Goal: Task Accomplishment & Management: Manage account settings

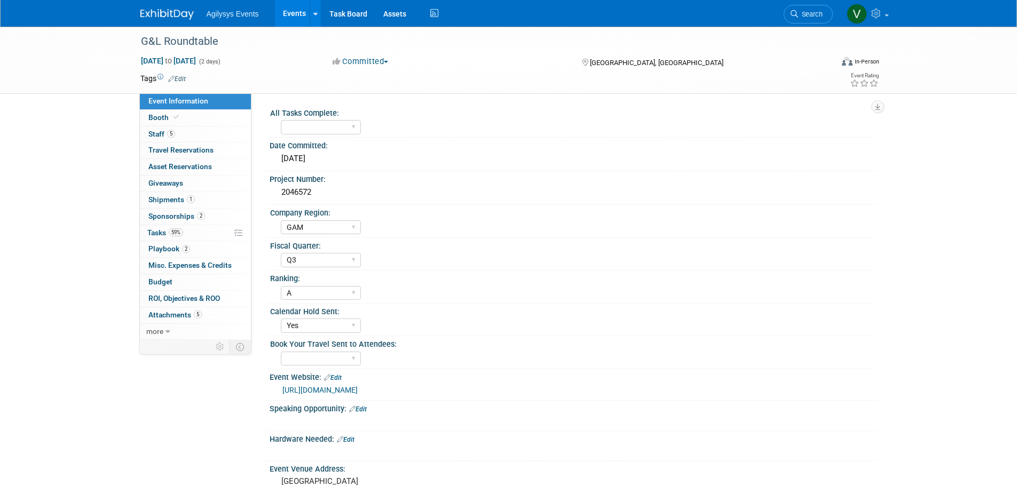
select select "GAM"
select select "Q3"
select select "A"
select select "Yes"
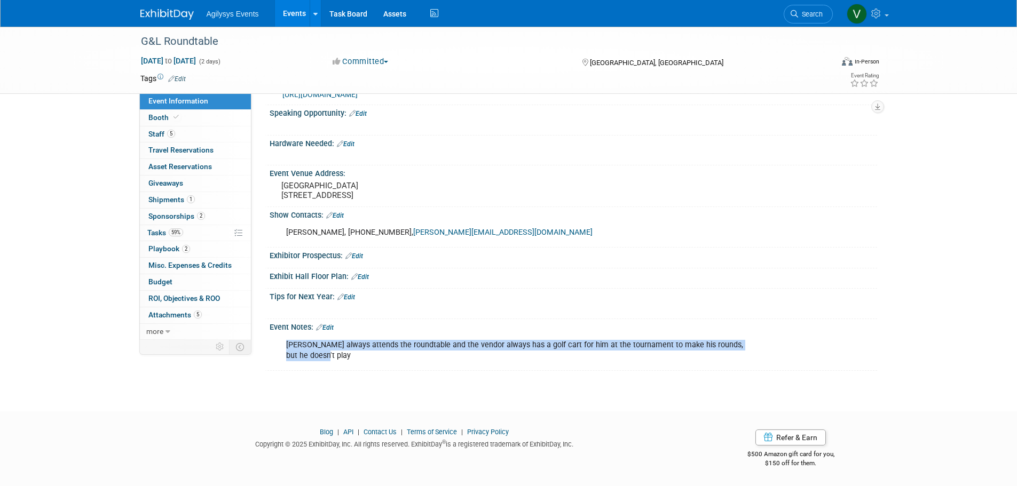
click at [163, 12] on img at bounding box center [166, 14] width 53 height 11
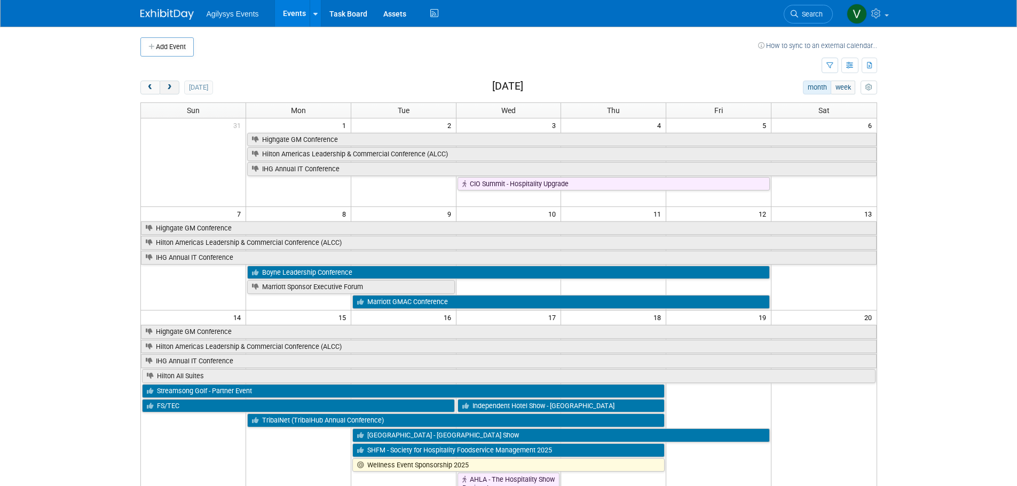
click at [167, 92] on button "next" at bounding box center [170, 88] width 20 height 14
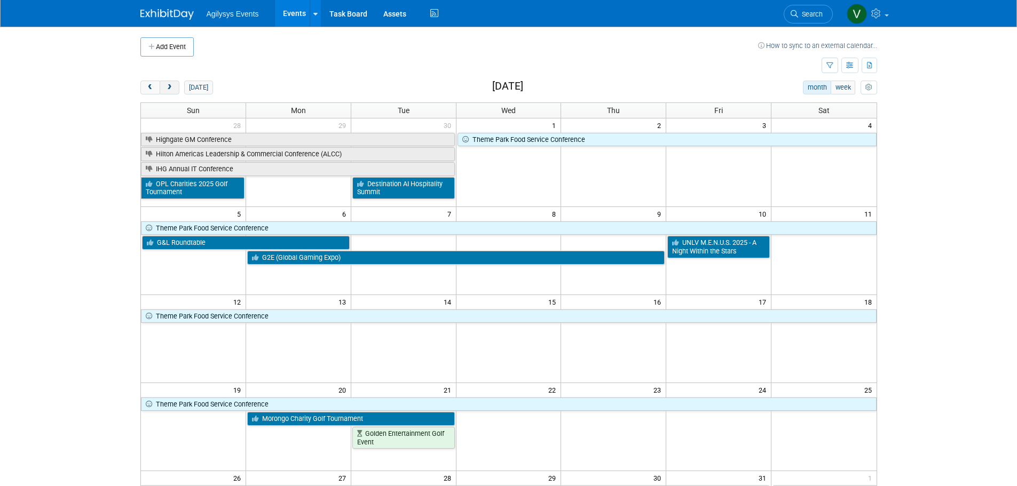
click at [167, 92] on button "next" at bounding box center [170, 88] width 20 height 14
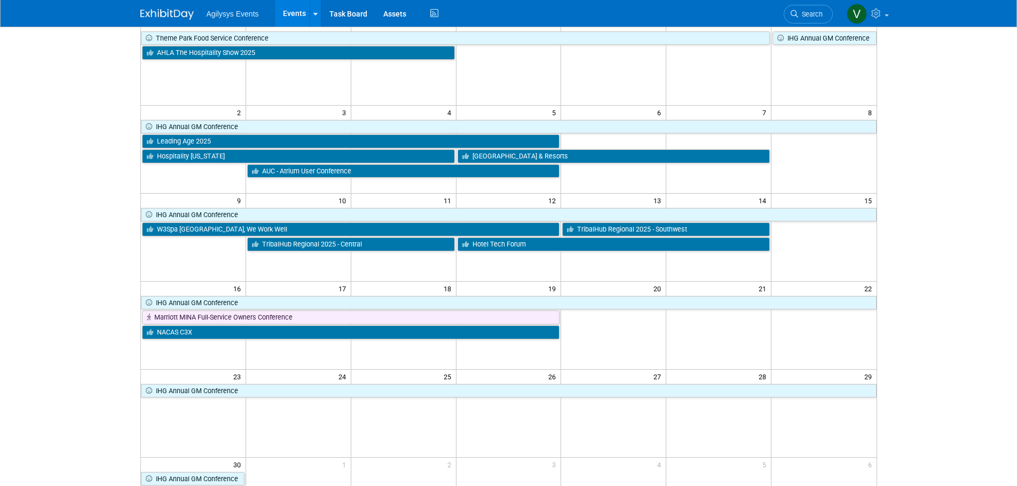
scroll to position [53, 0]
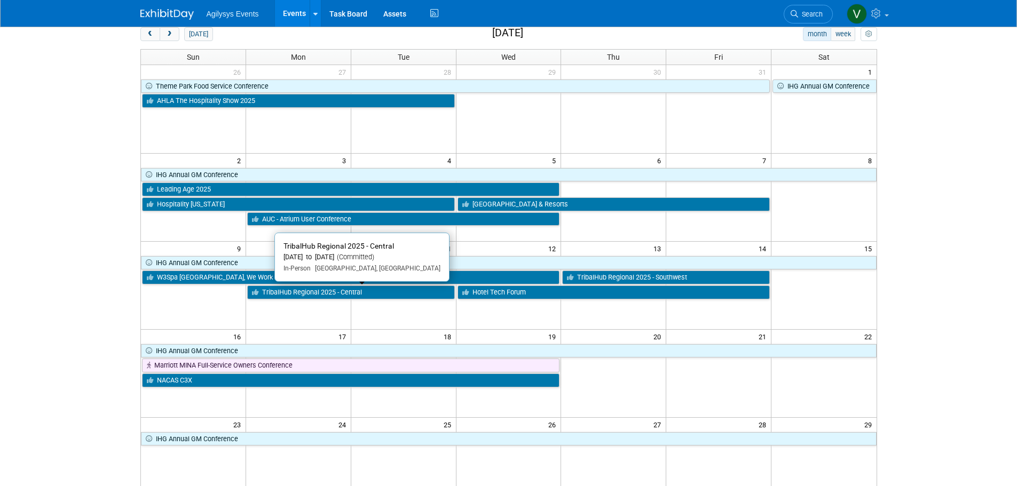
click at [339, 293] on link "TribalHub Regional 2025 - Central" at bounding box center [351, 293] width 208 height 14
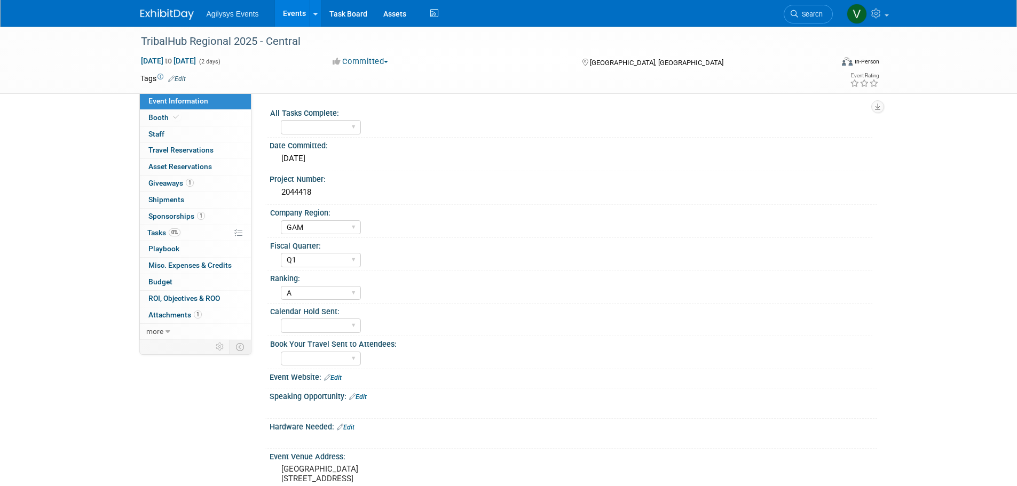
select select "GAM"
select select "Q1"
select select "A"
click at [178, 130] on link "0 Staff 0" at bounding box center [195, 134] width 111 height 16
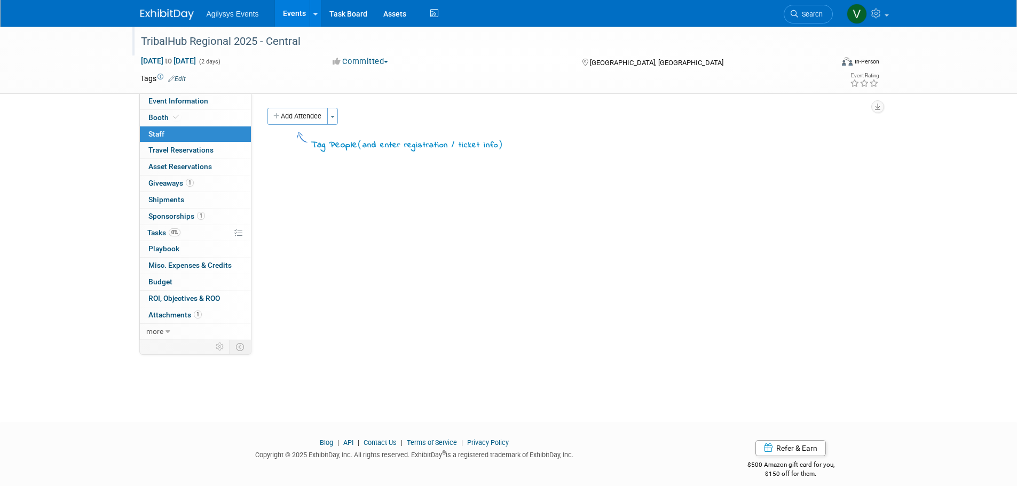
drag, startPoint x: 138, startPoint y: 40, endPoint x: 330, endPoint y: 41, distance: 191.6
click at [330, 41] on div "TribalHub Regional 2025 - Central" at bounding box center [476, 41] width 679 height 19
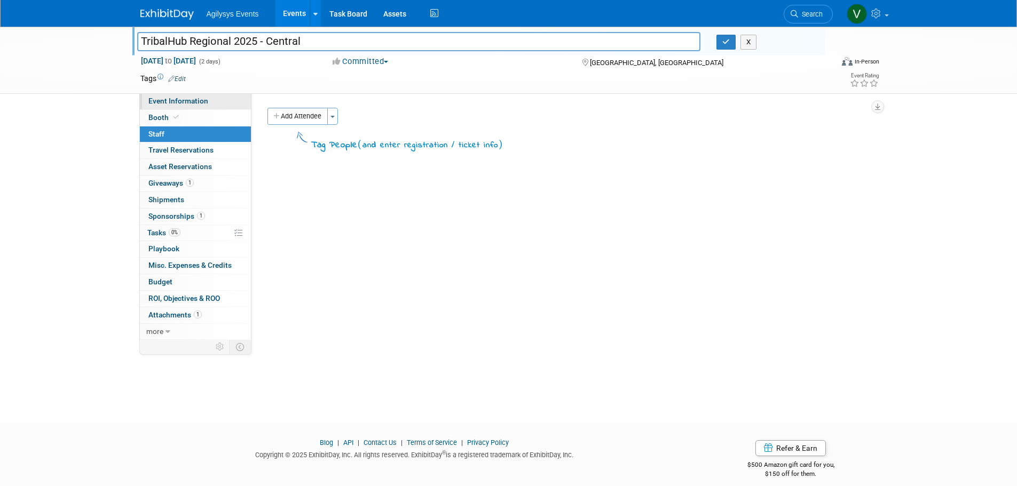
click at [170, 105] on link "Event Information" at bounding box center [195, 101] width 111 height 16
select select "GAM"
select select "Q1"
select select "A"
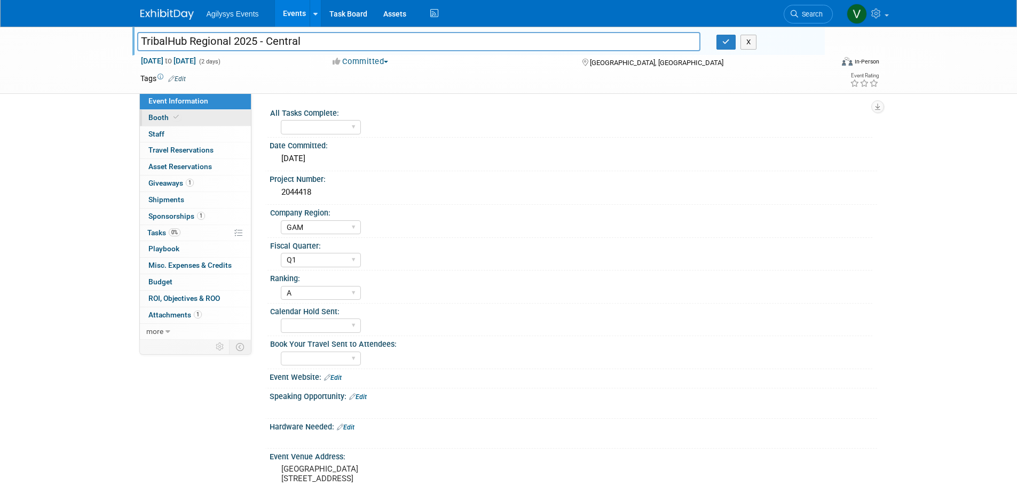
click at [173, 116] on icon at bounding box center [175, 117] width 5 height 6
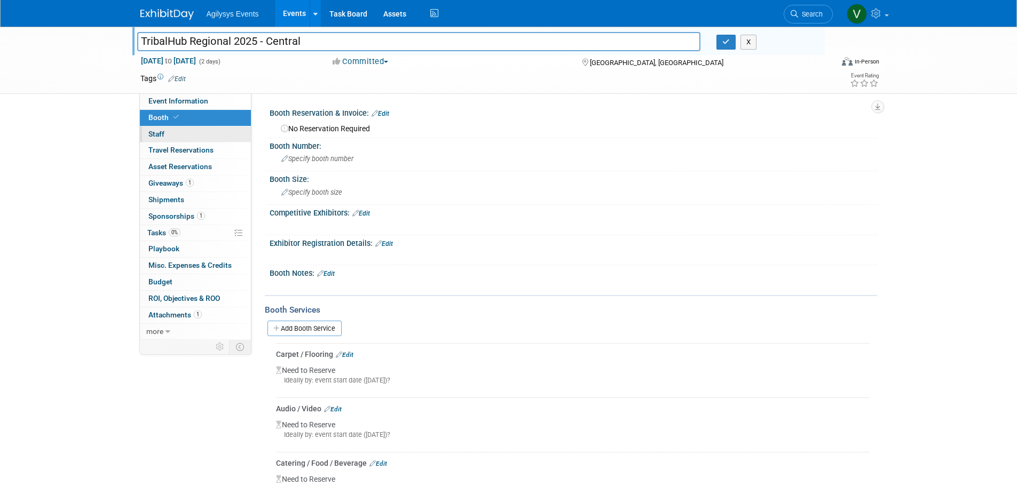
click at [180, 135] on link "0 Staff 0" at bounding box center [195, 134] width 111 height 16
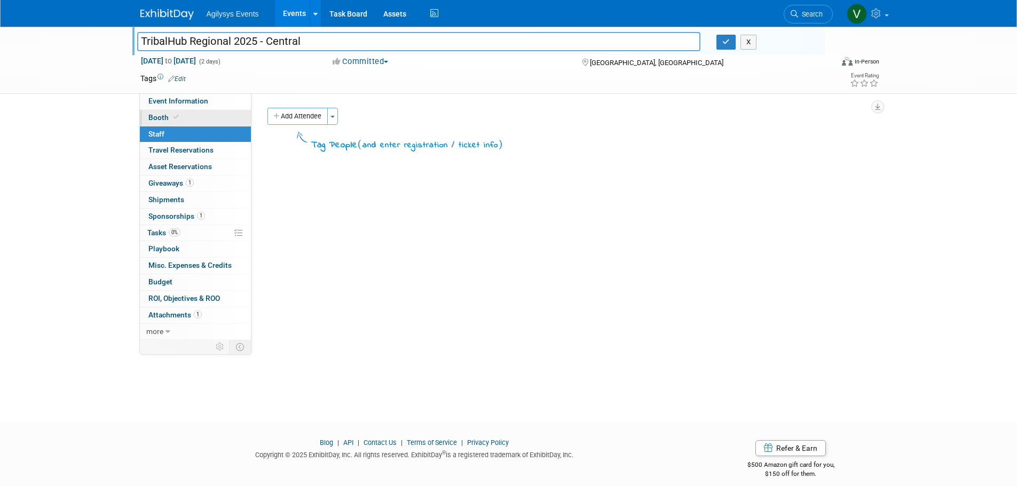
click at [175, 110] on link "Booth" at bounding box center [195, 118] width 111 height 16
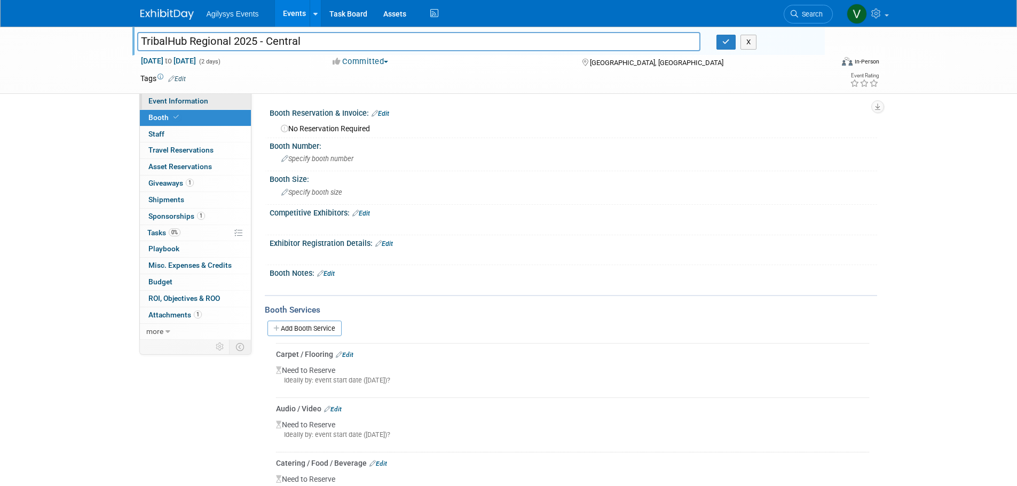
click at [175, 106] on link "Event Information" at bounding box center [195, 101] width 111 height 16
select select "GAM"
select select "Q1"
select select "A"
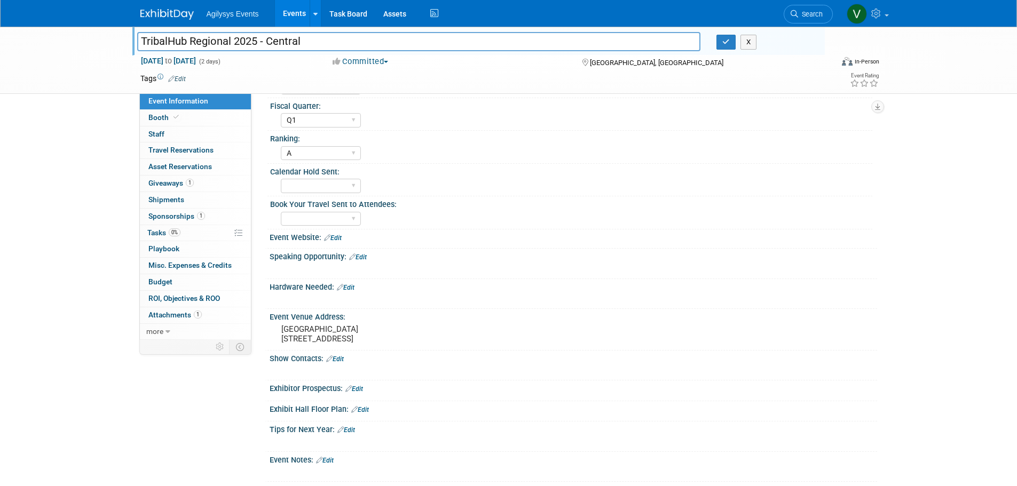
scroll to position [260, 0]
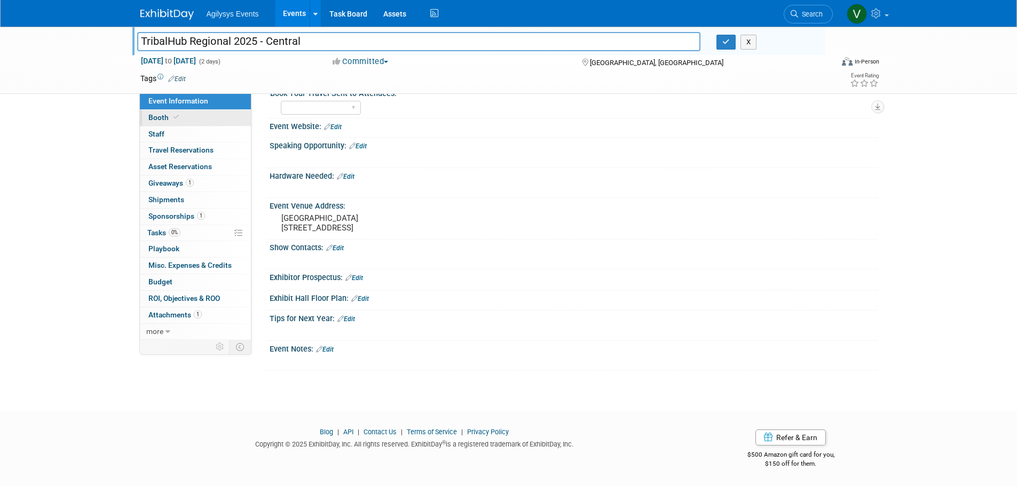
click at [181, 119] on link "Booth" at bounding box center [195, 118] width 111 height 16
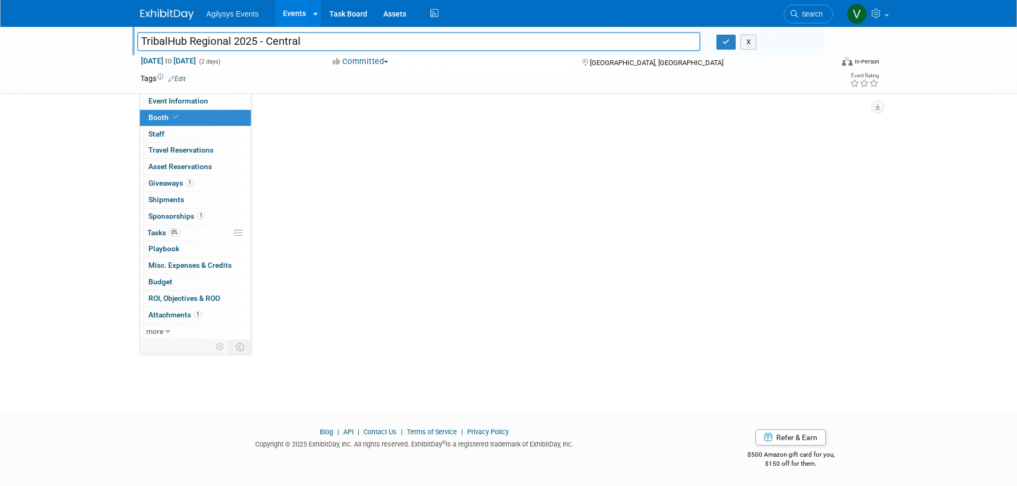
scroll to position [0, 0]
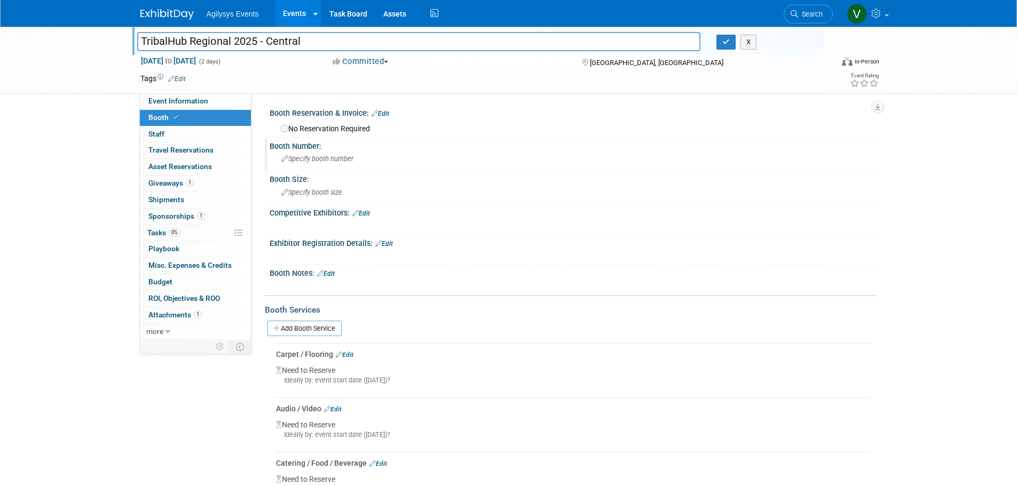
click at [308, 152] on div "Specify booth number" at bounding box center [573, 158] width 591 height 17
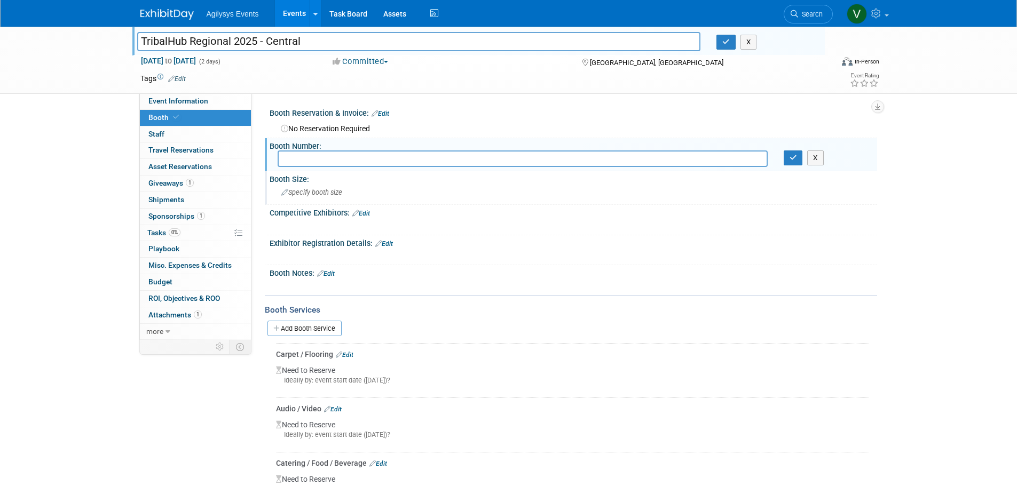
click at [307, 189] on span "Specify booth size" at bounding box center [311, 192] width 61 height 8
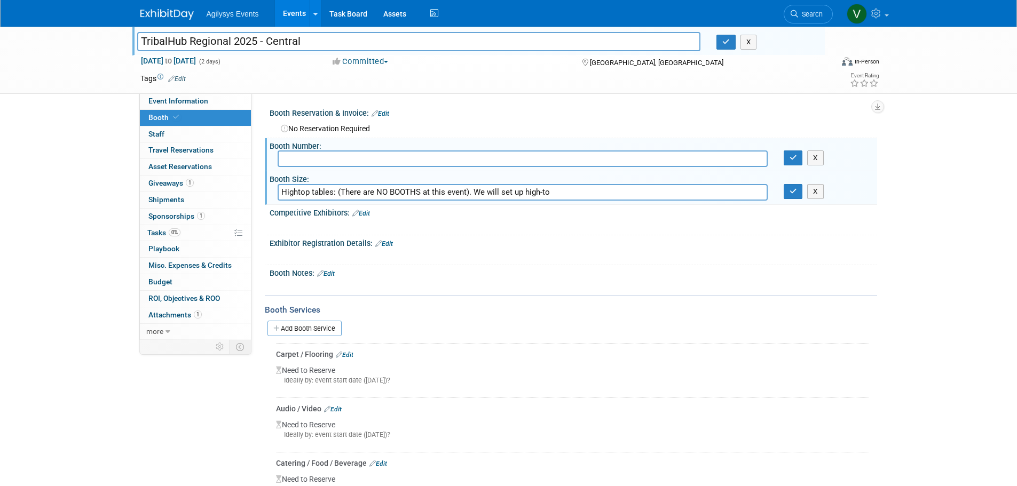
drag, startPoint x: 578, startPoint y: 194, endPoint x: 471, endPoint y: 193, distance: 107.3
click at [471, 193] on input "Hightop tables: (There are NO BOOTHS at this event). We will set up high-to" at bounding box center [523, 192] width 490 height 17
type input "Hightop tables: (There are NO BOOTHS at this event)"
click at [787, 192] on button "button" at bounding box center [792, 191] width 19 height 15
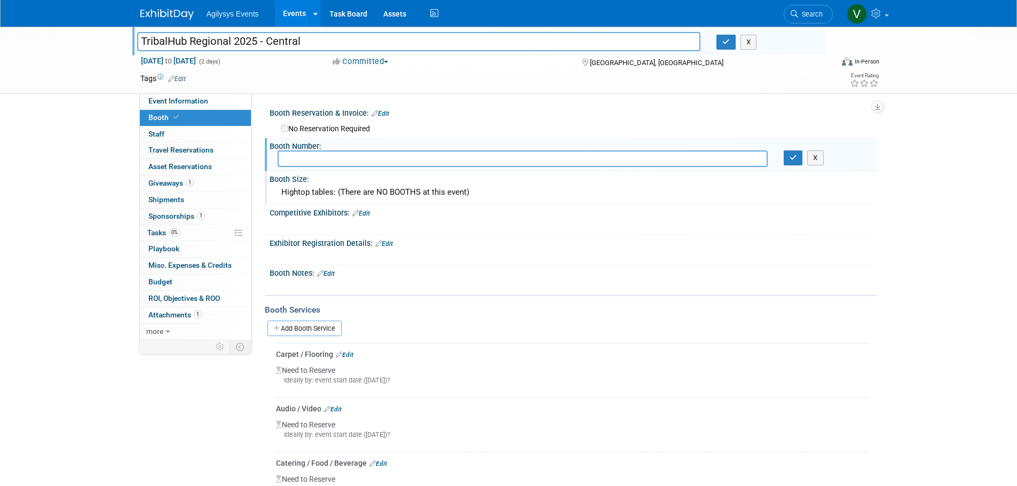
click at [329, 278] on div "X" at bounding box center [572, 280] width 594 height 5
click at [331, 273] on link "Edit" at bounding box center [326, 273] width 18 height 7
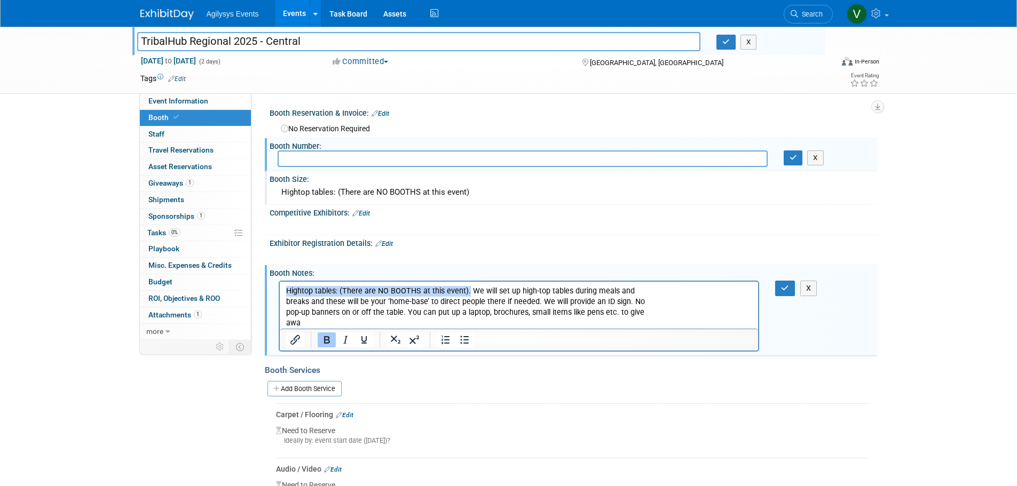
drag, startPoint x: 466, startPoint y: 291, endPoint x: 243, endPoint y: 291, distance: 222.5
click at [279, 291] on html "﻿ Hightop tables: (There are NO BOOTHS at this event). We will set up high-top …" at bounding box center [518, 304] width 479 height 47
click at [780, 288] on button "button" at bounding box center [785, 288] width 20 height 15
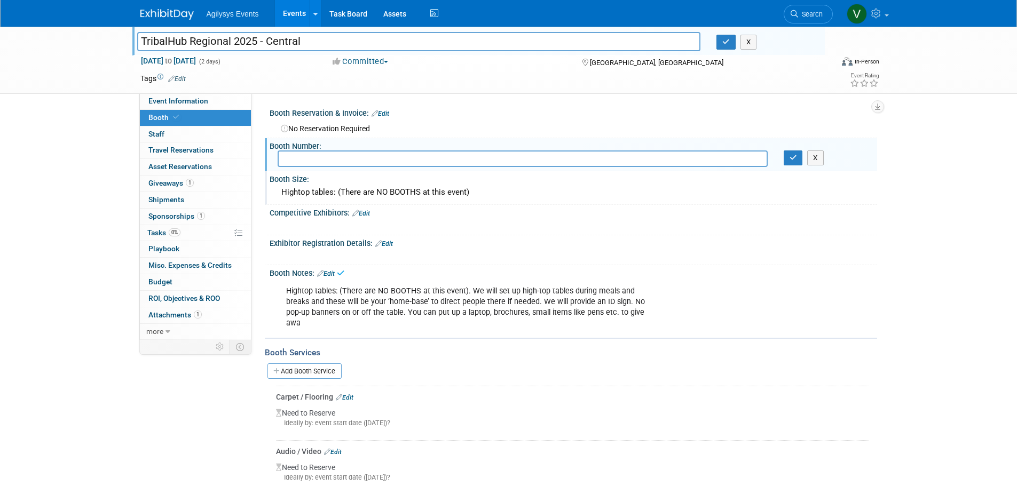
click at [381, 117] on link "Edit" at bounding box center [380, 113] width 18 height 7
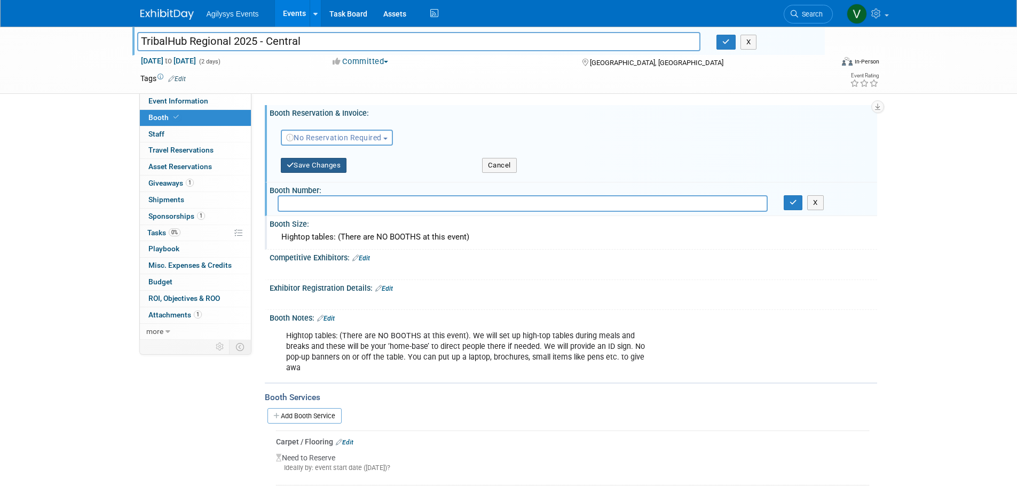
click at [326, 165] on button "Save Changes" at bounding box center [314, 165] width 66 height 15
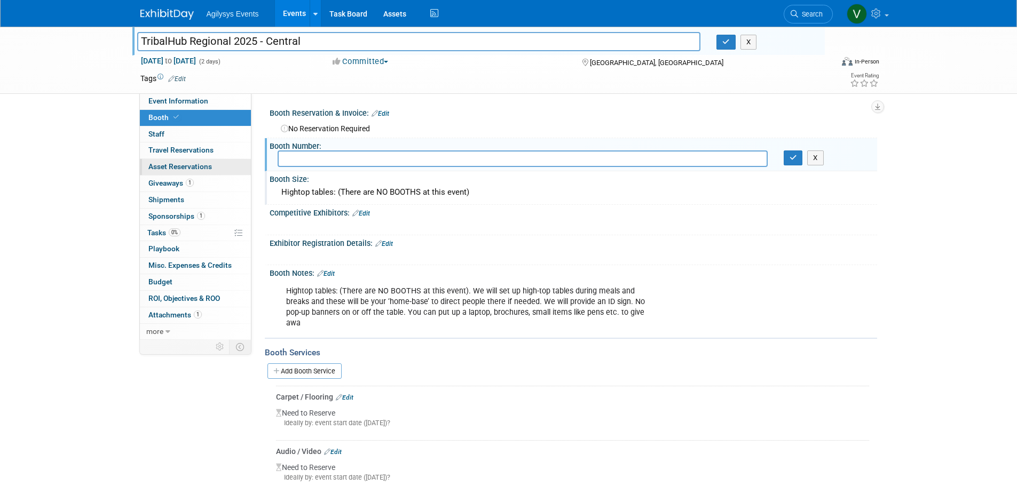
drag, startPoint x: 179, startPoint y: 150, endPoint x: 205, endPoint y: 170, distance: 33.2
click at [179, 150] on span "Travel Reservations 0" at bounding box center [180, 150] width 65 height 9
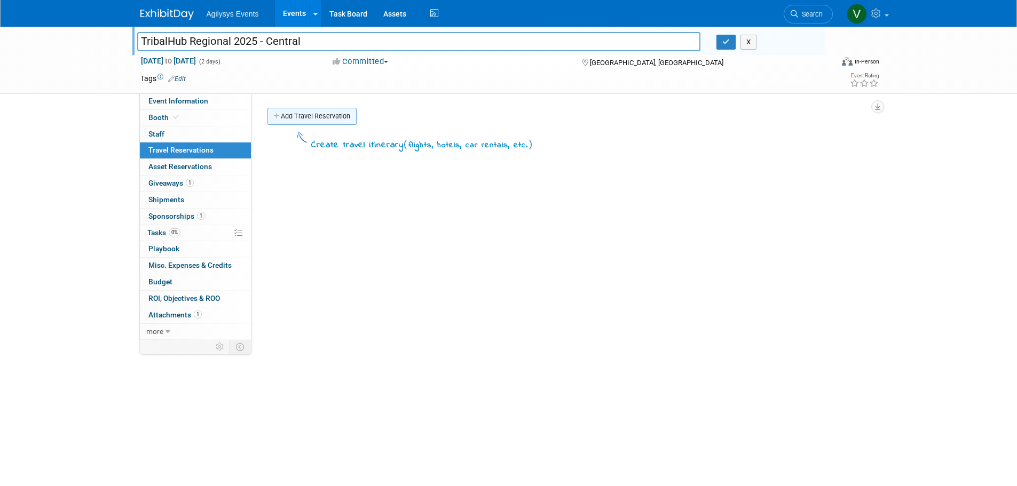
click at [307, 118] on link "Add Travel Reservation" at bounding box center [311, 116] width 89 height 17
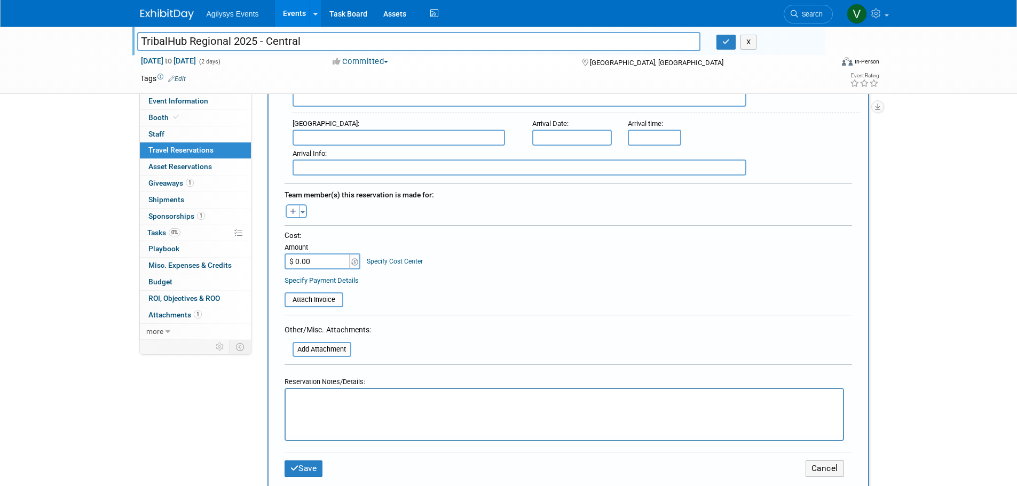
scroll to position [694, 0]
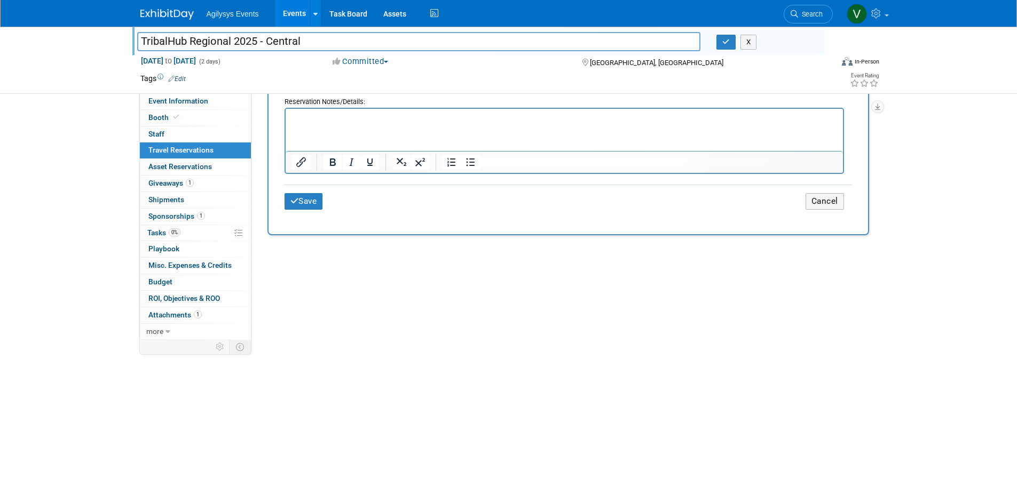
click at [313, 124] on html at bounding box center [563, 115] width 557 height 15
click at [312, 124] on html at bounding box center [563, 115] width 557 height 15
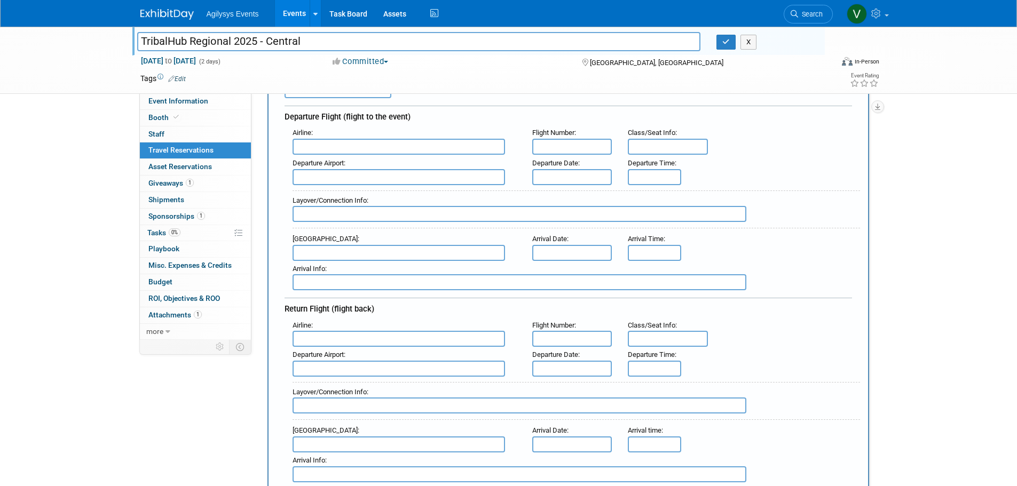
scroll to position [0, 0]
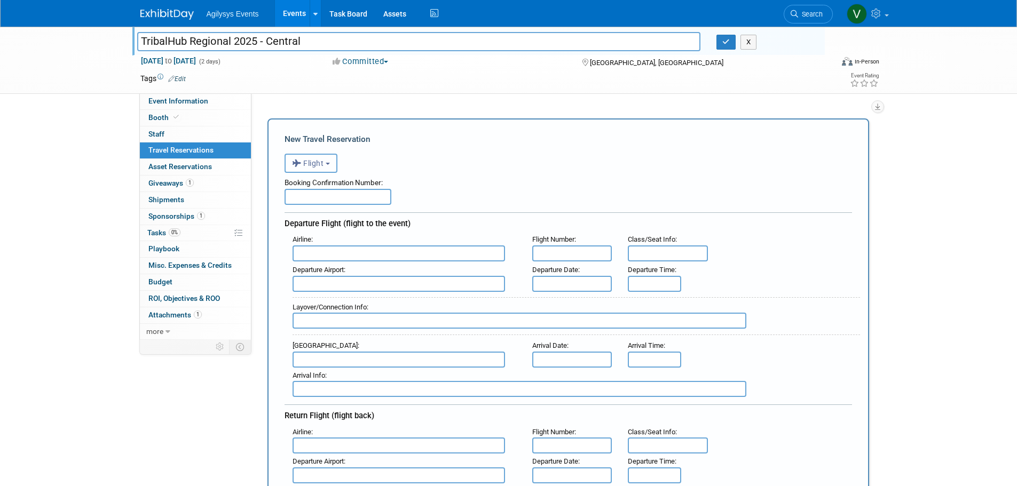
click at [322, 164] on span "Flight" at bounding box center [308, 163] width 32 height 9
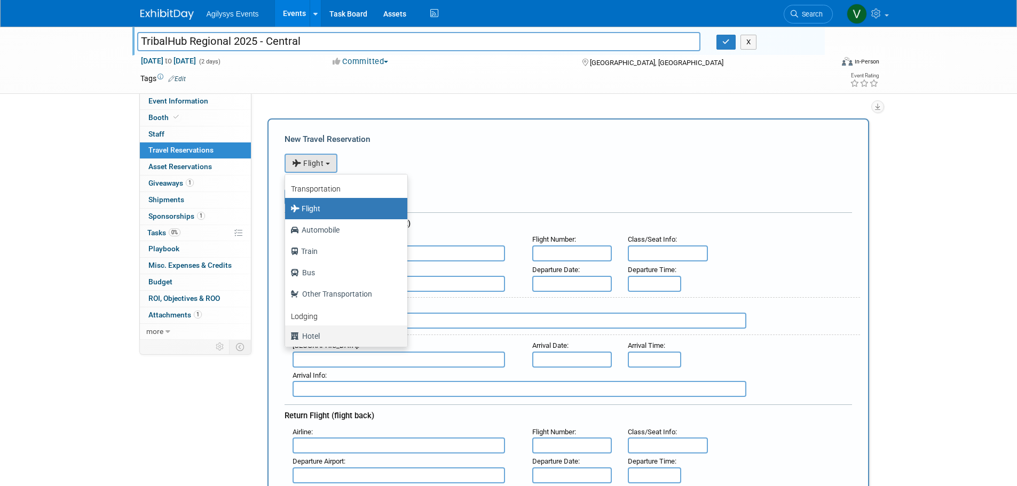
click at [311, 339] on label "Hotel" at bounding box center [343, 336] width 106 height 17
click at [287, 338] on input "Hotel" at bounding box center [283, 334] width 7 height 7
select select "6"
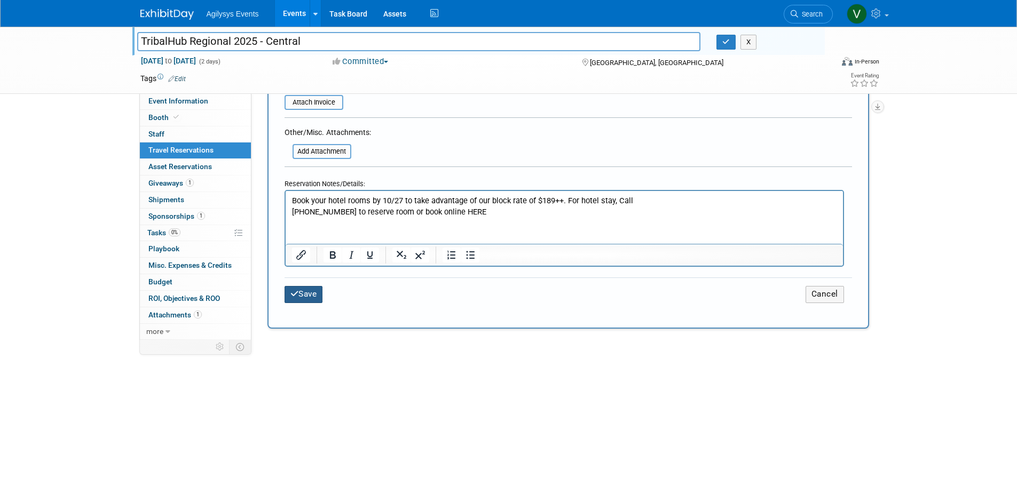
click at [307, 294] on button "Save" at bounding box center [303, 294] width 38 height 17
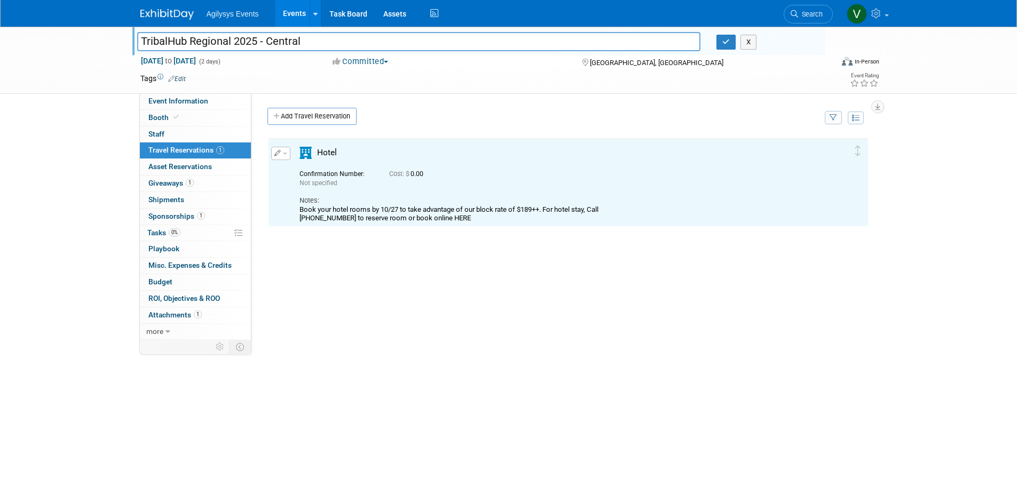
click at [454, 218] on div "Book your hotel rooms by 10/27 to take advantage of our block rate of $189++. F…" at bounding box center [558, 214] width 519 height 18
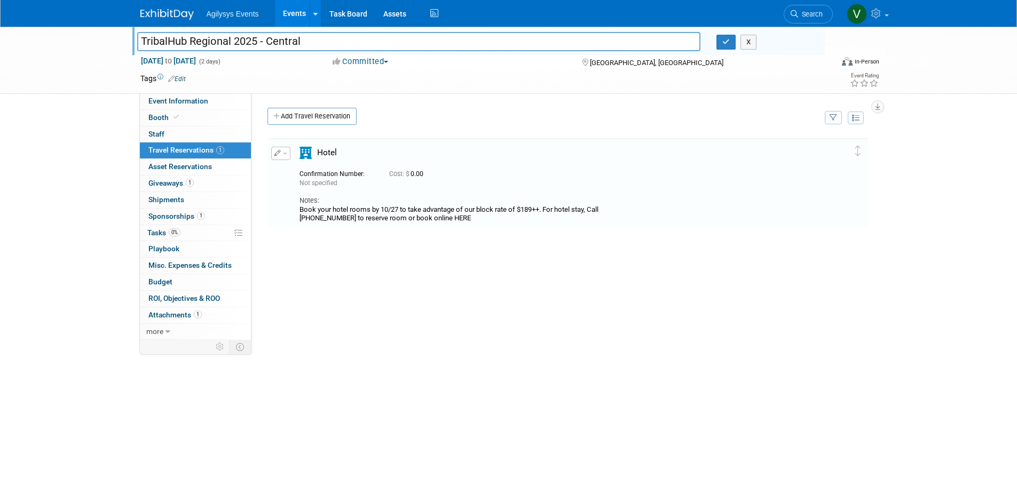
click at [459, 213] on div "Book your hotel rooms by 10/27 to take advantage of our block rate of $189++. F…" at bounding box center [558, 214] width 519 height 18
click at [459, 219] on div "Book your hotel rooms by 10/27 to take advantage of our block rate of $189++. F…" at bounding box center [558, 214] width 519 height 18
click at [278, 158] on button "button" at bounding box center [280, 153] width 19 height 13
click at [318, 171] on button "Edit Reservation" at bounding box center [317, 171] width 90 height 15
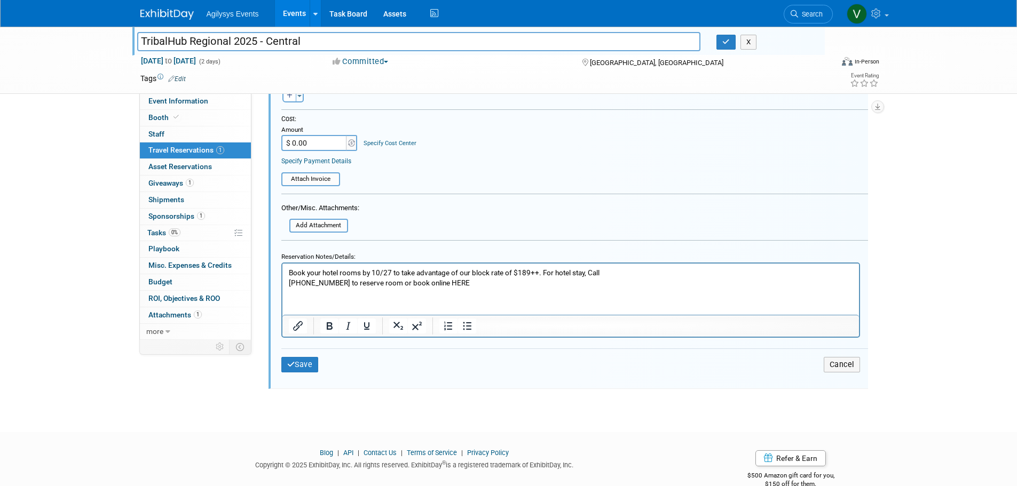
scroll to position [405, 0]
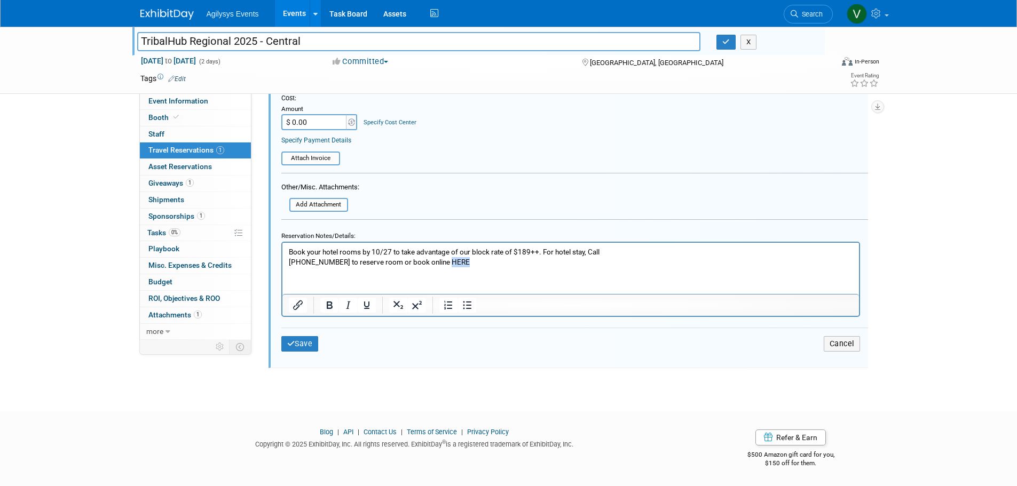
drag, startPoint x: 475, startPoint y: 263, endPoint x: 440, endPoint y: 260, distance: 35.3
click at [440, 260] on p "Book your hotel rooms by 10/27 to take advantage of our block rate of $189++. F…" at bounding box center [570, 257] width 564 height 20
paste body "Rich Text Area. Press ALT-0 for help."
click at [502, 267] on html "Book your hotel rooms by 10/27 to take advantage of our block rate of $189++. F…" at bounding box center [570, 254] width 576 height 25
click at [307, 343] on button "Save" at bounding box center [299, 343] width 37 height 15
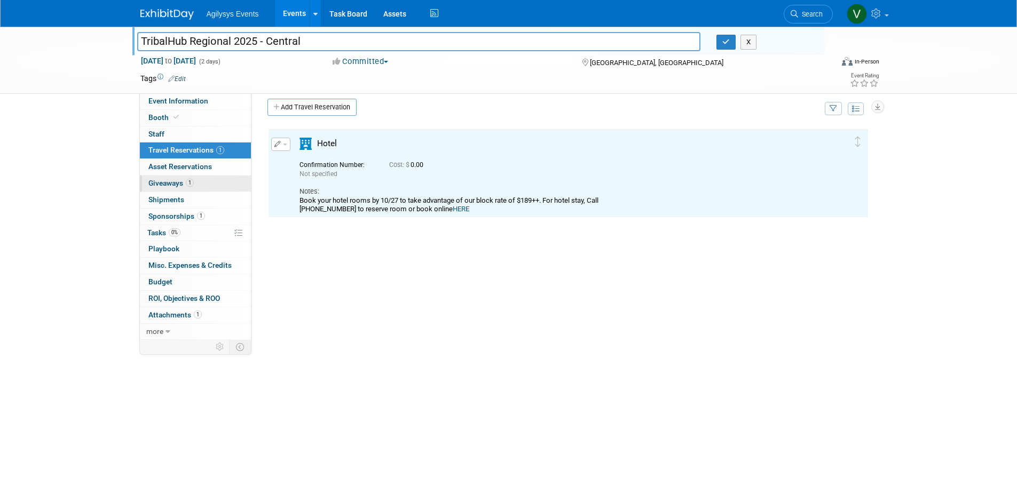
scroll to position [0, 0]
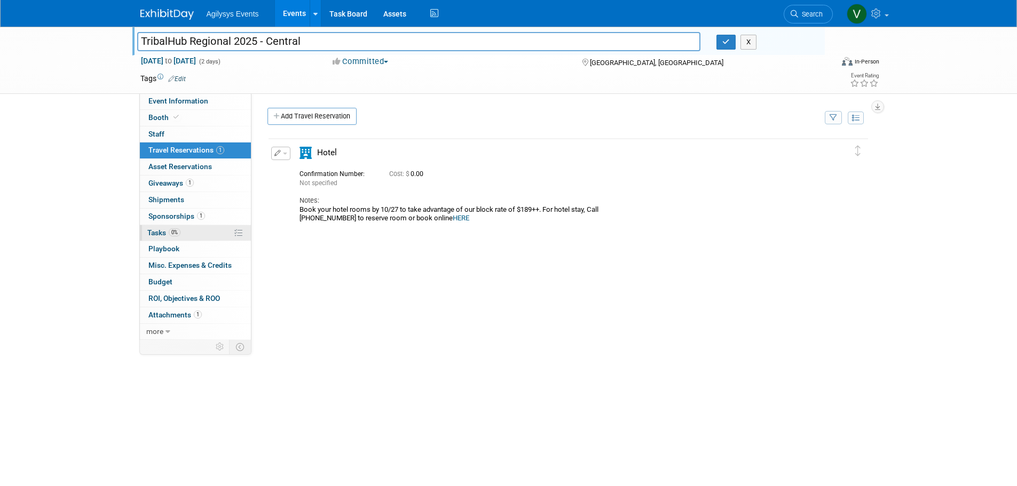
click at [162, 232] on span "Tasks 0%" at bounding box center [163, 232] width 33 height 9
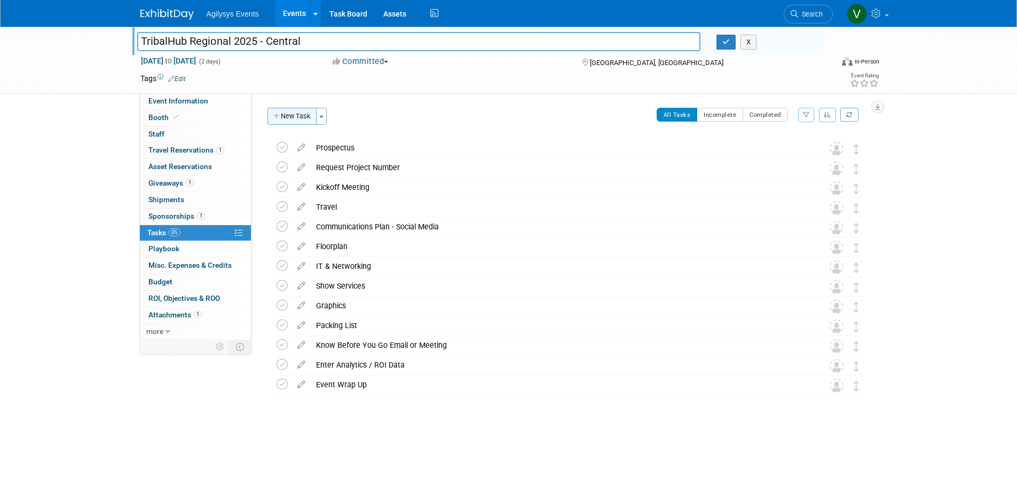
click at [302, 116] on button "New Task" at bounding box center [291, 116] width 49 height 17
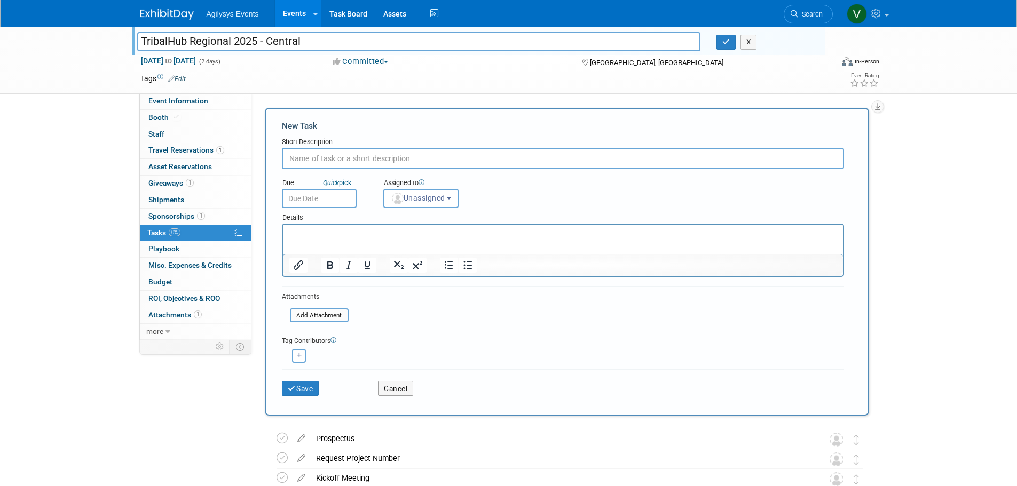
click at [320, 157] on input "text" at bounding box center [563, 158] width 562 height 21
paste input "Please send us the following by October 20th to be included on a Thank You page…"
type input "Please send us the following by October 20th to be included on a Thank You page…"
click at [310, 231] on p "Rich Text Area. Press ALT-0 for help." at bounding box center [563, 234] width 548 height 11
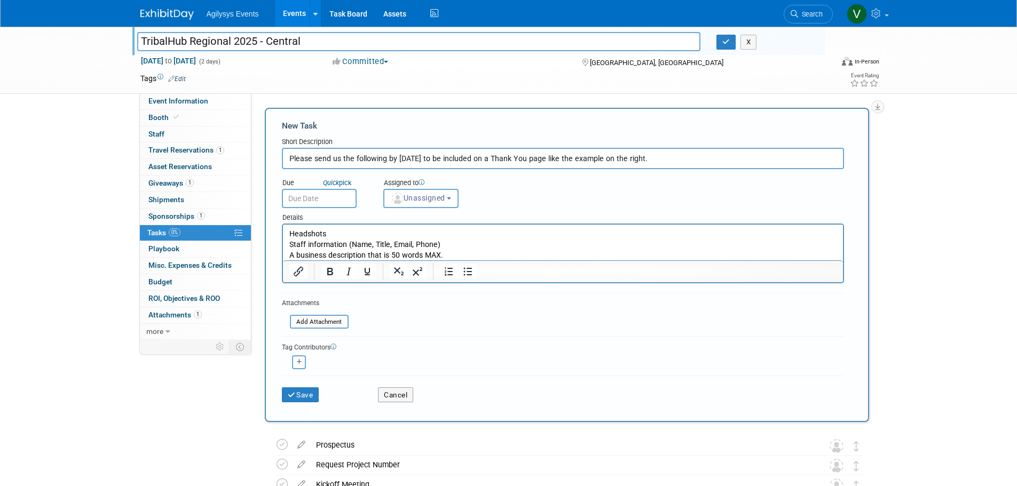
click at [339, 194] on input "text" at bounding box center [319, 198] width 75 height 19
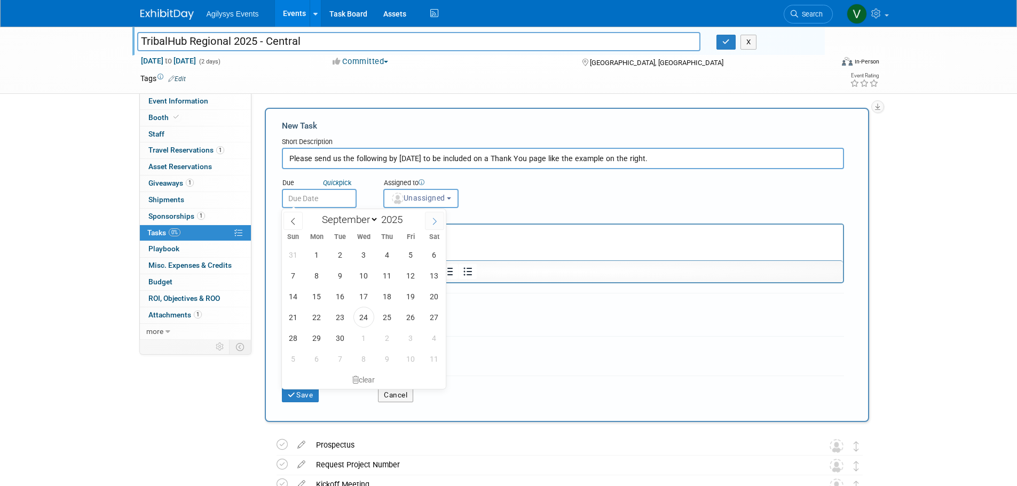
click at [432, 224] on icon at bounding box center [434, 221] width 7 height 7
select select "9"
click at [367, 297] on span "15" at bounding box center [363, 296] width 21 height 21
type input "Oct 15, 2025"
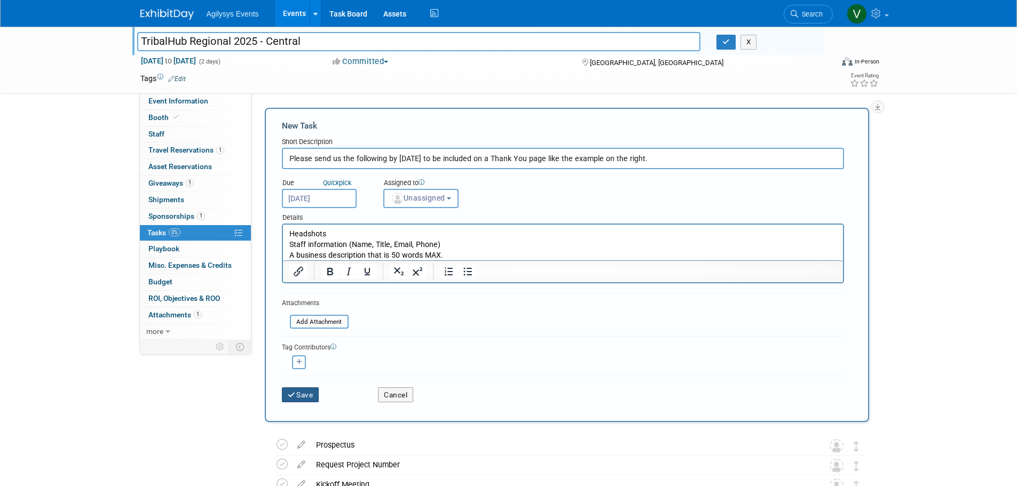
click at [306, 394] on button "Save" at bounding box center [300, 394] width 37 height 15
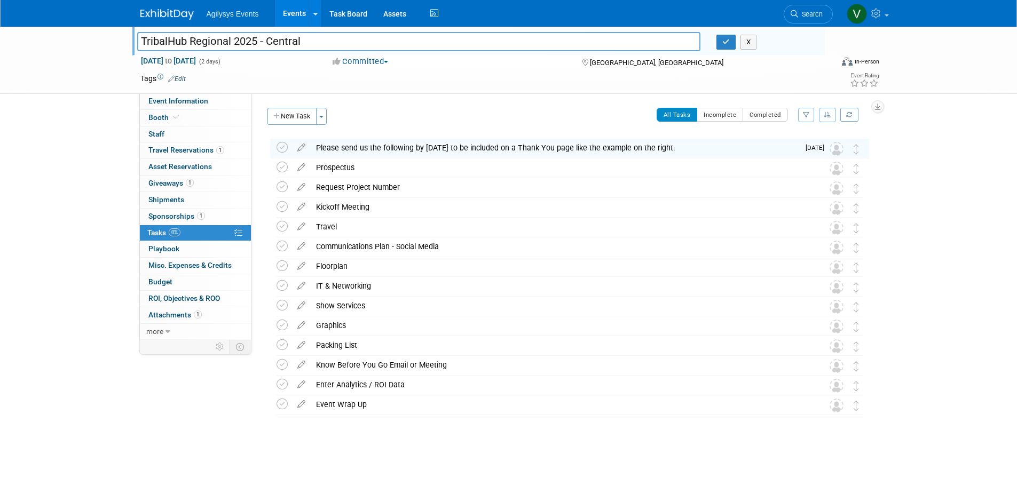
click at [837, 153] on img at bounding box center [836, 149] width 14 height 14
click at [837, 148] on img at bounding box center [836, 149] width 14 height 14
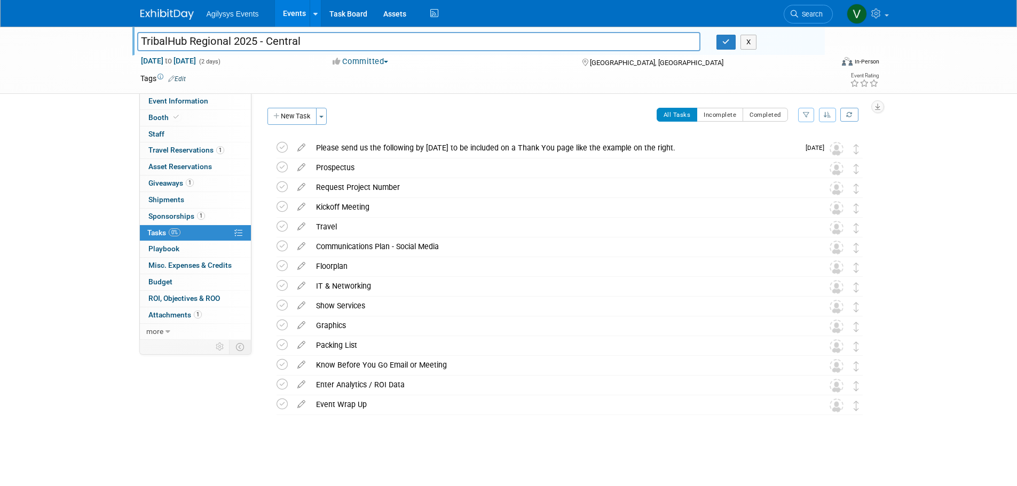
click at [835, 149] on img at bounding box center [836, 149] width 14 height 14
click at [300, 148] on icon at bounding box center [301, 145] width 19 height 13
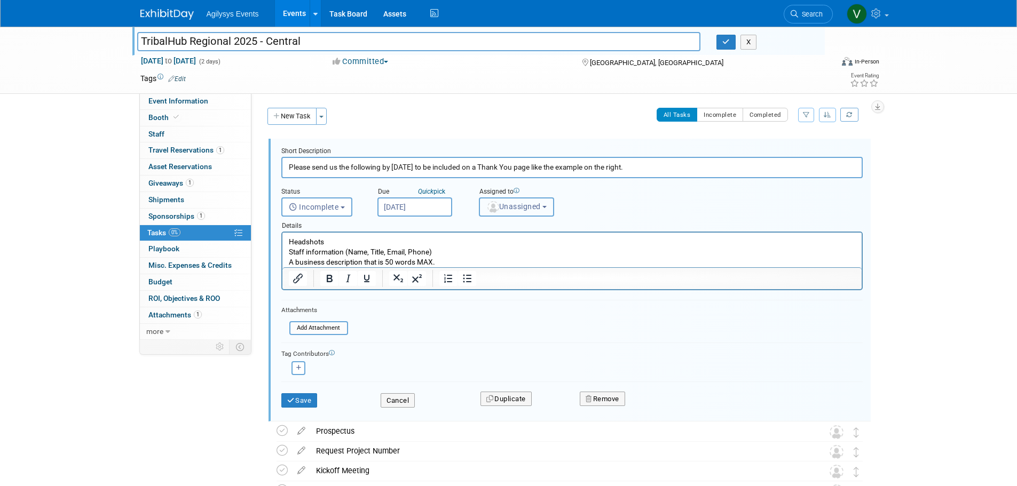
click at [526, 206] on span "Unassigned" at bounding box center [513, 206] width 54 height 9
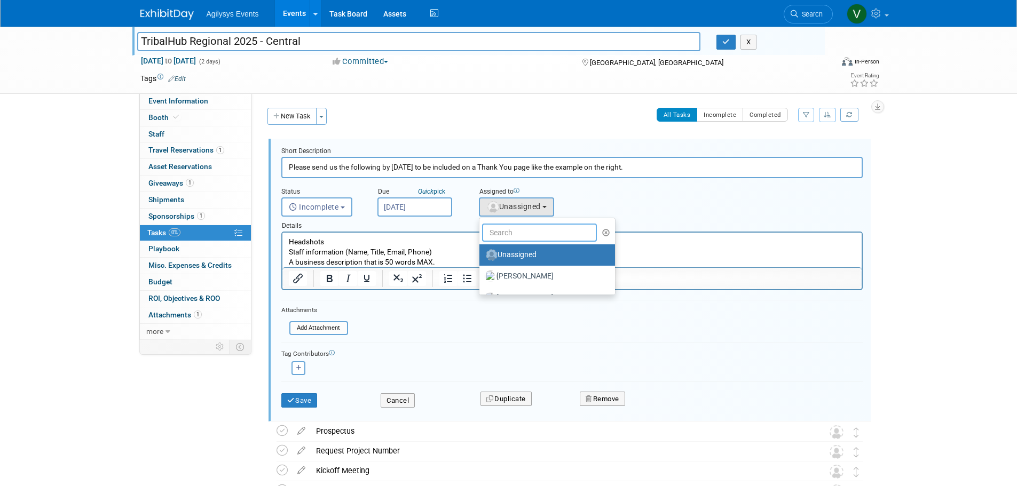
click at [526, 231] on input "text" at bounding box center [539, 233] width 115 height 18
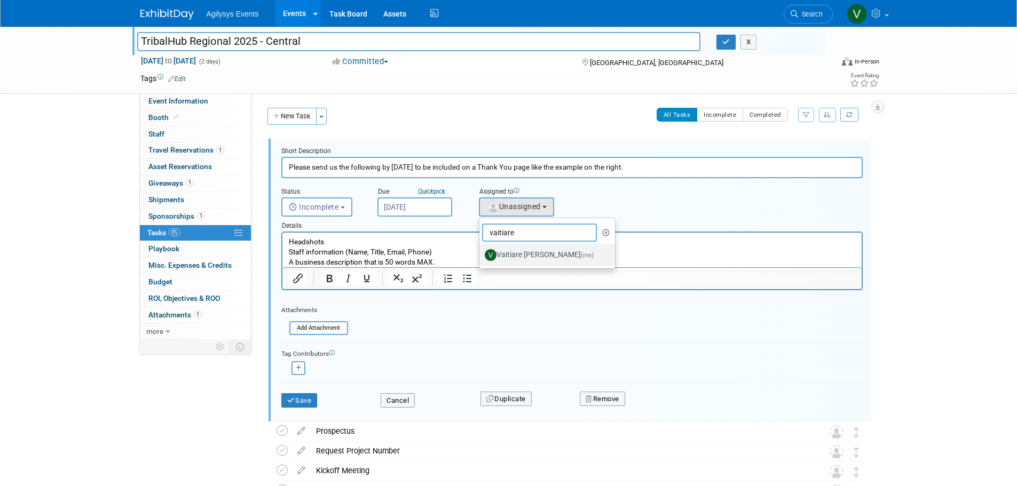
type input "vaitiare"
click at [528, 256] on label "Vaitiare Munoz (me)" at bounding box center [545, 255] width 120 height 17
click at [481, 256] on input "Vaitiare Munoz (me)" at bounding box center [477, 253] width 7 height 7
select select "9da70825-3e02-4d1a-92dc-02b6497bcd7e"
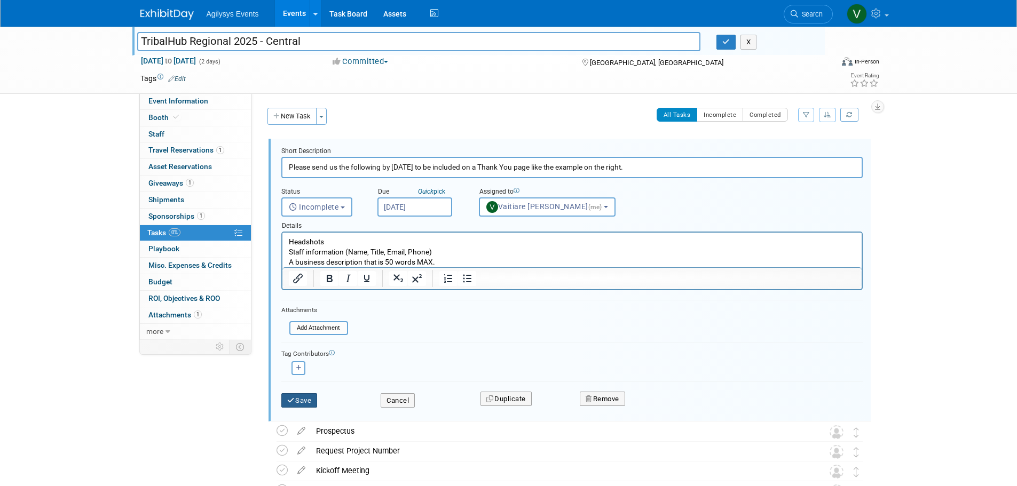
click at [306, 405] on button "Save" at bounding box center [299, 400] width 36 height 15
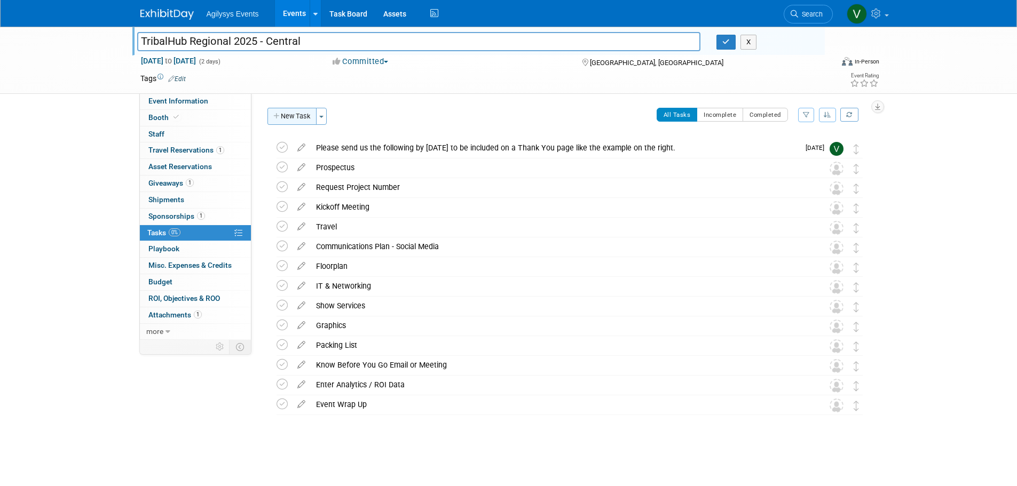
click at [288, 122] on button "New Task" at bounding box center [291, 116] width 49 height 17
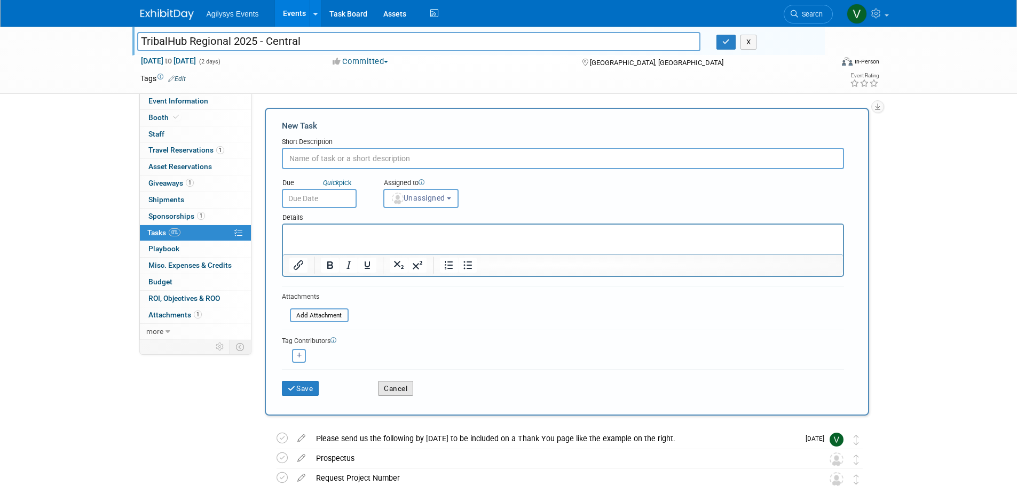
click at [381, 390] on button "Cancel" at bounding box center [395, 388] width 35 height 15
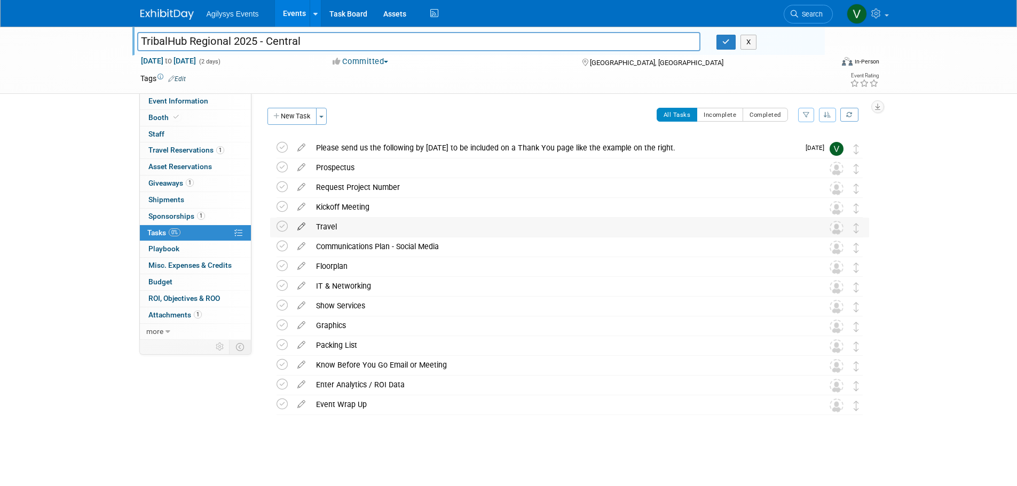
click at [300, 224] on icon at bounding box center [301, 224] width 19 height 13
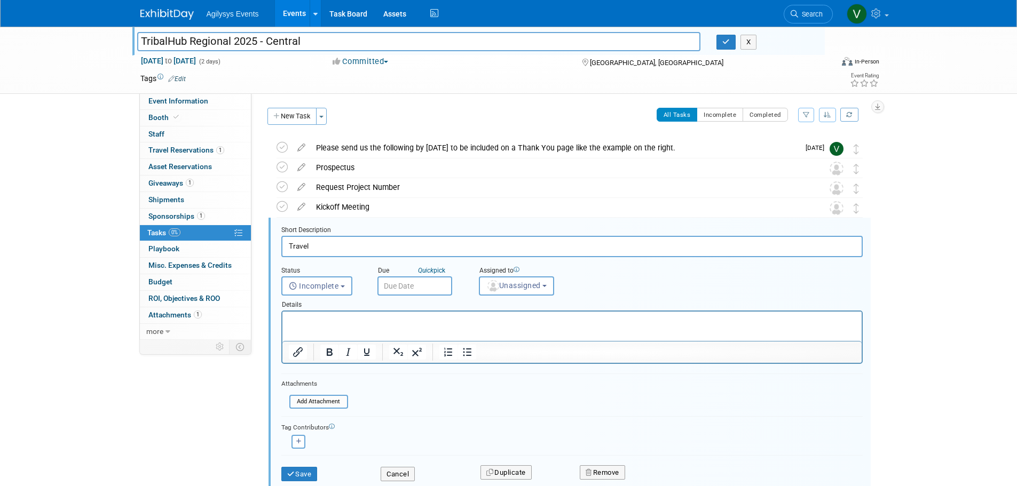
scroll to position [61, 0]
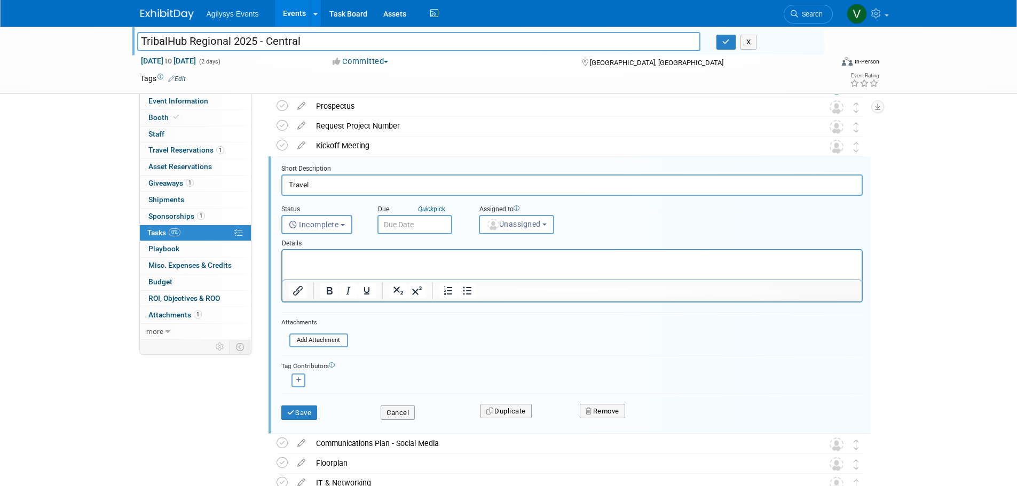
drag, startPoint x: 292, startPoint y: 181, endPoint x: 280, endPoint y: 181, distance: 11.7
click at [280, 181] on form "Short Description Travel Status <i class="far fa-clock" style="padding: 6px 4px…" at bounding box center [571, 297] width 597 height 266
paste input "Book your hotel rooms by 10/27 to take advantage of our block rate of $189++. F…"
drag, startPoint x: 791, startPoint y: 186, endPoint x: 759, endPoint y: 184, distance: 31.6
click at [757, 183] on input "Book your hotel rooms by 10/27 to take advantage of our block rate of $189++. F…" at bounding box center [571, 185] width 581 height 21
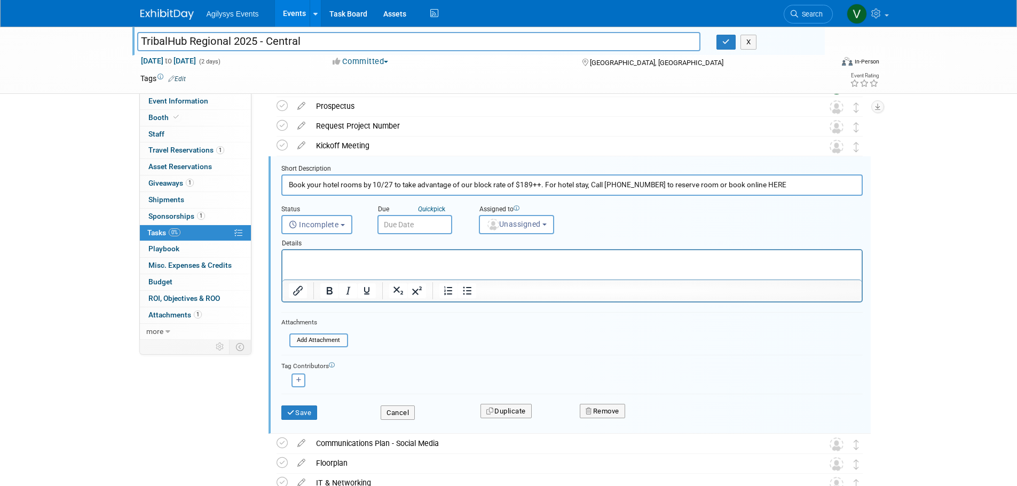
drag, startPoint x: 764, startPoint y: 186, endPoint x: 781, endPoint y: 185, distance: 16.6
click at [781, 185] on input "Book your hotel rooms by 10/27 to take advantage of our block rate of $189++. F…" at bounding box center [571, 185] width 581 height 21
paste input "https://book.rguest.com/onecart/wbe/calendar/686/WinStar-World-Casino/HUB2025"
click at [565, 184] on input "Book your hotel rooms by 10/27 to take advantage of our block rate of $189++. F…" at bounding box center [571, 185] width 581 height 21
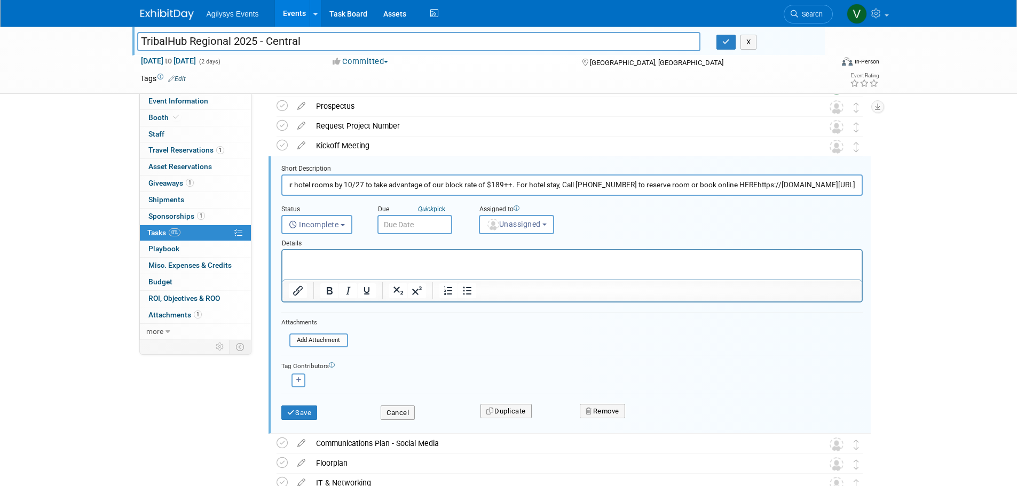
drag, startPoint x: 562, startPoint y: 185, endPoint x: 577, endPoint y: 185, distance: 15.0
click at [577, 185] on input "Book your hotel rooms by 10/27 to take advantage of our block rate of $189++. F…" at bounding box center [571, 185] width 581 height 21
paste input "https://book.rguest.com/onec"
drag, startPoint x: 560, startPoint y: 184, endPoint x: 894, endPoint y: 193, distance: 333.7
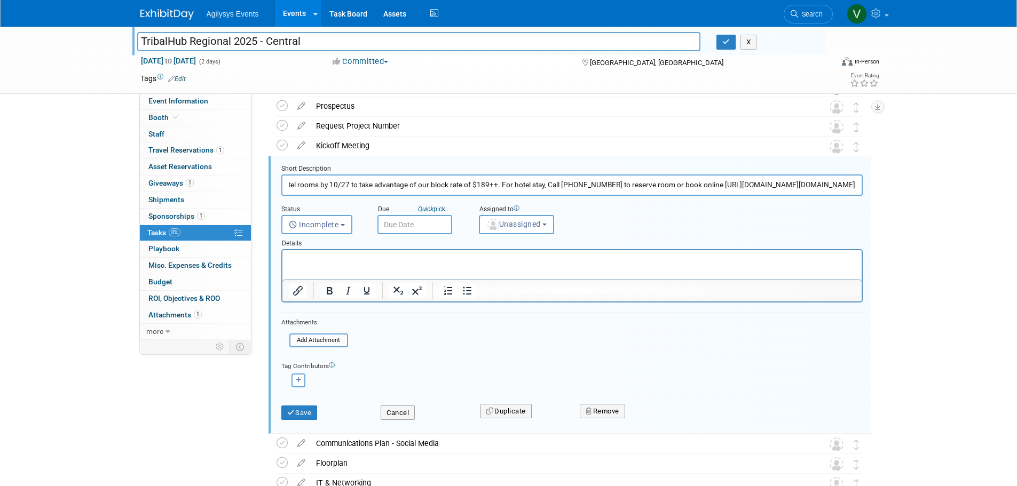
click at [894, 193] on div "TribalHub Regional 2025 - Central TribalHub Regional 2025 - Central X Nov 10, 2…" at bounding box center [508, 321] width 1017 height 712
paste input "https://book.rguest.com/onecart/wbe/calendar/686/WinStar-World-Casino/HUB2025"
type input "Book your hotel rooms by 10/27 to take advantage of our block rate of $189++. F…"
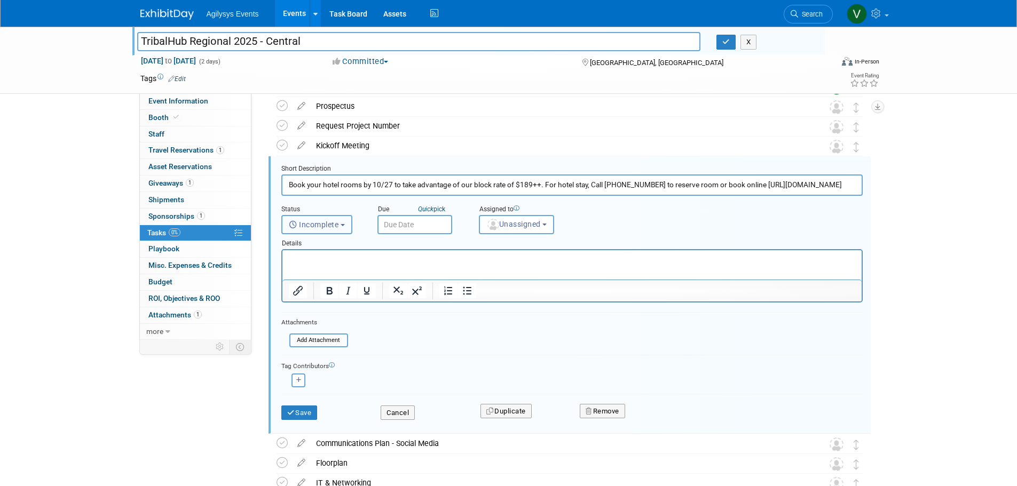
click at [312, 225] on span "Incomplete" at bounding box center [314, 224] width 50 height 9
click at [416, 222] on input "text" at bounding box center [414, 224] width 75 height 19
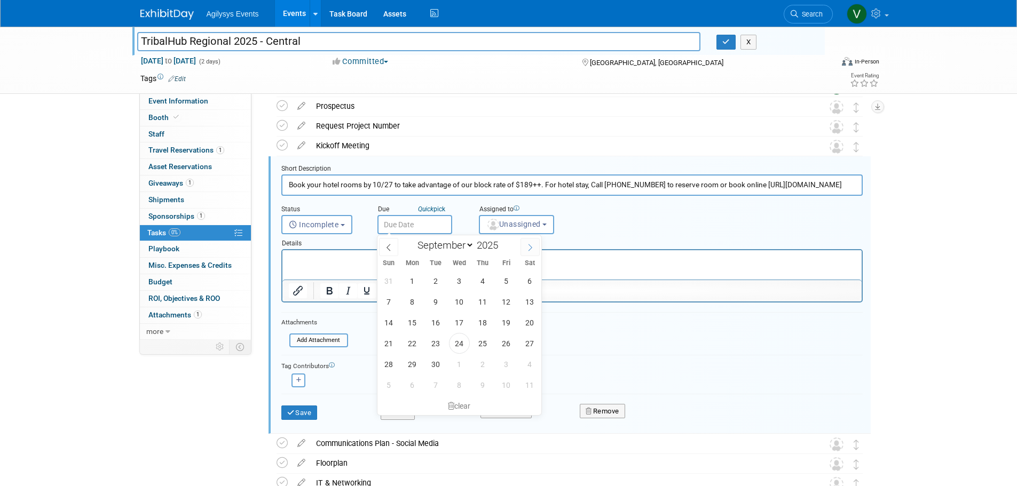
click at [534, 249] on span at bounding box center [529, 247] width 19 height 18
select select "9"
click at [509, 340] on span "24" at bounding box center [506, 343] width 21 height 21
type input "Oct 24, 2025"
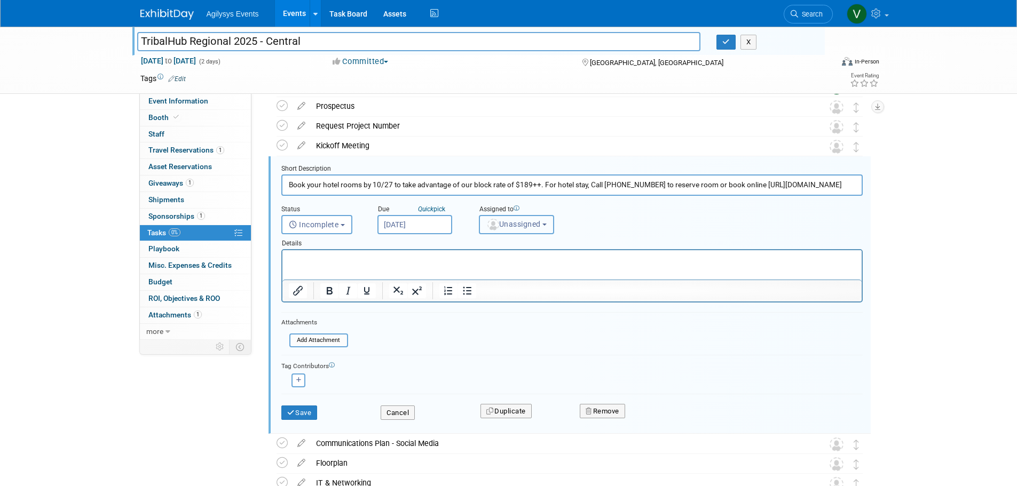
click at [533, 226] on span "Unassigned" at bounding box center [513, 224] width 54 height 9
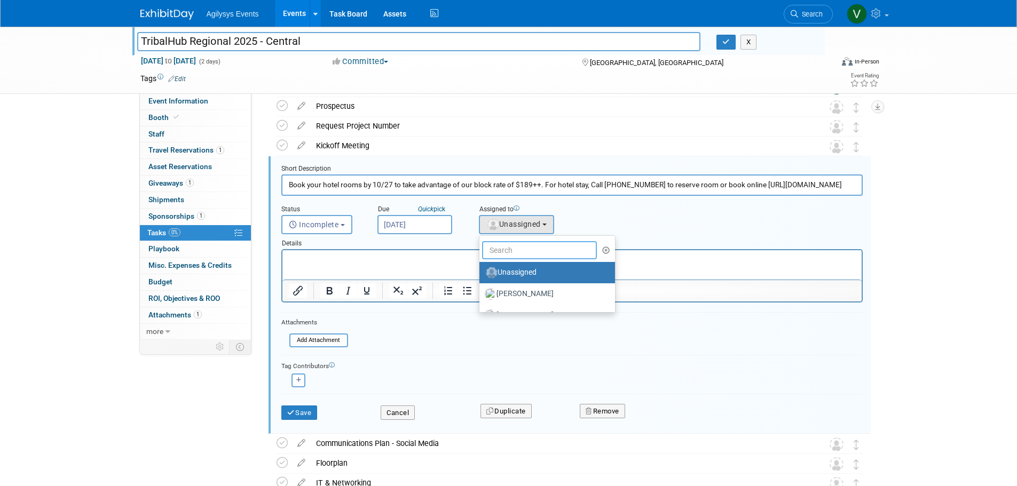
click at [511, 251] on input "text" at bounding box center [539, 250] width 115 height 18
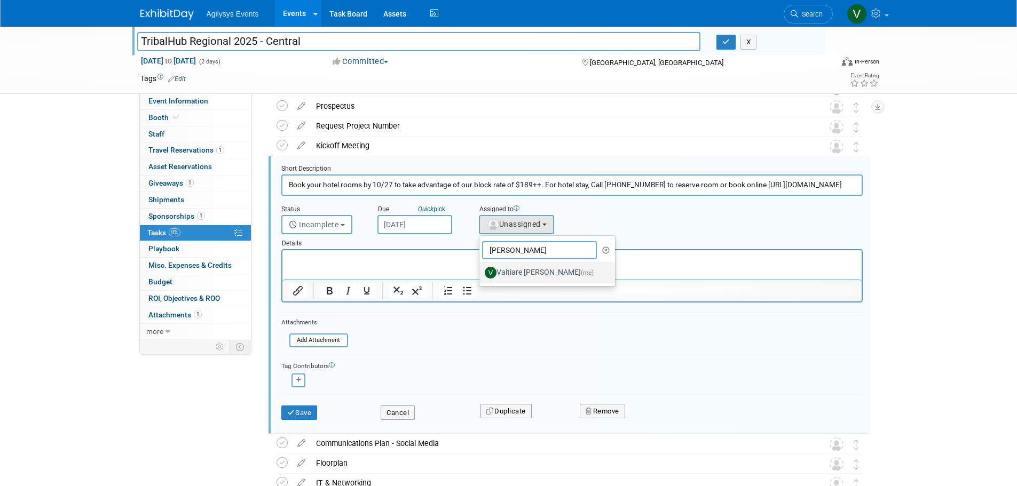
type input "vaiti"
click at [541, 271] on label "Vaitiare Munoz (me)" at bounding box center [545, 272] width 120 height 17
click at [481, 271] on input "Vaitiare Munoz (me)" at bounding box center [477, 271] width 7 height 7
select select "9da70825-3e02-4d1a-92dc-02b6497bcd7e"
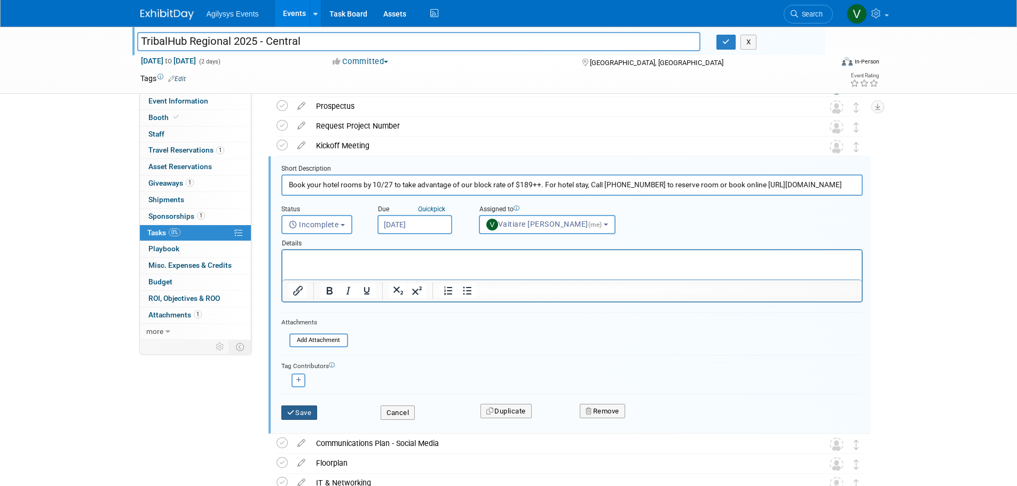
click at [300, 414] on button "Save" at bounding box center [299, 413] width 36 height 15
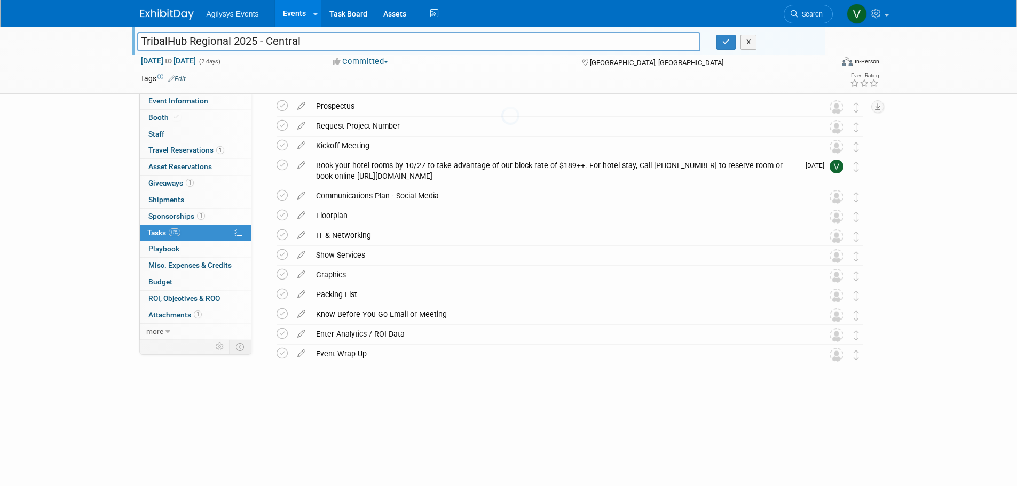
scroll to position [5, 0]
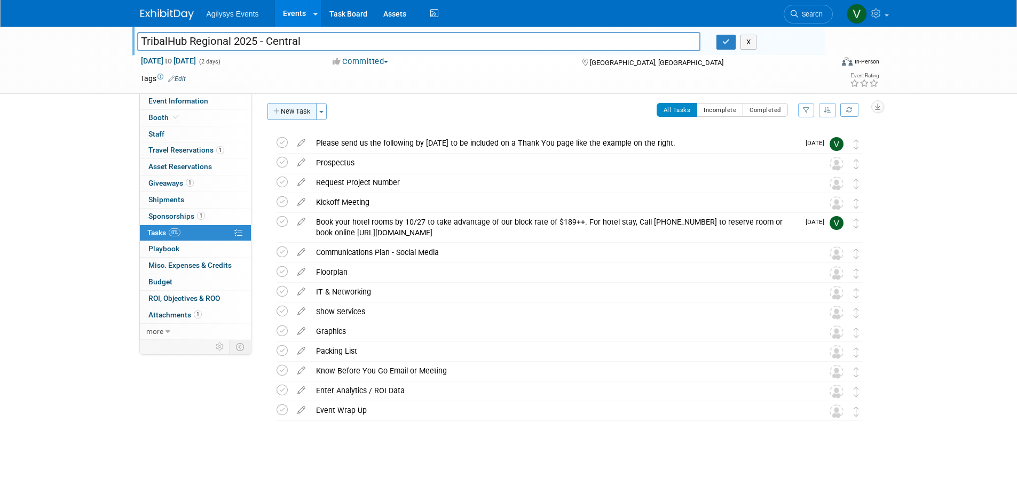
click at [292, 112] on button "New Task" at bounding box center [291, 111] width 49 height 17
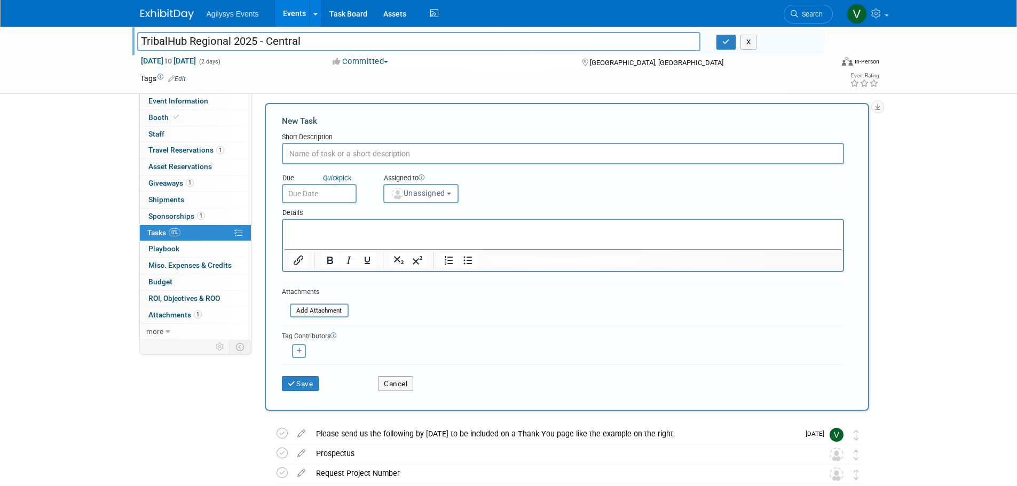
scroll to position [0, 0]
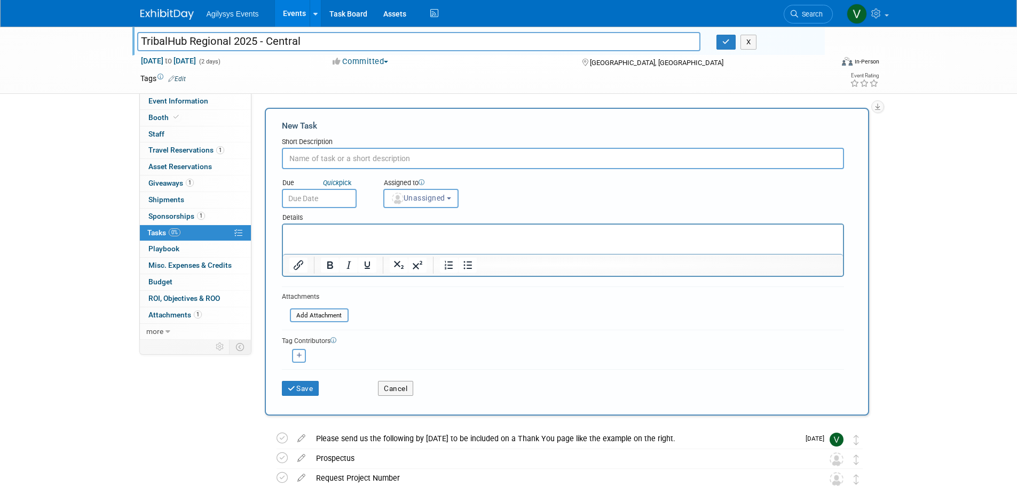
click at [312, 164] on input "text" at bounding box center [563, 158] width 562 height 21
paste input "One-Page flyer in welcome folder: this is a 1 page paper that you will print an…"
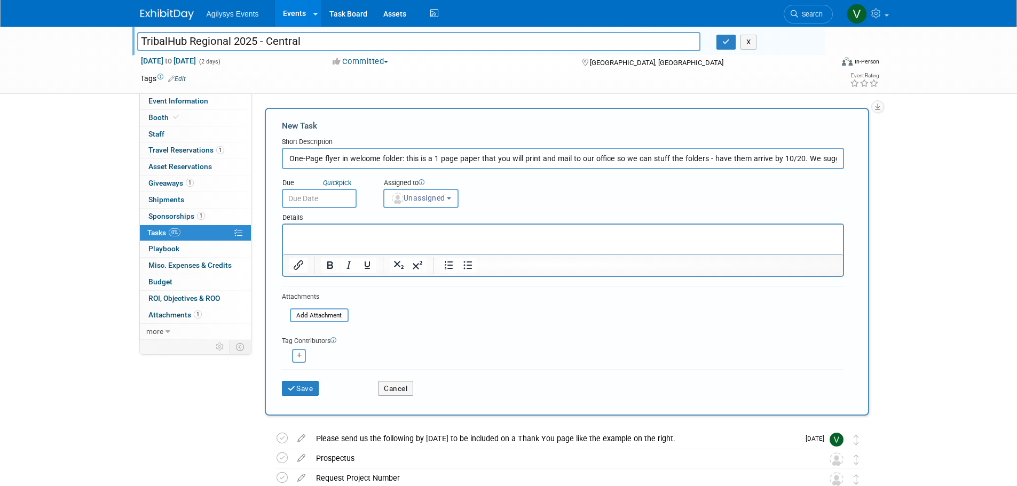
scroll to position [0, 276]
drag, startPoint x: 315, startPoint y: 157, endPoint x: 782, endPoint y: 153, distance: 466.4
click at [752, 154] on input "One-Page flyer in welcome folder: this is a 1 page paper that you will print an…" at bounding box center [563, 158] width 562 height 21
click at [809, 153] on input "One-Page flyer in welcome folder: this is a 1 page paper that you will print an…" at bounding box center [563, 158] width 562 height 21
click at [289, 153] on input "One-Page flyer in welcome folder: this is a 1 page paper that you will print an…" at bounding box center [563, 158] width 562 height 21
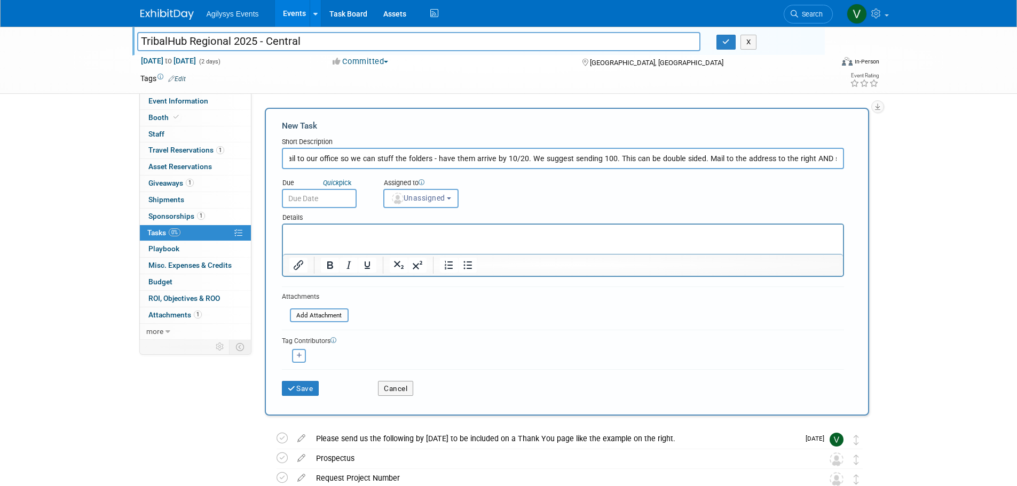
drag, startPoint x: 394, startPoint y: 157, endPoint x: 963, endPoint y: 171, distance: 569.1
click at [980, 170] on div "TribalHub Regional 2025 - Central TribalHub Regional 2025 - Central X Nov 10, 2…" at bounding box center [508, 404] width 1017 height 755
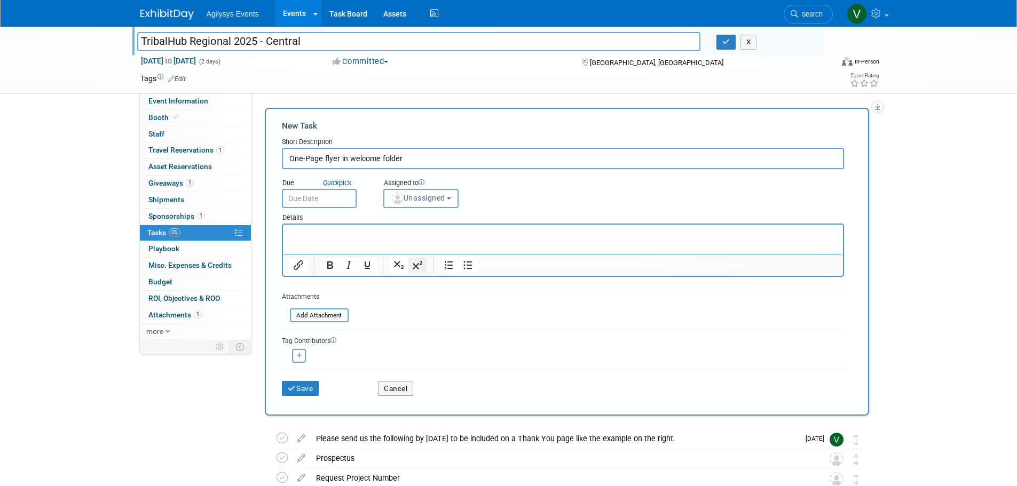
scroll to position [0, 0]
type input "One-Page flyer in welcome folder"
click at [377, 240] on html at bounding box center [562, 232] width 560 height 15
paste body "Rich Text Area. Press ALT-0 for help."
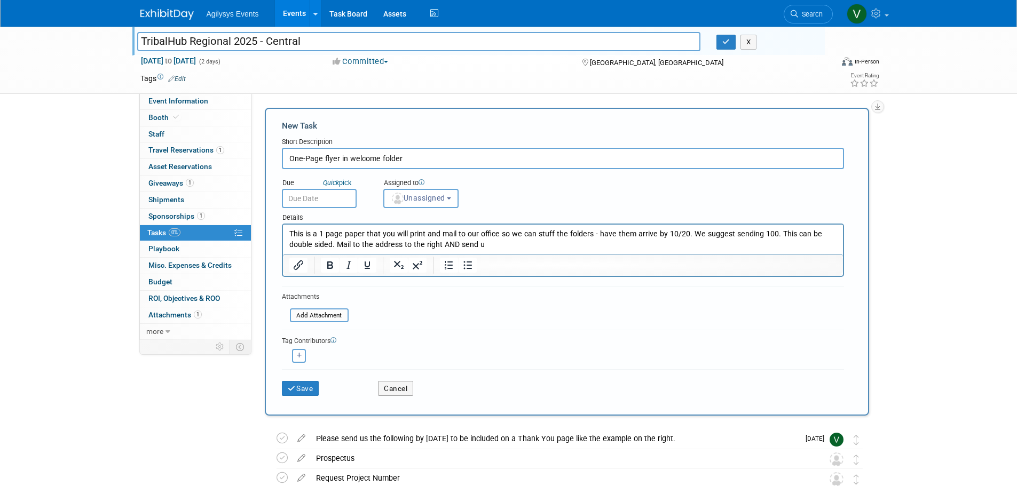
click at [319, 194] on input "text" at bounding box center [319, 198] width 75 height 19
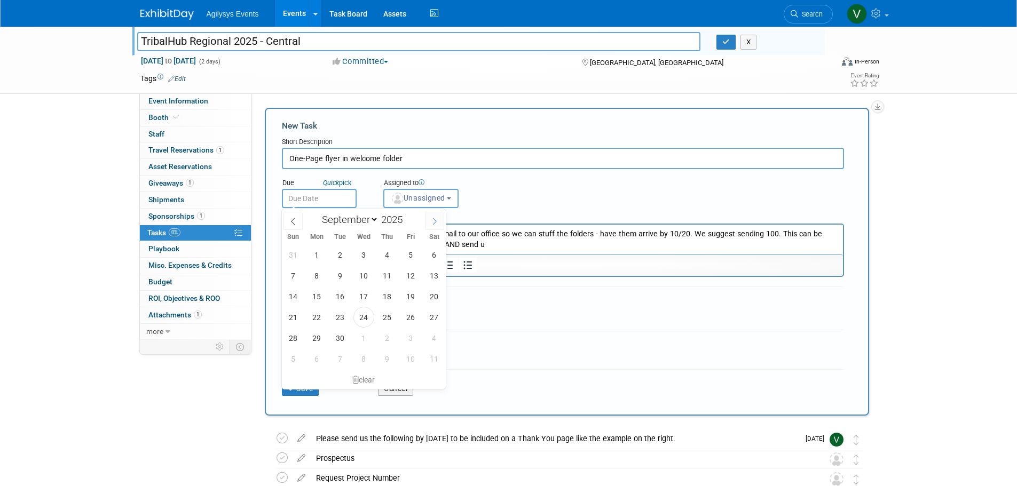
click at [437, 224] on icon at bounding box center [434, 221] width 7 height 7
select select "9"
click at [366, 296] on span "15" at bounding box center [363, 296] width 21 height 21
type input "Oct 15, 2025"
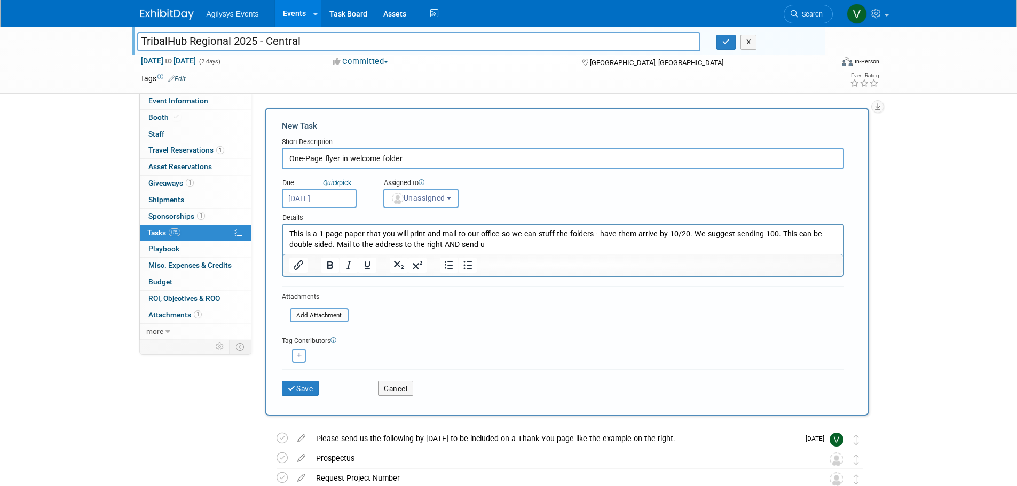
click at [430, 210] on div "Details" at bounding box center [563, 215] width 562 height 15
click at [429, 203] on button "Unassigned" at bounding box center [421, 198] width 76 height 19
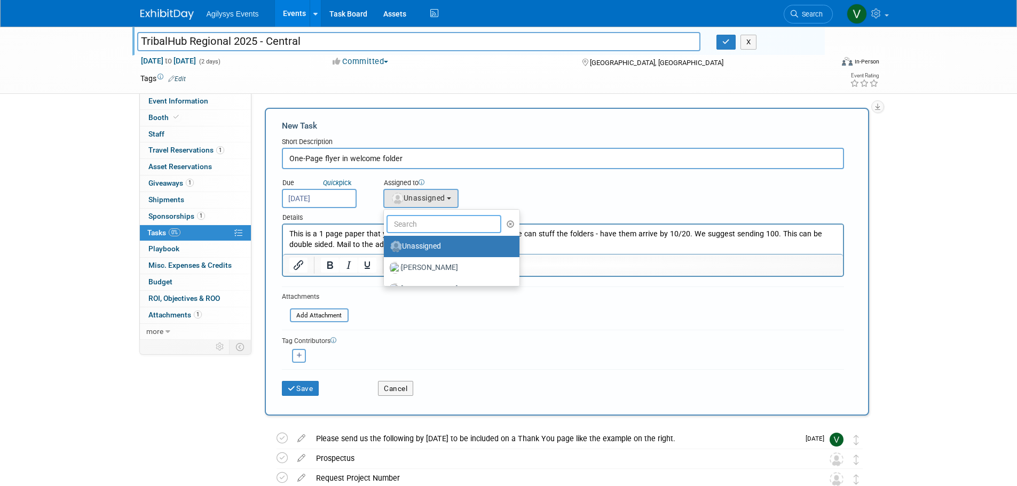
click at [433, 220] on input "text" at bounding box center [443, 224] width 115 height 18
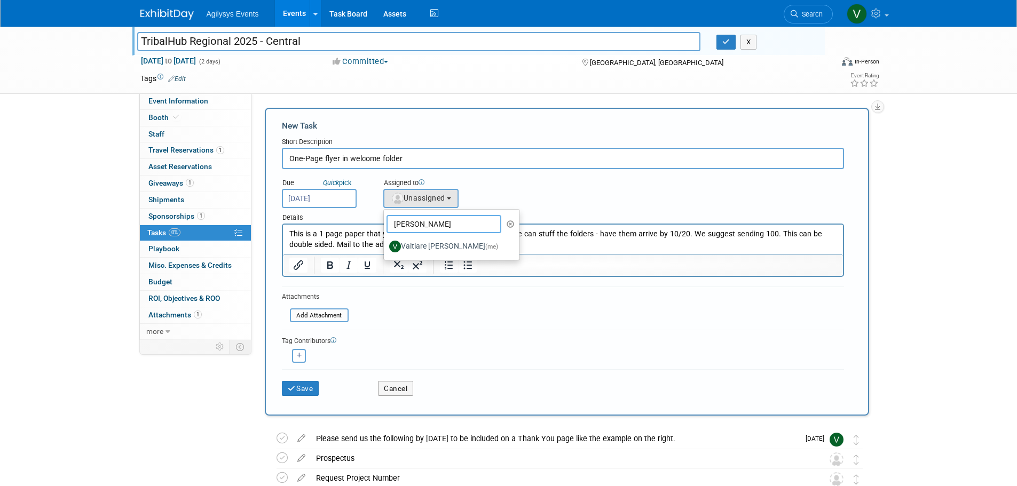
type input "vaiti"
click at [467, 250] on label "Vaitiare Munoz (me)" at bounding box center [449, 246] width 120 height 17
click at [385, 249] on input "Vaitiare Munoz (me)" at bounding box center [381, 245] width 7 height 7
select select "9da70825-3e02-4d1a-92dc-02b6497bcd7e"
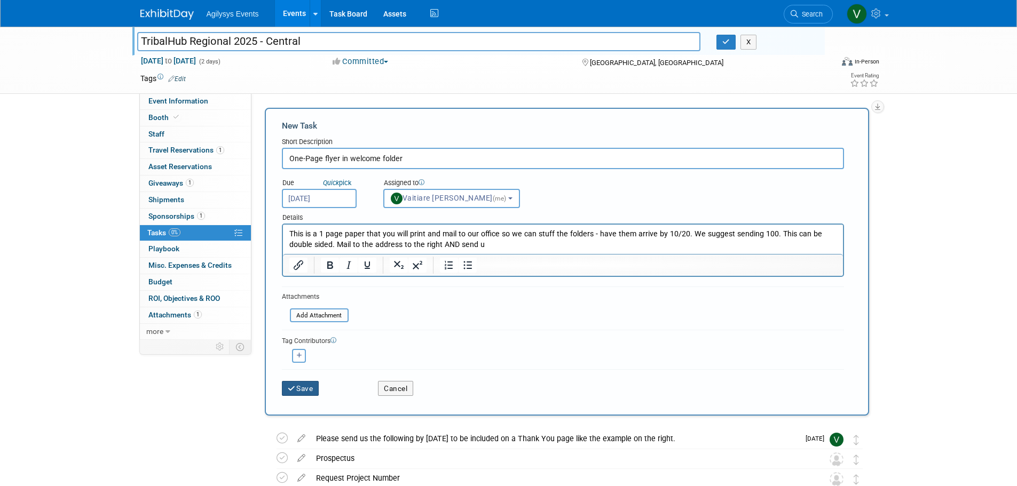
click at [316, 386] on button "Save" at bounding box center [300, 388] width 37 height 15
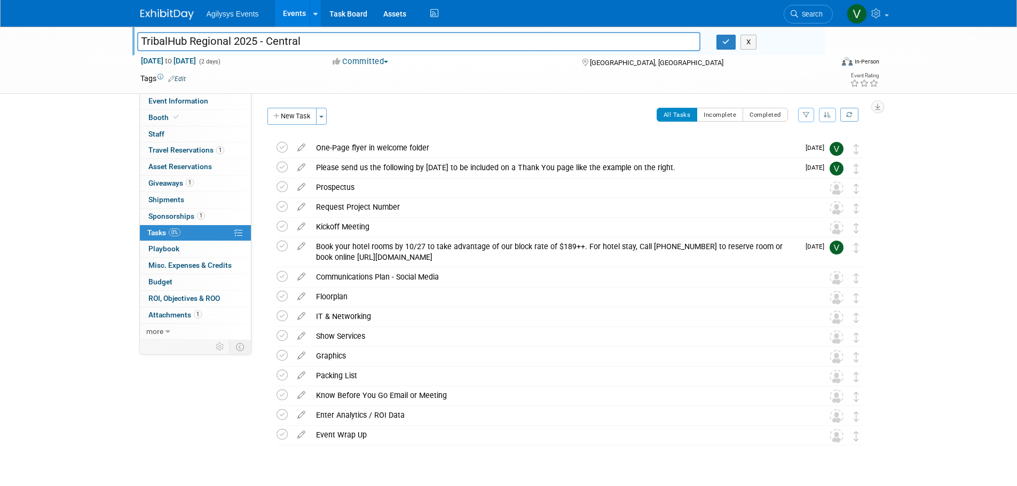
click at [296, 121] on button "New Task" at bounding box center [291, 116] width 49 height 17
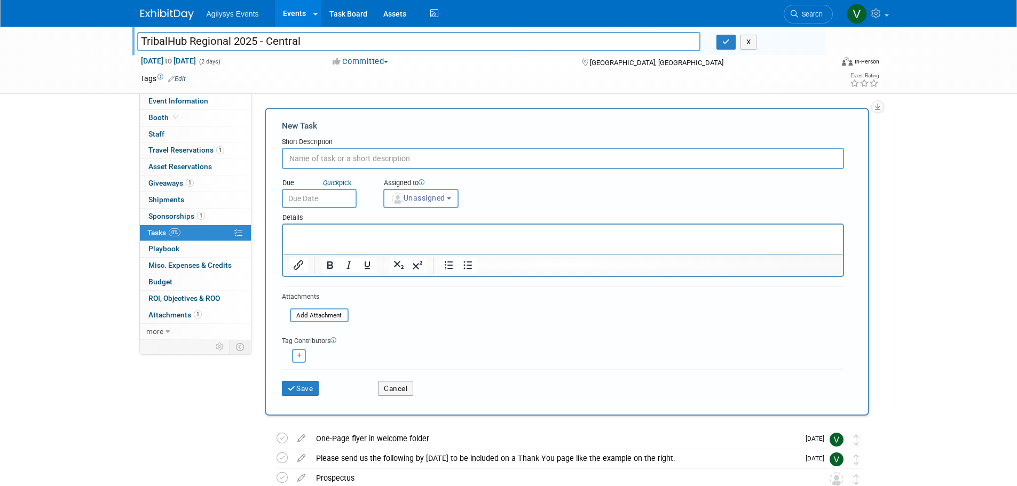
paste input "Attendee List will be sent 3 days before AND 3 days post. It will be emailed to…"
type input "Attendee List will be sent 3 days before AND 3 days post. It will be emailed to…"
click at [297, 201] on input "text" at bounding box center [319, 198] width 75 height 19
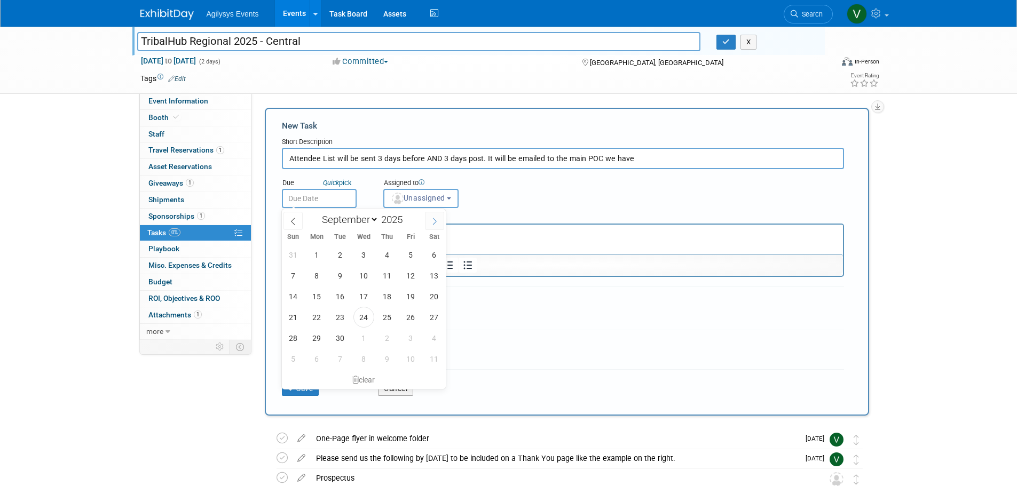
click at [435, 220] on icon at bounding box center [435, 221] width 4 height 7
click at [432, 220] on icon at bounding box center [434, 221] width 7 height 7
click at [292, 225] on icon at bounding box center [292, 221] width 7 height 7
select select "10"
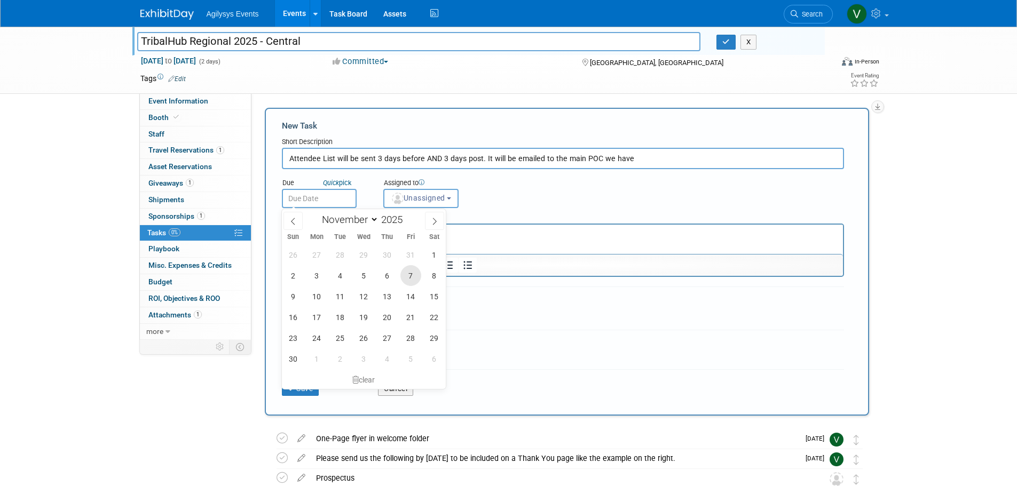
click at [407, 279] on span "7" at bounding box center [410, 275] width 21 height 21
type input "Nov 7, 2025"
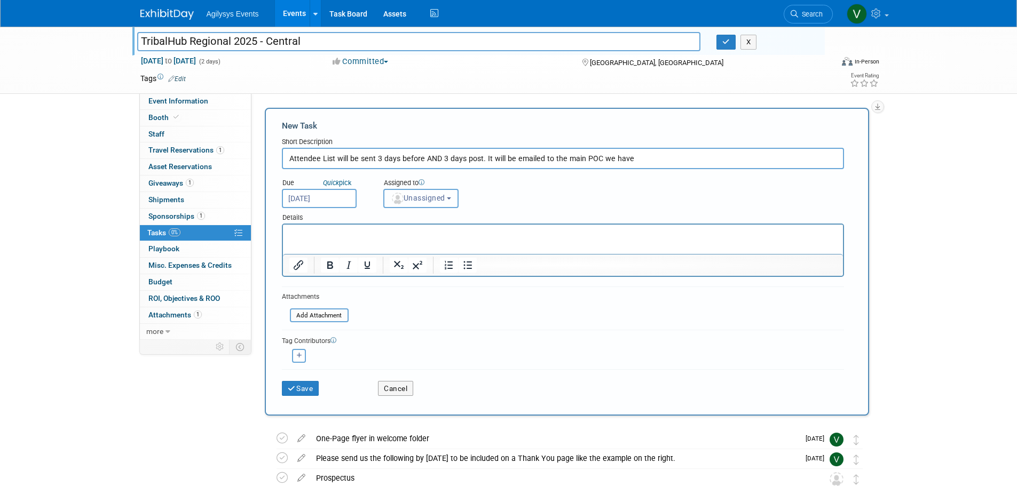
click at [431, 195] on span "Unassigned" at bounding box center [418, 198] width 54 height 9
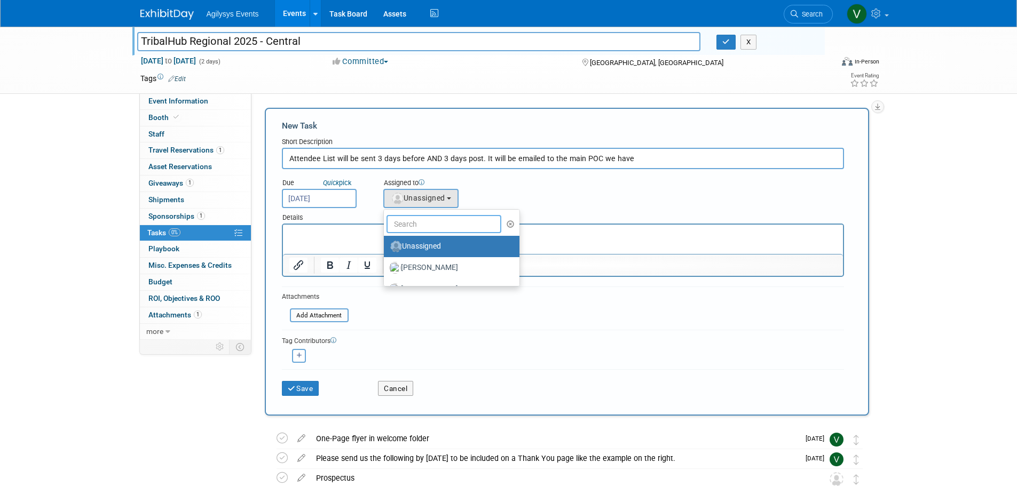
click at [415, 225] on input "text" at bounding box center [443, 224] width 115 height 18
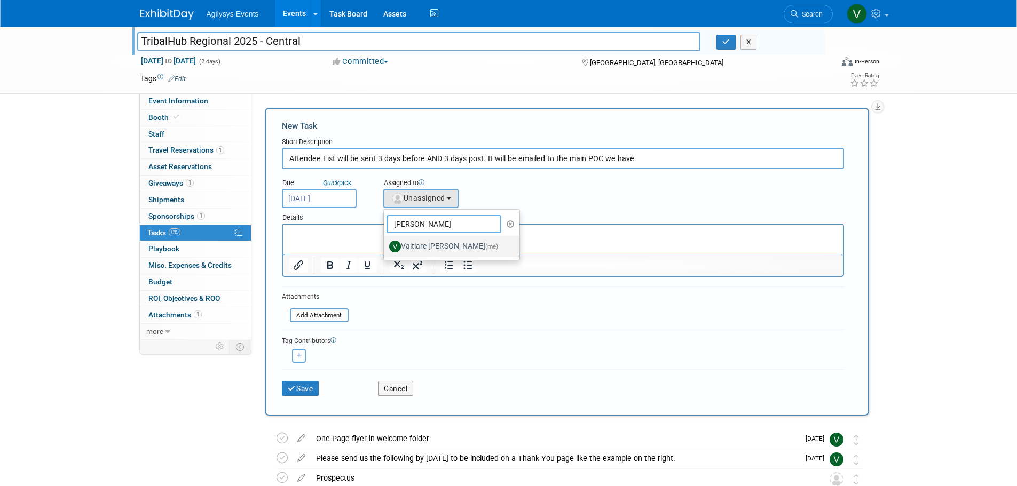
type input "vaiti"
click at [438, 251] on label "Vaitiare Munoz (me)" at bounding box center [449, 246] width 120 height 17
click at [385, 249] on input "Vaitiare Munoz (me)" at bounding box center [381, 245] width 7 height 7
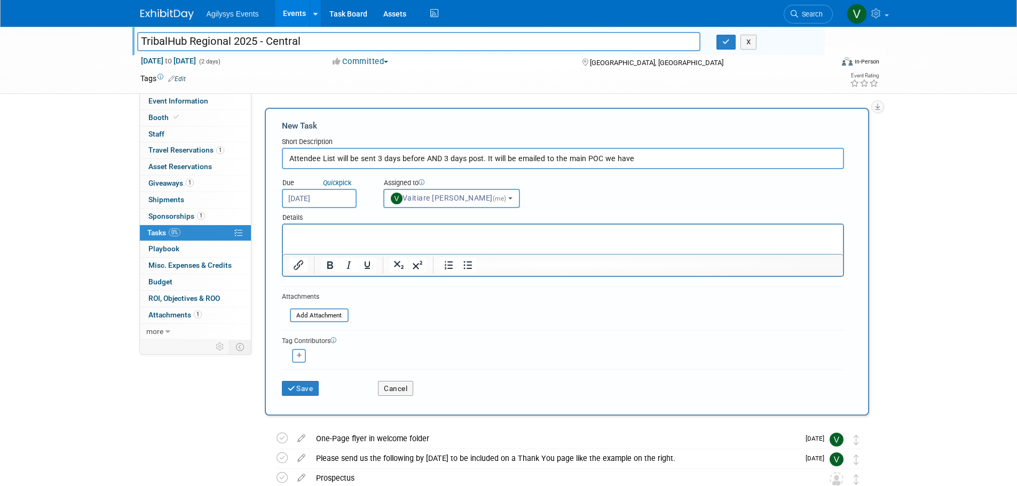
select select "9da70825-3e02-4d1a-92dc-02b6497bcd7e"
click at [307, 389] on button "Save" at bounding box center [300, 388] width 37 height 15
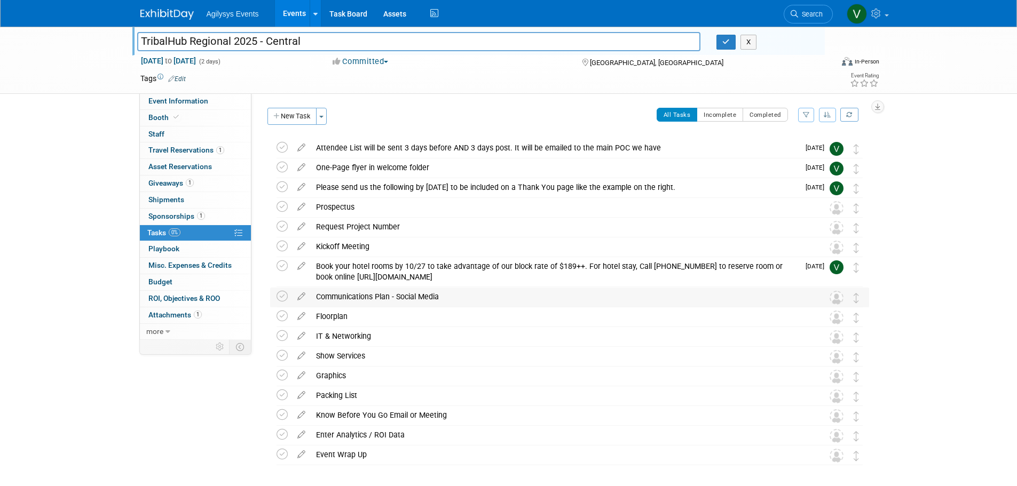
click at [364, 302] on div "Communications Plan - Social Media" at bounding box center [559, 297] width 497 height 18
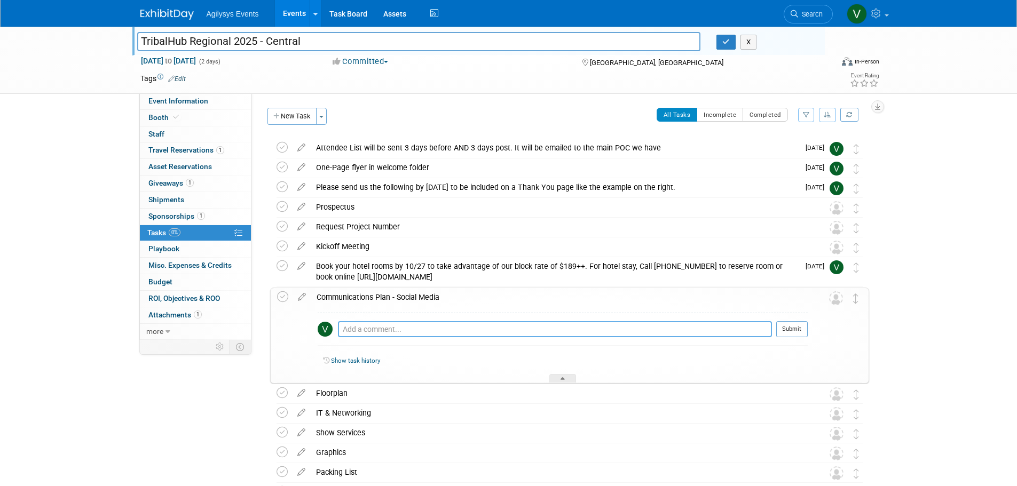
click at [360, 326] on textarea at bounding box center [555, 329] width 434 height 16
click at [296, 295] on icon at bounding box center [301, 294] width 19 height 13
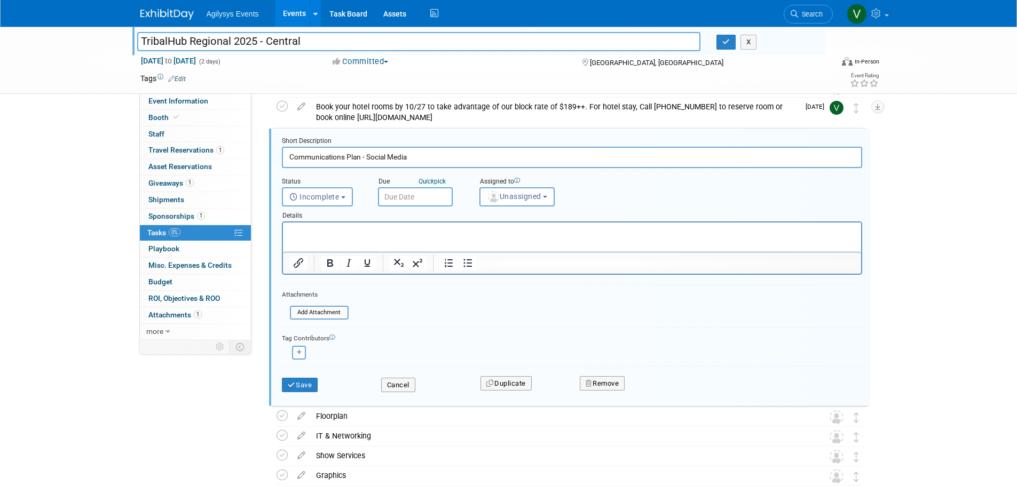
scroll to position [185, 0]
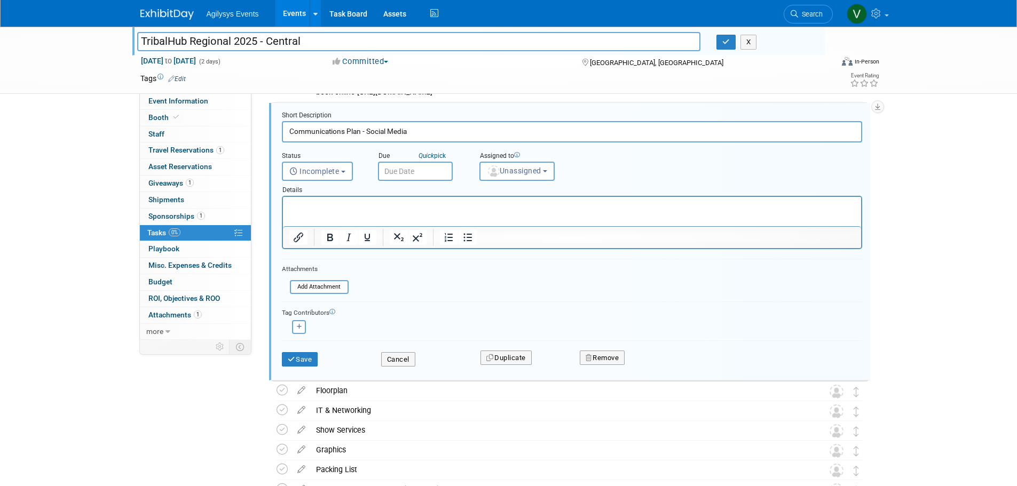
click at [328, 207] on p "Rich Text Area. Press ALT-0 for help." at bounding box center [572, 206] width 566 height 10
click at [303, 360] on button "Save" at bounding box center [300, 359] width 36 height 15
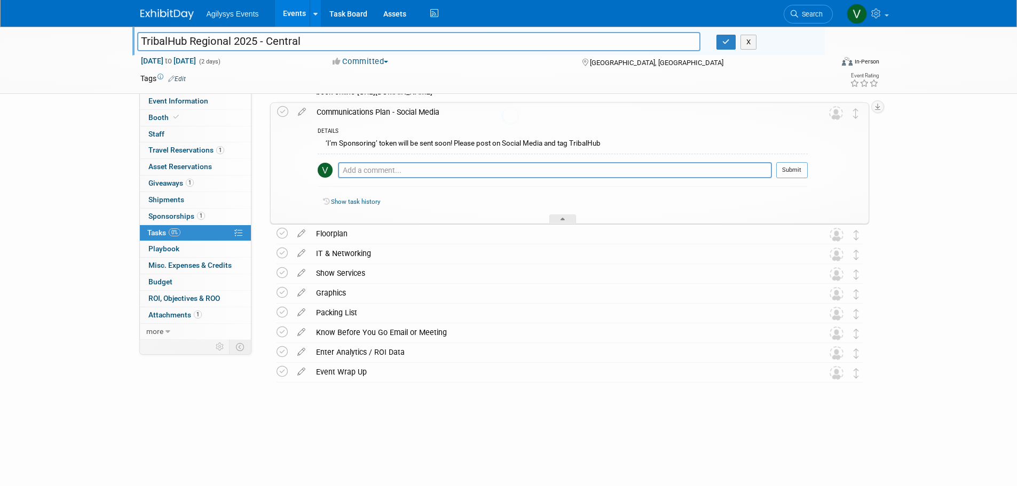
scroll to position [147, 0]
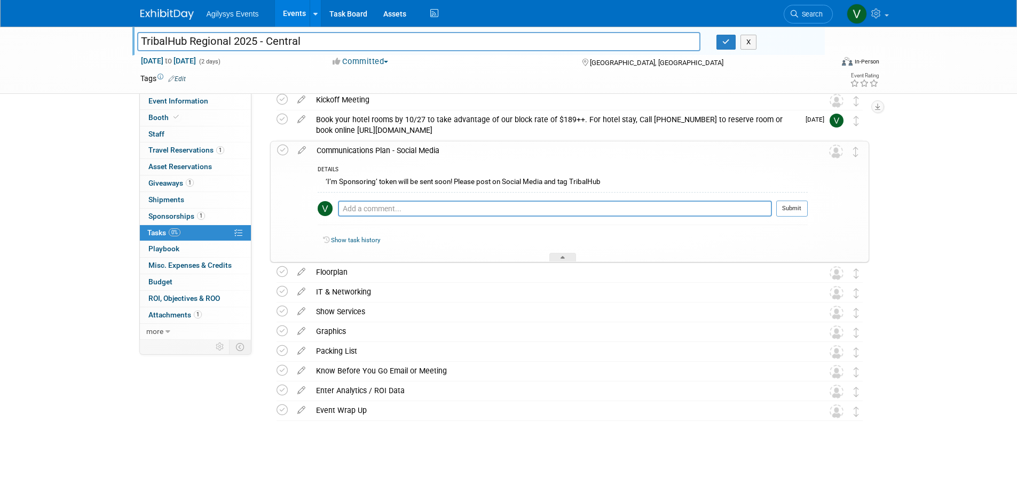
click at [964, 226] on div "TribalHub Regional 2025 - Central TribalHub Regional 2025 - Central X Nov 10, 2…" at bounding box center [508, 183] width 1017 height 606
click at [563, 257] on icon at bounding box center [562, 259] width 4 height 6
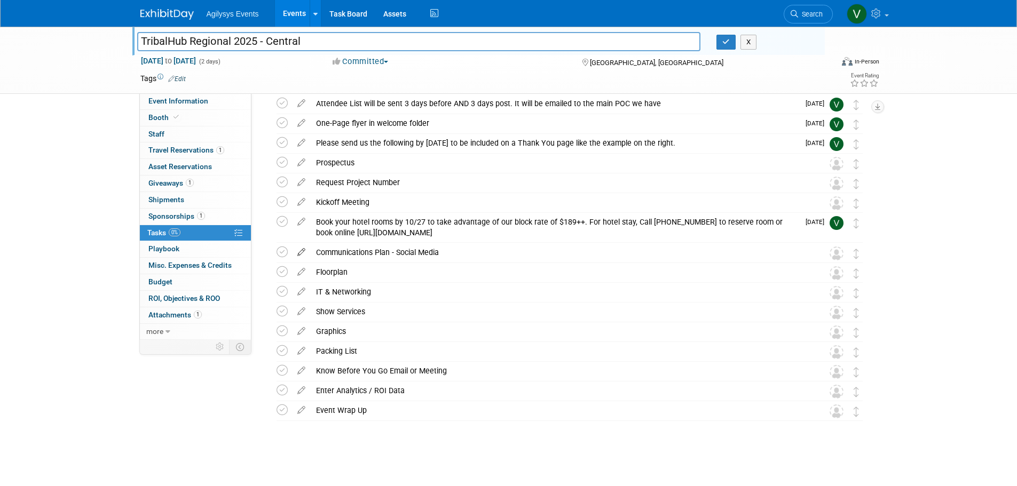
click at [300, 255] on icon at bounding box center [301, 249] width 19 height 13
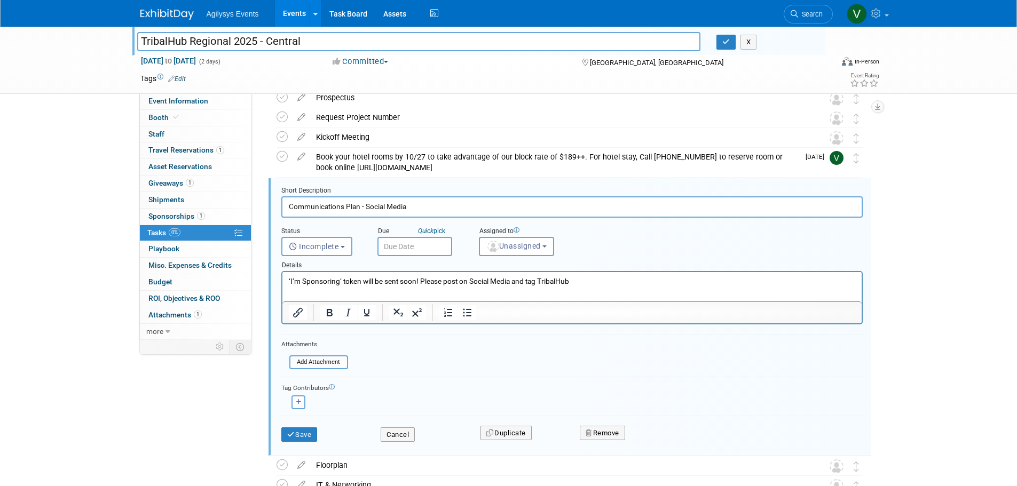
scroll to position [131, 0]
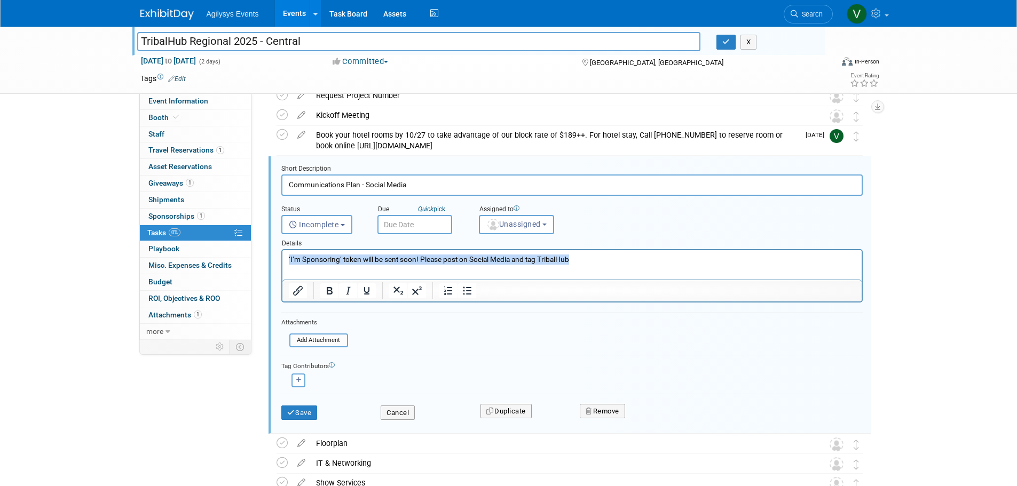
drag, startPoint x: 596, startPoint y: 260, endPoint x: 562, endPoint y: 512, distance: 253.6
click at [282, 264] on html "‘I’m Sponsoring’ token will be sent soon! Please post on Social Media and tag T…" at bounding box center [571, 257] width 579 height 14
click at [416, 185] on input "Communications Plan - Social Media" at bounding box center [571, 185] width 581 height 21
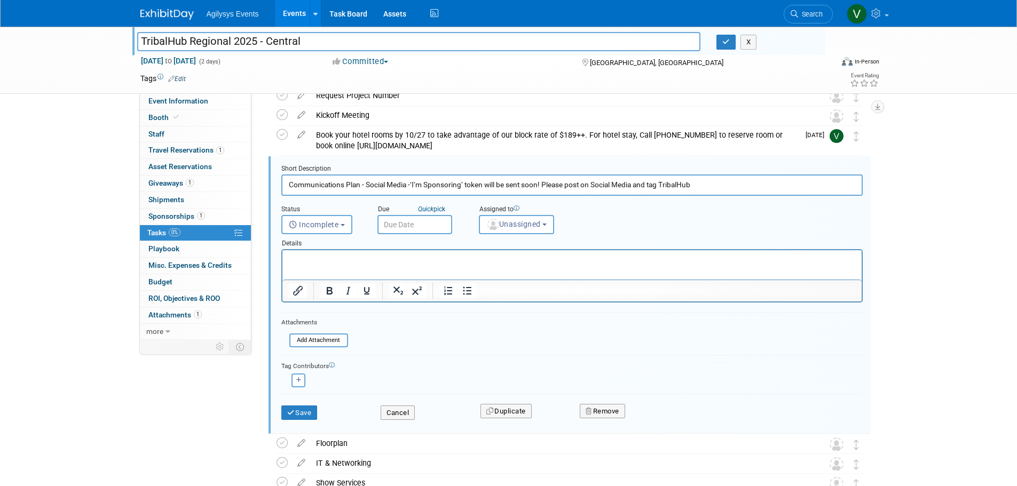
type input "Communications Plan - Social Media -‘I’m Sponsoring’ token will be sent soon! P…"
click at [297, 407] on button "Save" at bounding box center [299, 413] width 36 height 15
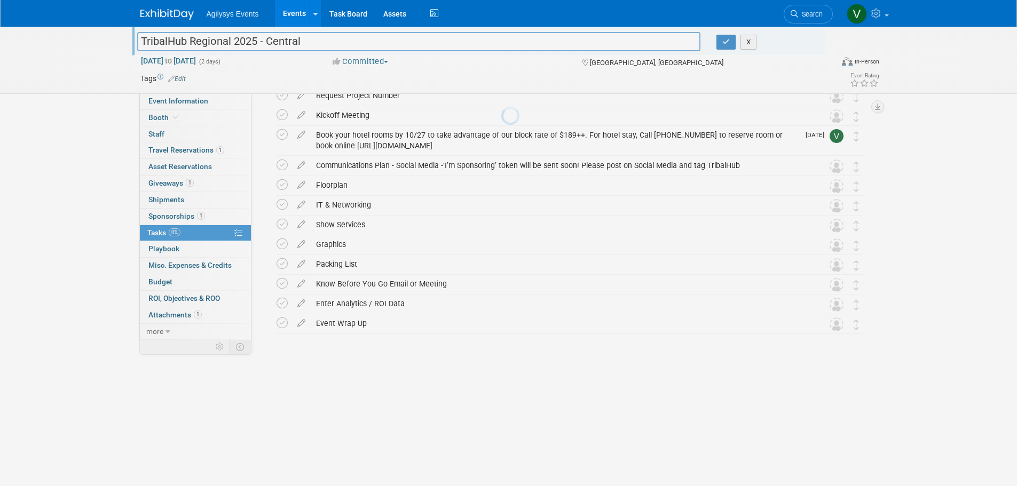
scroll to position [44, 0]
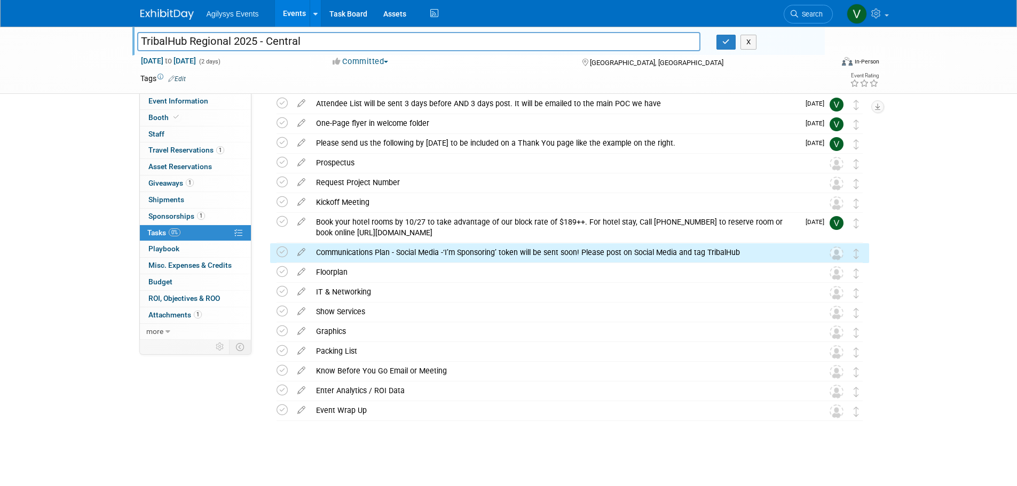
click at [981, 279] on div "TribalHub Regional 2025 - Central TribalHub Regional 2025 - Central X Nov 10, 2…" at bounding box center [508, 234] width 1017 height 504
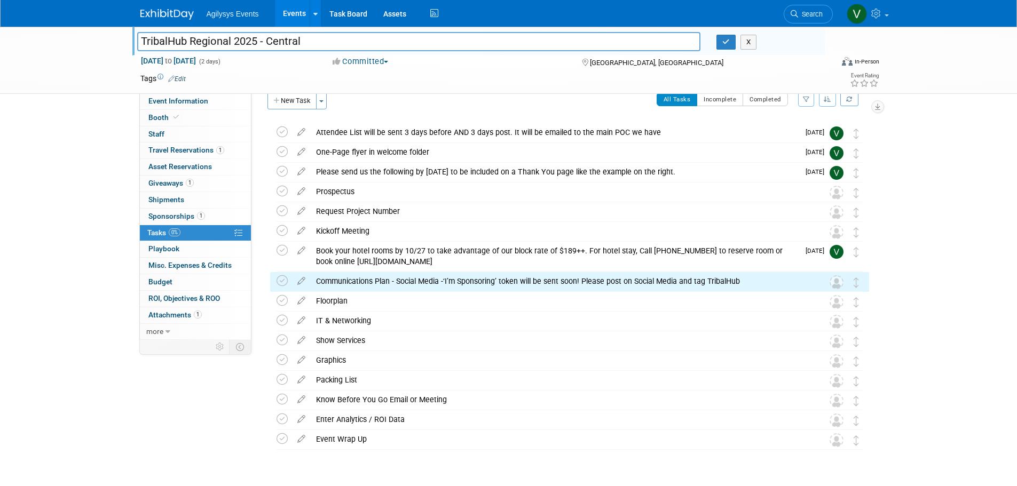
scroll to position [0, 0]
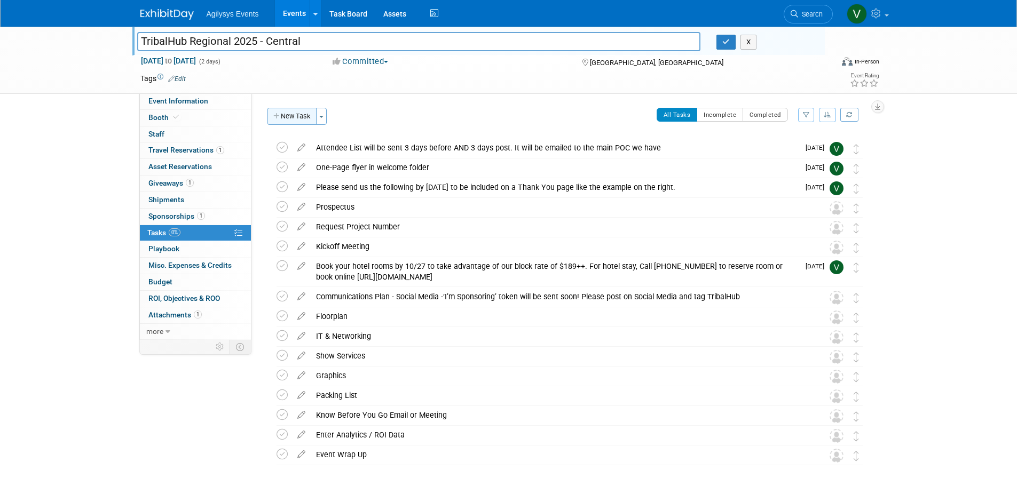
click at [287, 114] on button "New Task" at bounding box center [291, 116] width 49 height 17
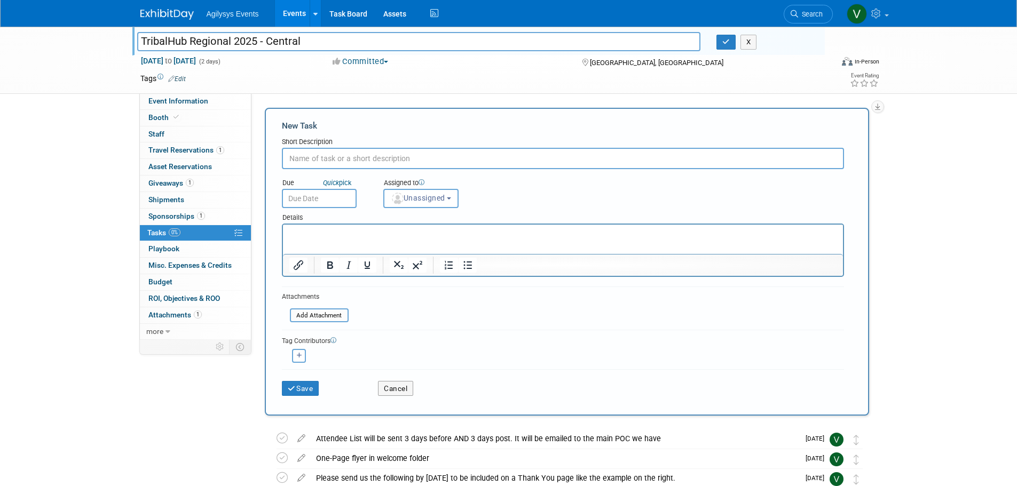
click at [320, 155] on input "text" at bounding box center [563, 158] width 562 height 21
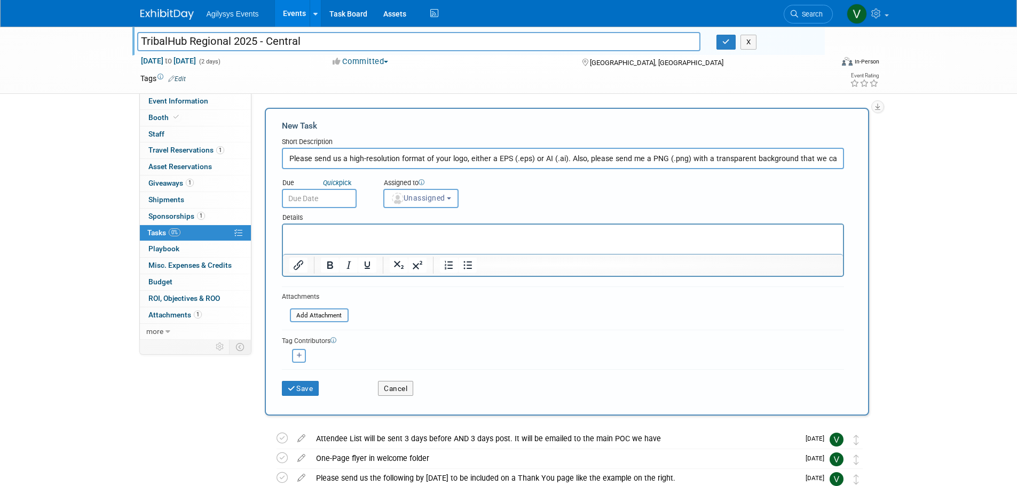
scroll to position [0, 231]
type input "Please send us a high-resolution format of your logo, either a EPS (.eps) or AI…"
click at [321, 194] on input "text" at bounding box center [319, 198] width 75 height 19
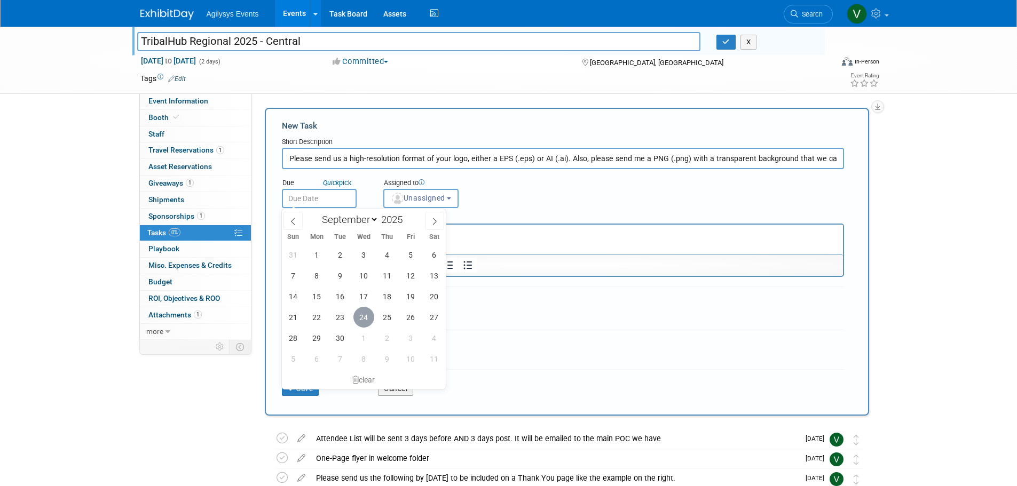
drag, startPoint x: 366, startPoint y: 318, endPoint x: 406, endPoint y: 254, distance: 74.8
click at [367, 318] on span "24" at bounding box center [363, 317] width 21 height 21
type input "Sep 24, 2025"
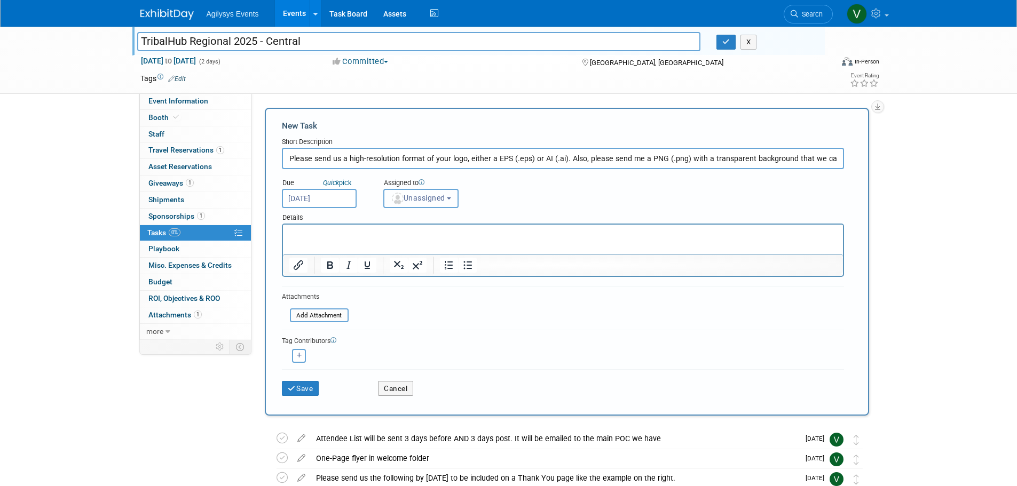
click at [438, 204] on button "Unassigned" at bounding box center [421, 198] width 76 height 19
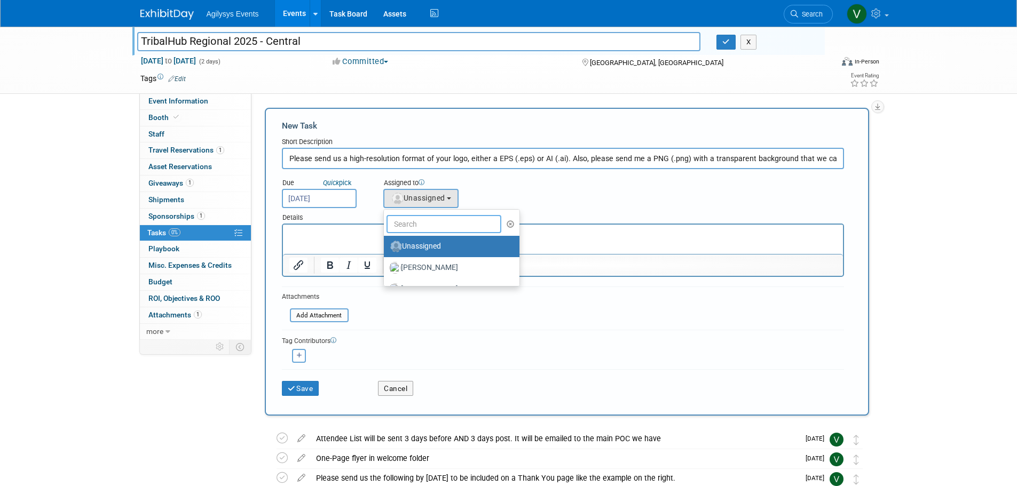
click at [423, 225] on input "text" at bounding box center [443, 224] width 115 height 18
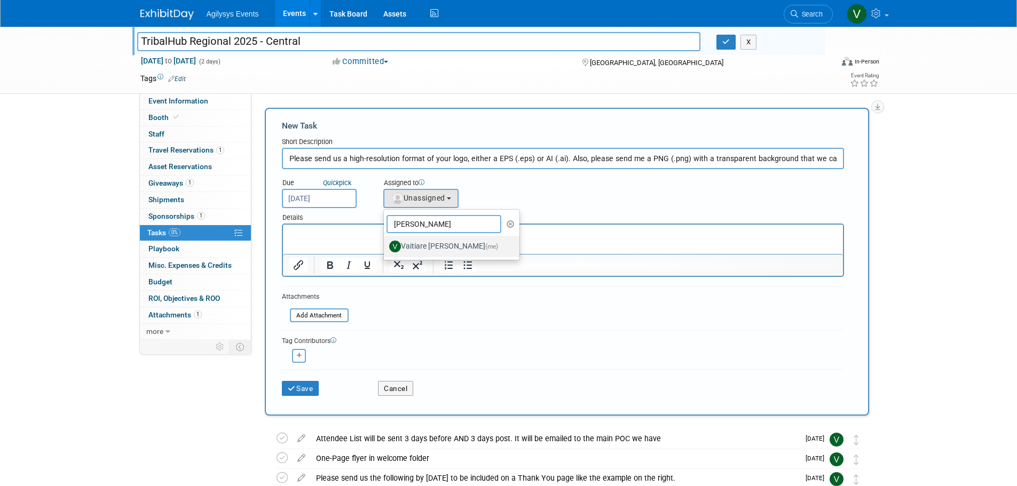
type input "vaiti"
click at [428, 238] on label "Vaitiare Munoz (me)" at bounding box center [449, 246] width 120 height 17
click at [385, 242] on input "Vaitiare Munoz (me)" at bounding box center [381, 245] width 7 height 7
select select "9da70825-3e02-4d1a-92dc-02b6497bcd7e"
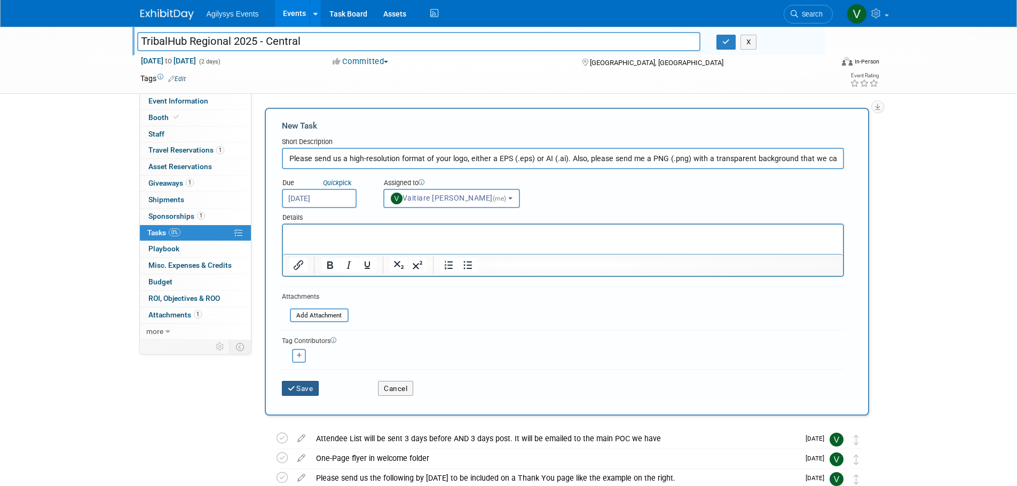
click at [302, 390] on button "Save" at bounding box center [300, 388] width 37 height 15
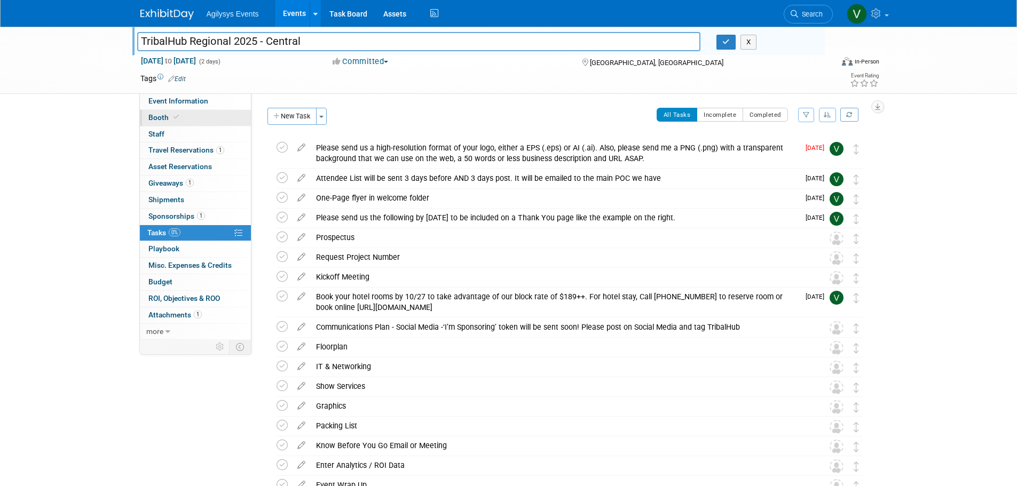
click at [158, 124] on link "Booth" at bounding box center [195, 118] width 111 height 16
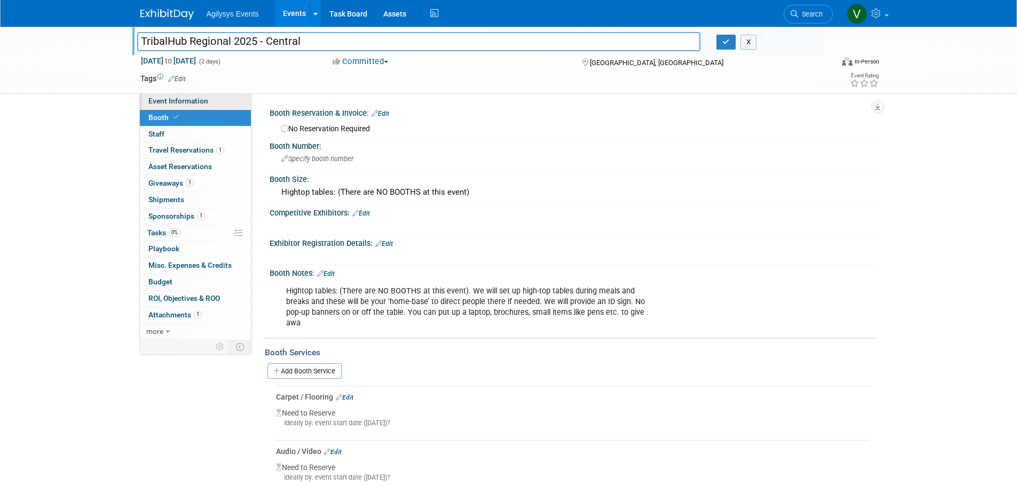
click at [153, 106] on link "Event Information" at bounding box center [195, 101] width 111 height 16
select select "GAM"
select select "Q1"
select select "A"
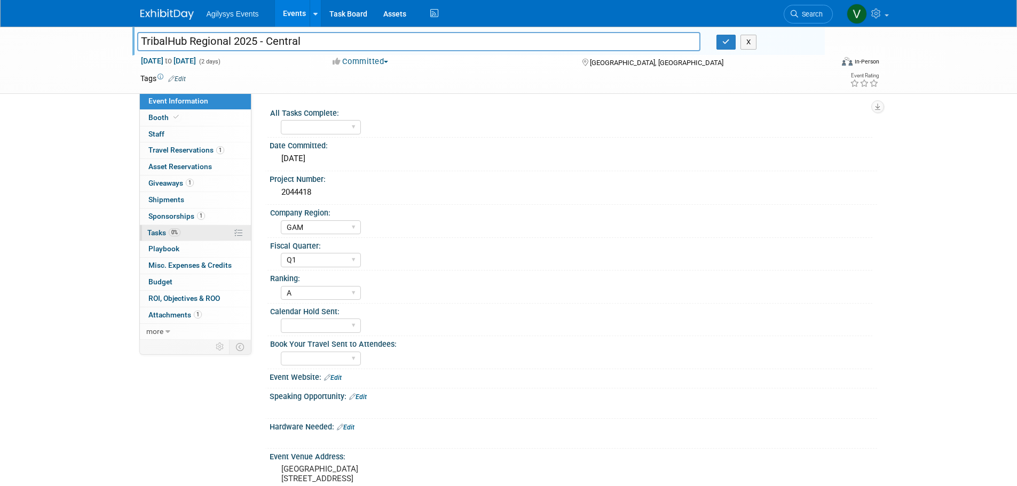
click at [156, 228] on span "Tasks 0%" at bounding box center [163, 232] width 33 height 9
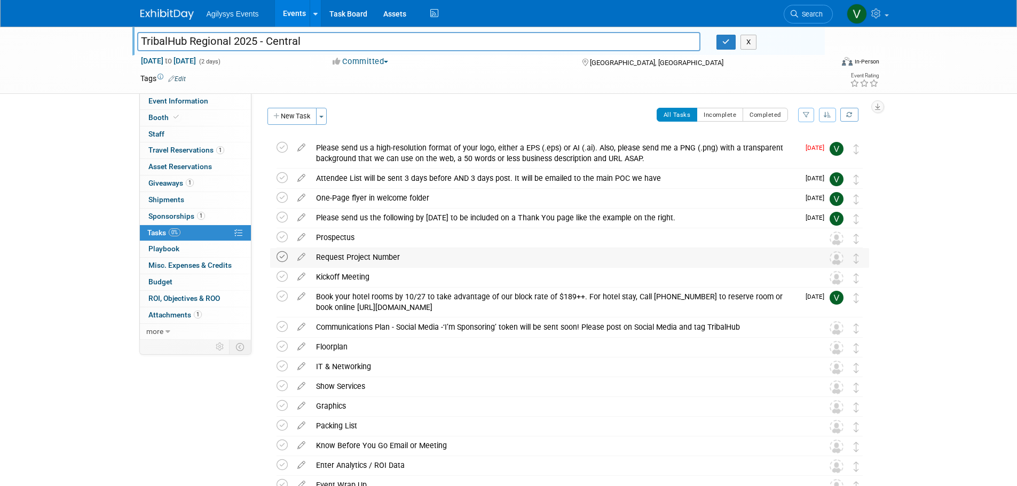
click at [285, 261] on icon at bounding box center [281, 256] width 11 height 11
click at [168, 118] on span "Booth" at bounding box center [164, 117] width 33 height 9
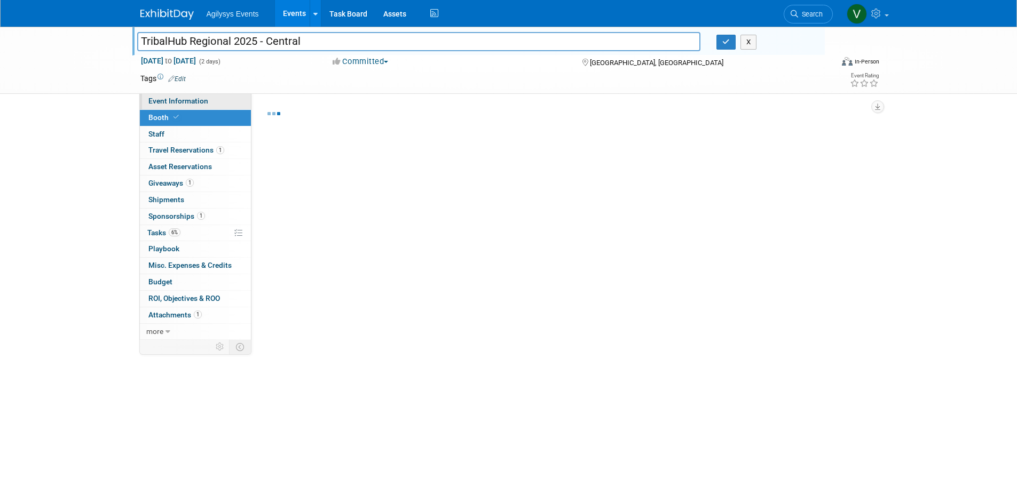
click at [170, 102] on span "Event Information" at bounding box center [178, 101] width 60 height 9
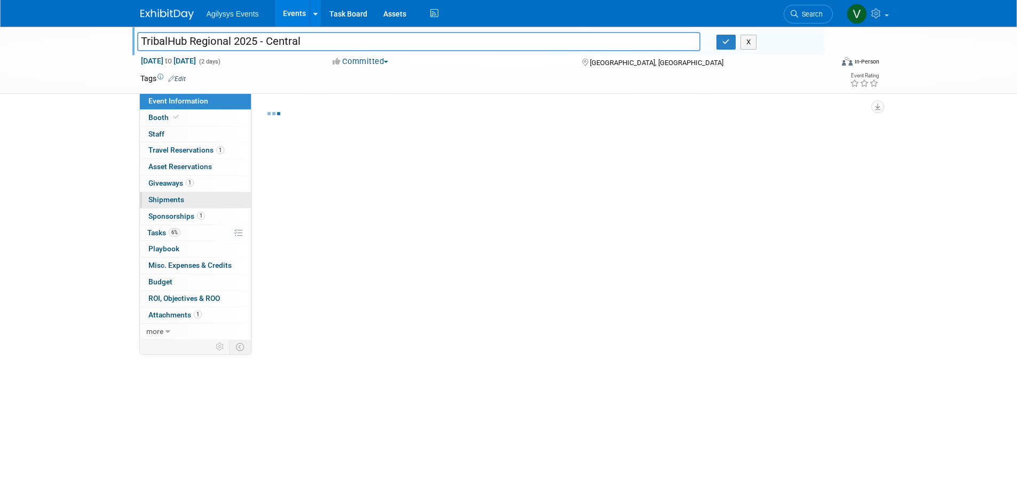
select select "GAM"
select select "Q1"
select select "A"
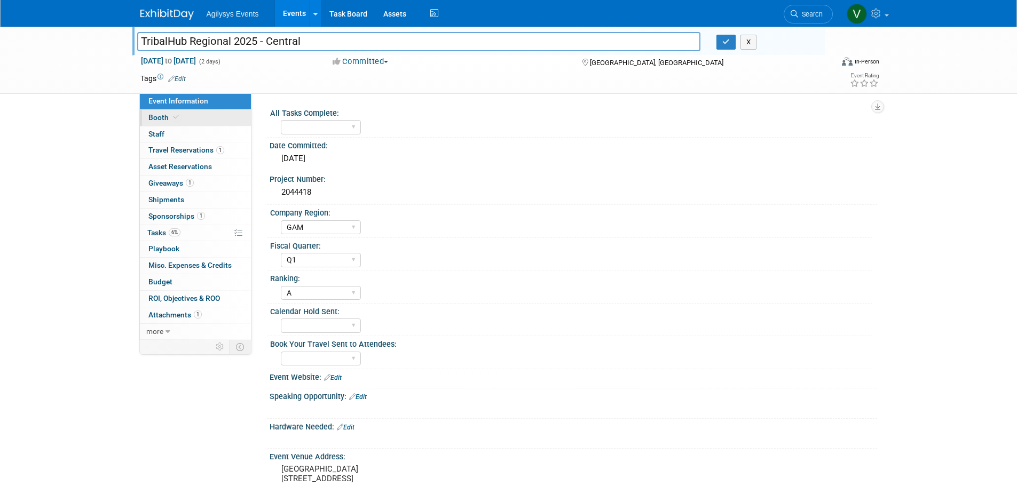
click at [168, 121] on span "Booth" at bounding box center [164, 117] width 33 height 9
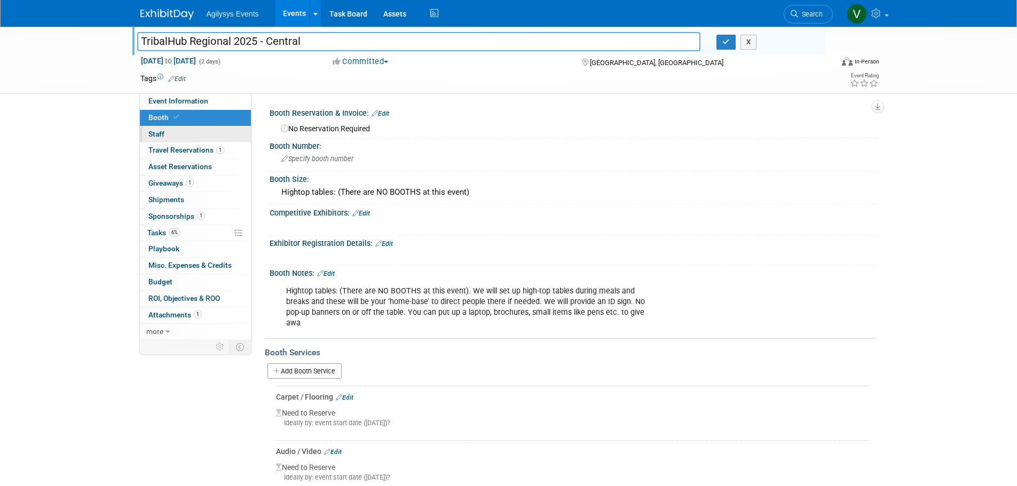
click at [175, 137] on link "0 Staff 0" at bounding box center [195, 134] width 111 height 16
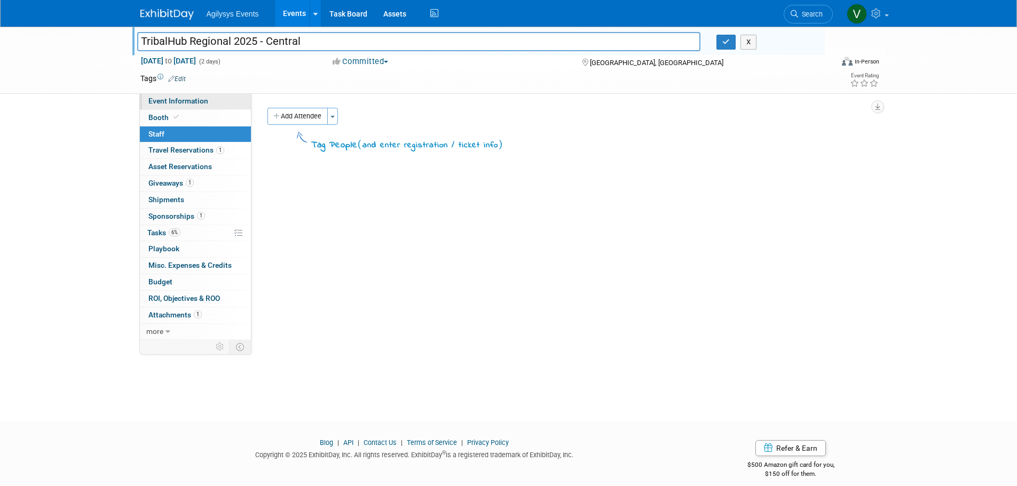
click at [180, 104] on span "Event Information" at bounding box center [178, 101] width 60 height 9
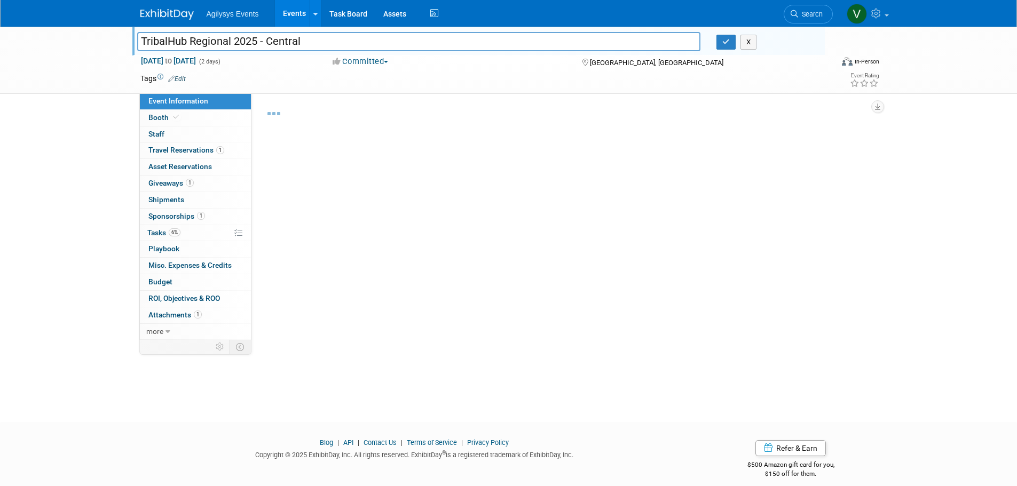
select select "GAM"
select select "Q1"
select select "A"
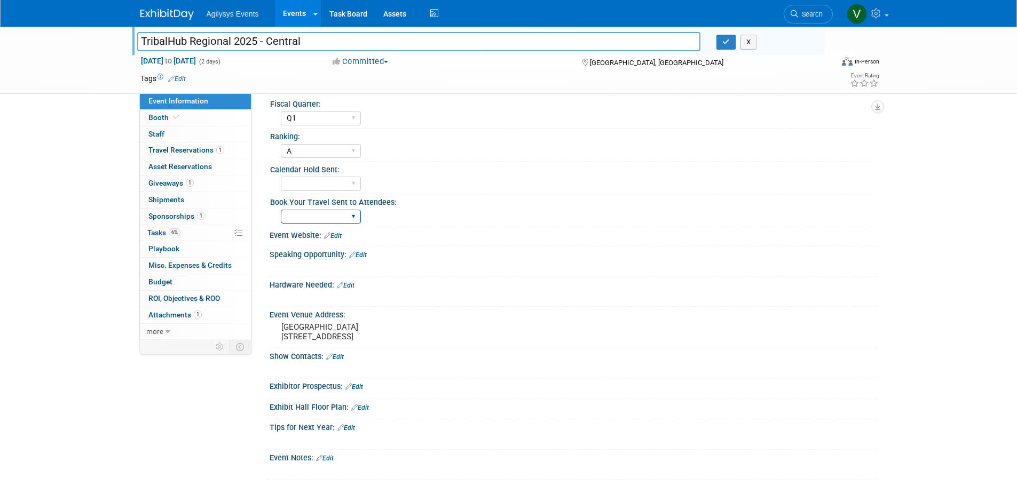
scroll to position [160, 0]
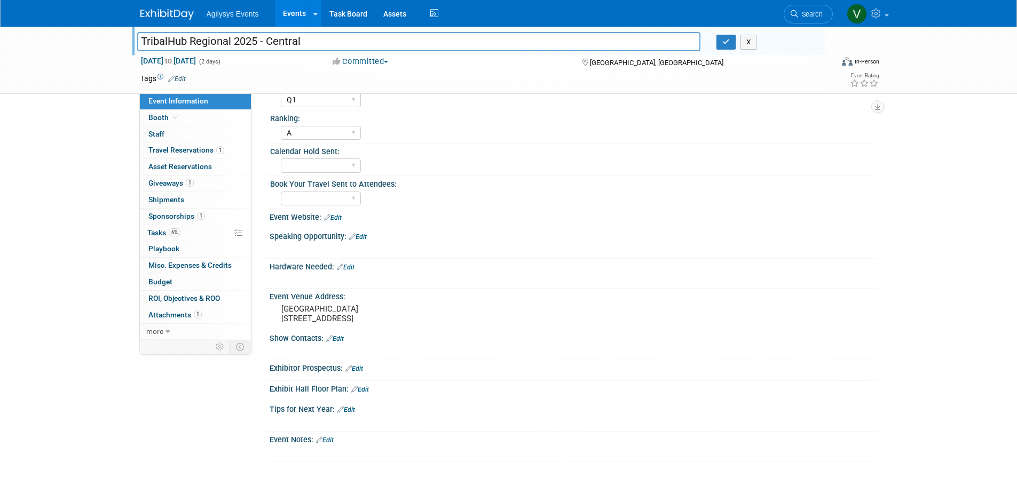
click at [338, 343] on link "Edit" at bounding box center [335, 338] width 18 height 7
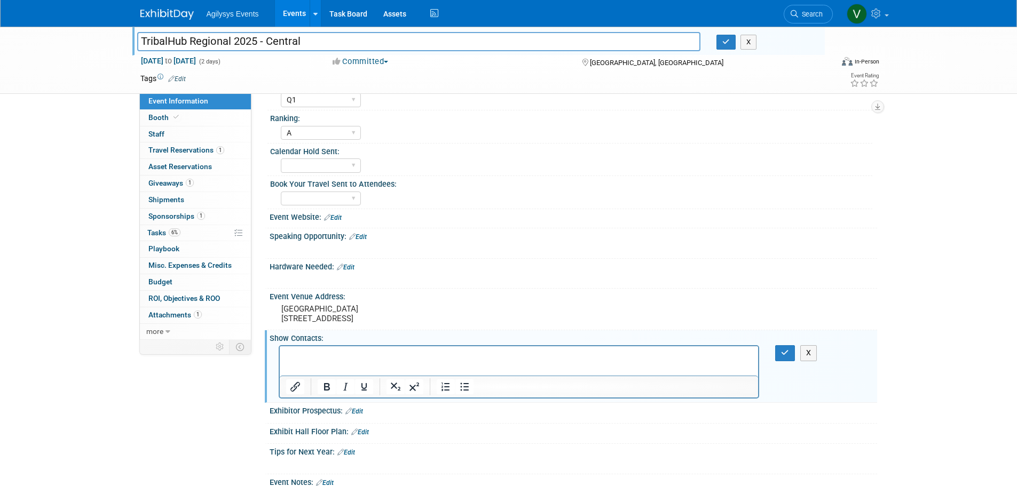
scroll to position [0, 0]
click at [347, 359] on p "Rich Text Area. Press ALT-0 for help." at bounding box center [519, 356] width 466 height 11
paste body "Rich Text Area. Press ALT-0 for help."
click at [785, 356] on icon "button" at bounding box center [785, 352] width 8 height 7
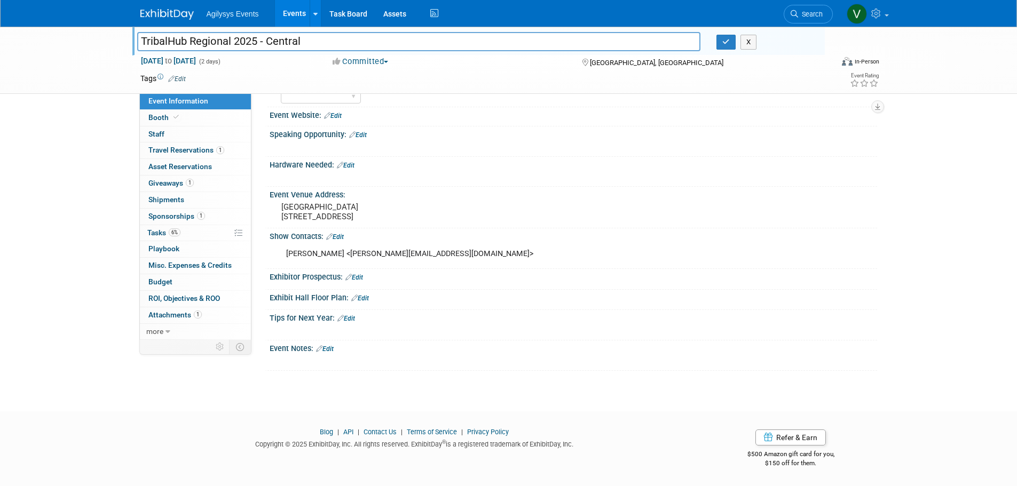
scroll to position [271, 0]
drag, startPoint x: 334, startPoint y: 41, endPoint x: 124, endPoint y: 38, distance: 209.8
click at [124, 38] on div "TribalHub Regional 2025 - Central TribalHub Regional 2025 - Central X Nov 10, 2…" at bounding box center [508, 60] width 1017 height 67
click at [68, 278] on div "TribalHub Regional 2025 - Central TribalHub Regional 2025 - Central X Nov 10, 2…" at bounding box center [508, 79] width 1017 height 628
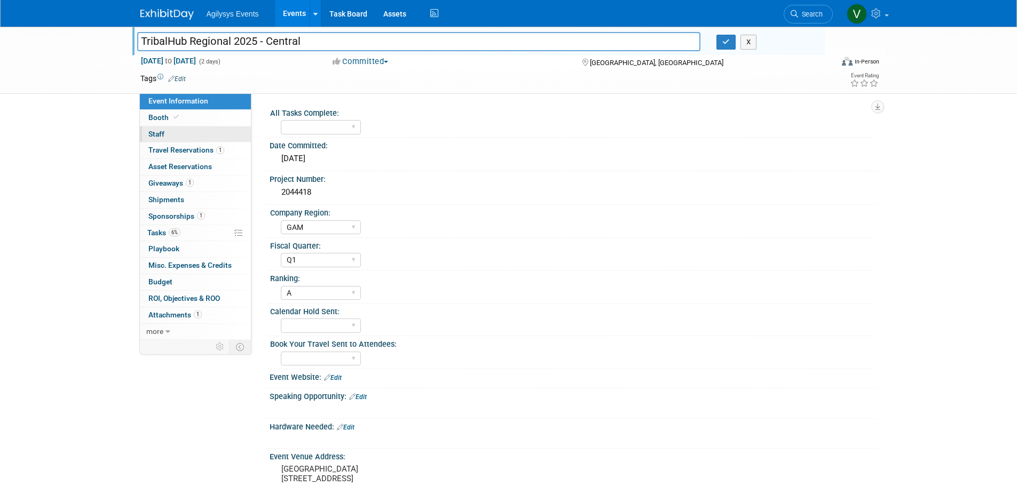
click at [162, 132] on span "Staff 0" at bounding box center [156, 134] width 16 height 9
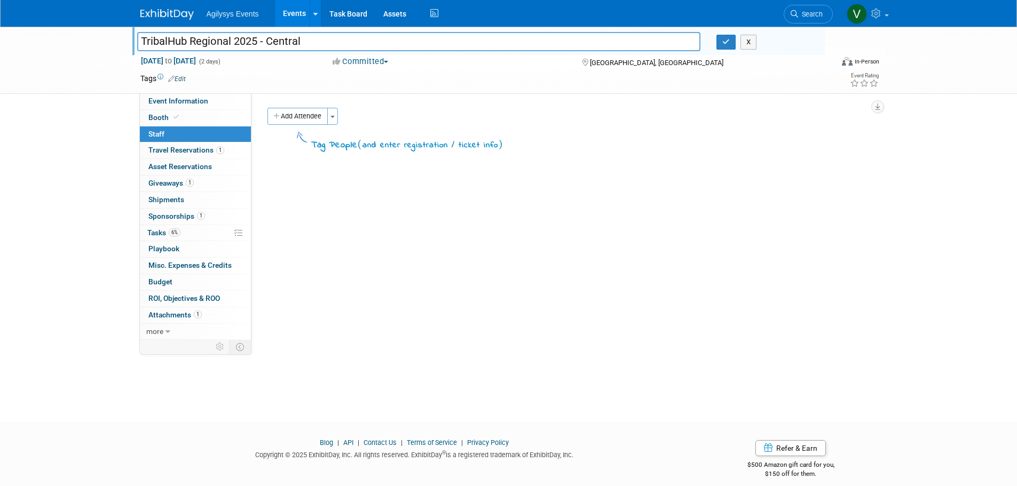
click at [319, 120] on button "Add Attendee" at bounding box center [297, 116] width 60 height 17
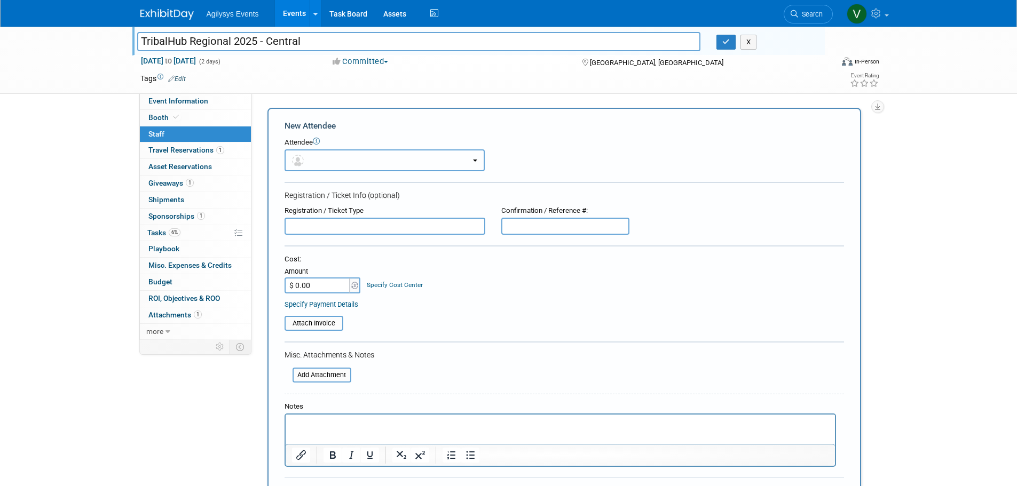
click at [337, 161] on button "button" at bounding box center [384, 160] width 200 height 22
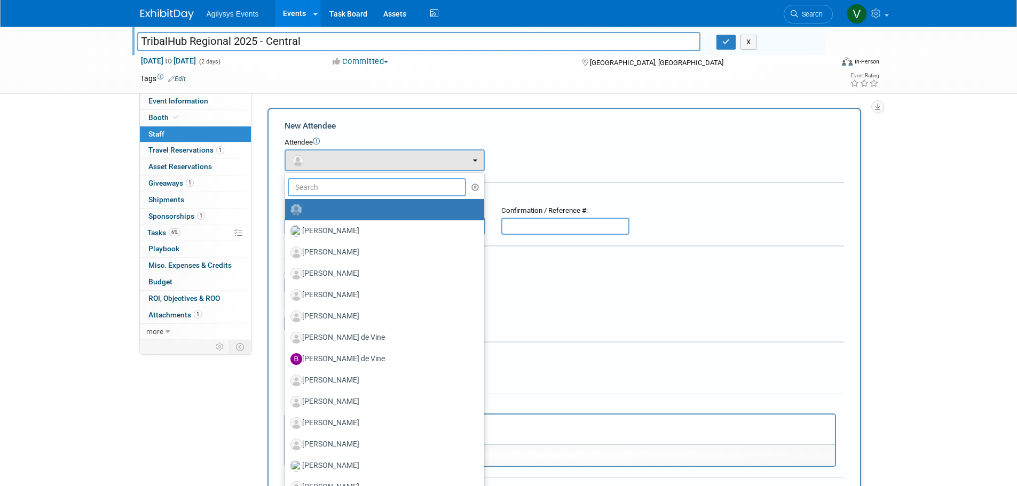
click at [338, 181] on input "text" at bounding box center [377, 187] width 179 height 18
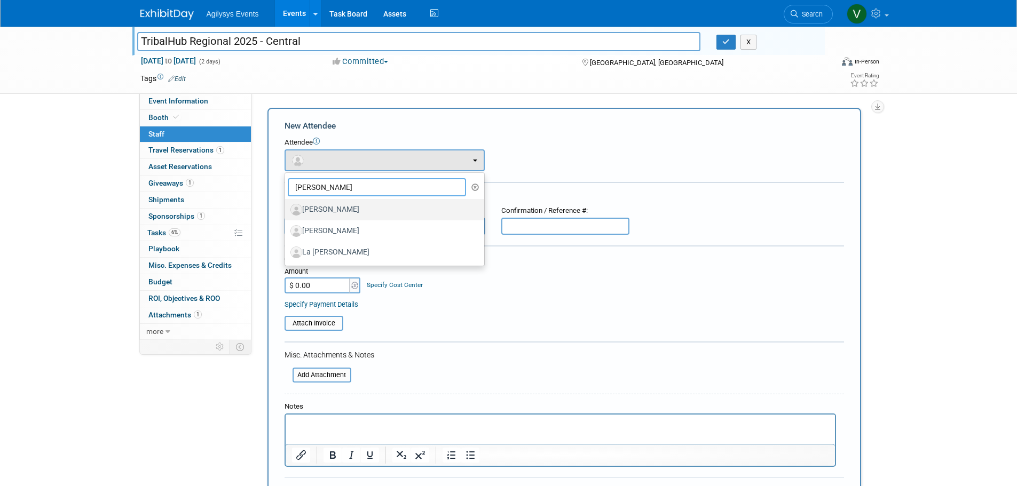
type input "john"
click at [326, 206] on label "[PERSON_NAME]" at bounding box center [381, 209] width 183 height 17
click at [287, 206] on input "[PERSON_NAME]" at bounding box center [283, 208] width 7 height 7
select select "c092bb1a-a12c-4bf1-b0ac-472c01b825ae"
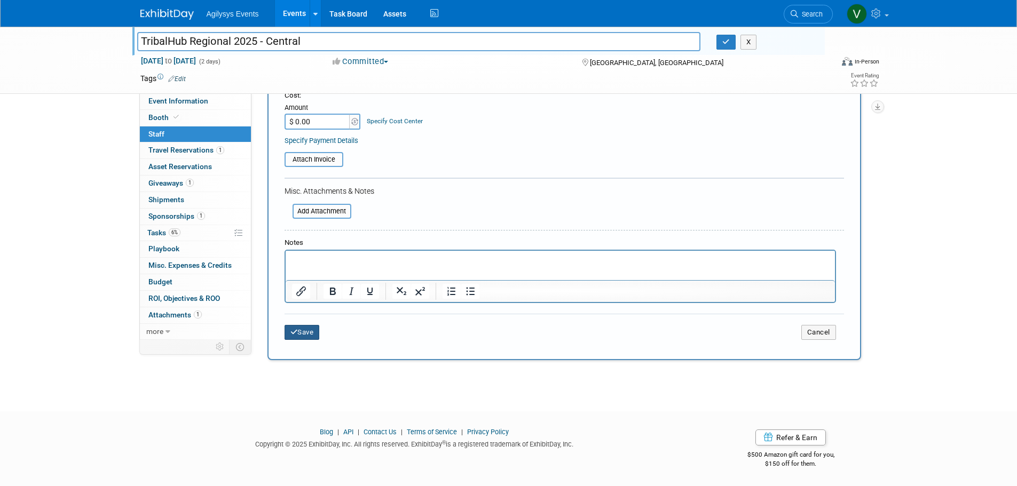
click at [308, 336] on button "Save" at bounding box center [301, 332] width 35 height 15
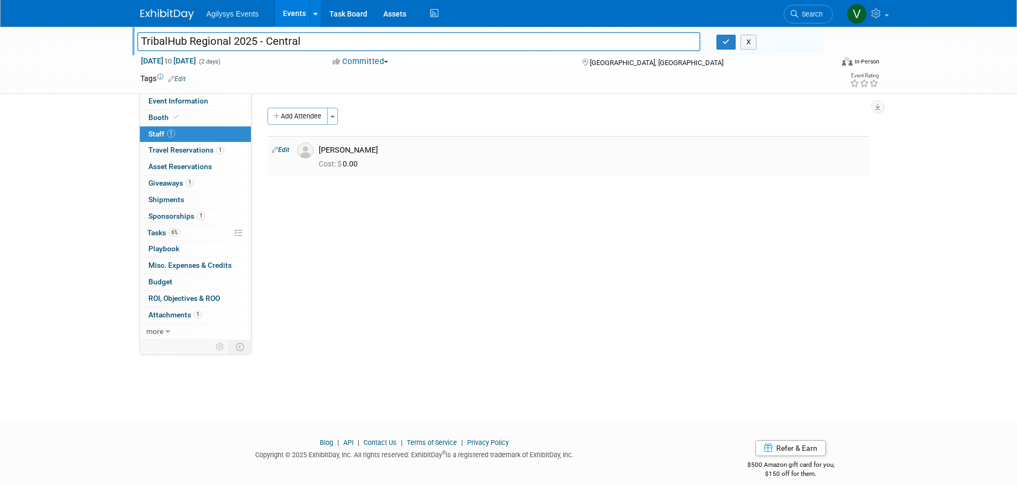
click at [300, 114] on button "Add Attendee" at bounding box center [297, 116] width 60 height 17
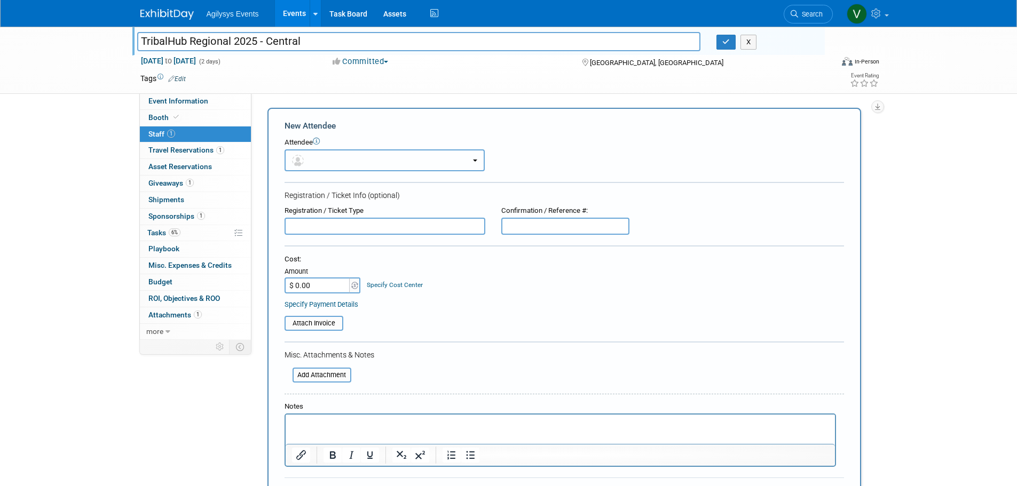
click at [324, 153] on button "button" at bounding box center [384, 160] width 200 height 22
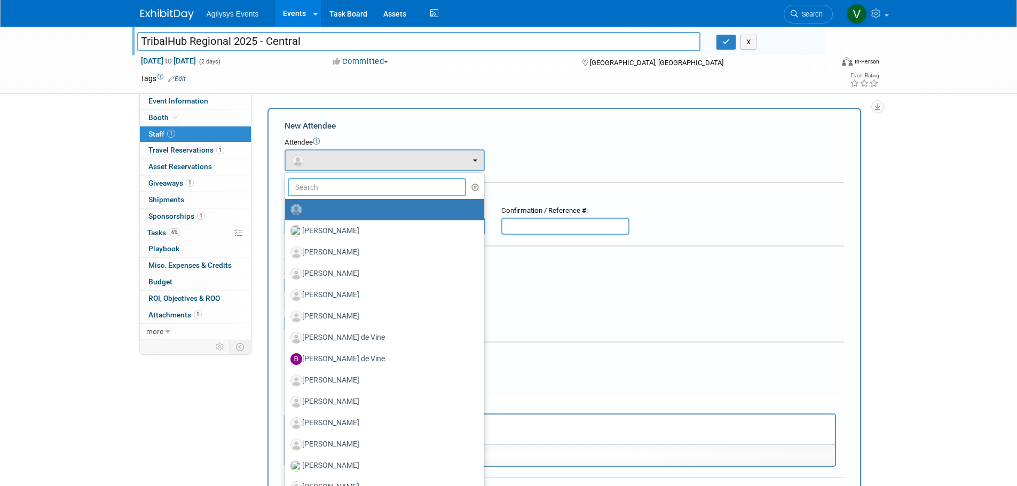
click at [317, 180] on input "text" at bounding box center [377, 187] width 179 height 18
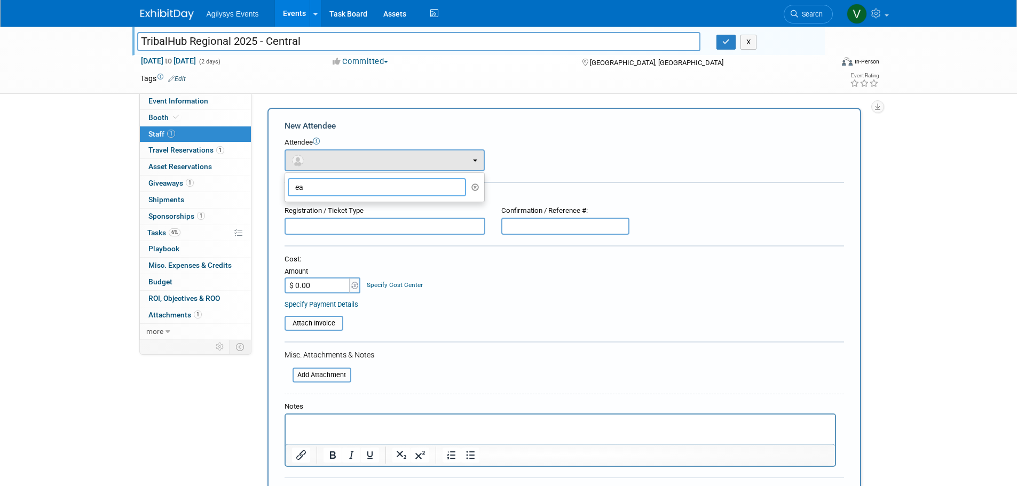
type input "e"
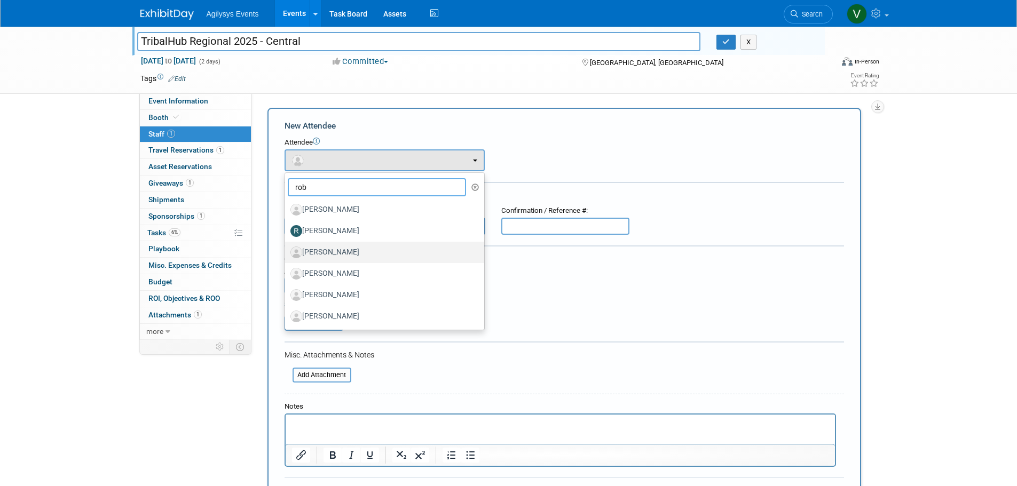
type input "rob"
click at [325, 252] on label "[PERSON_NAME]" at bounding box center [381, 252] width 183 height 17
click at [287, 252] on input "[PERSON_NAME]" at bounding box center [283, 251] width 7 height 7
select select "f6f4d752-73a1-41f5-b8b5-1fea5be38939"
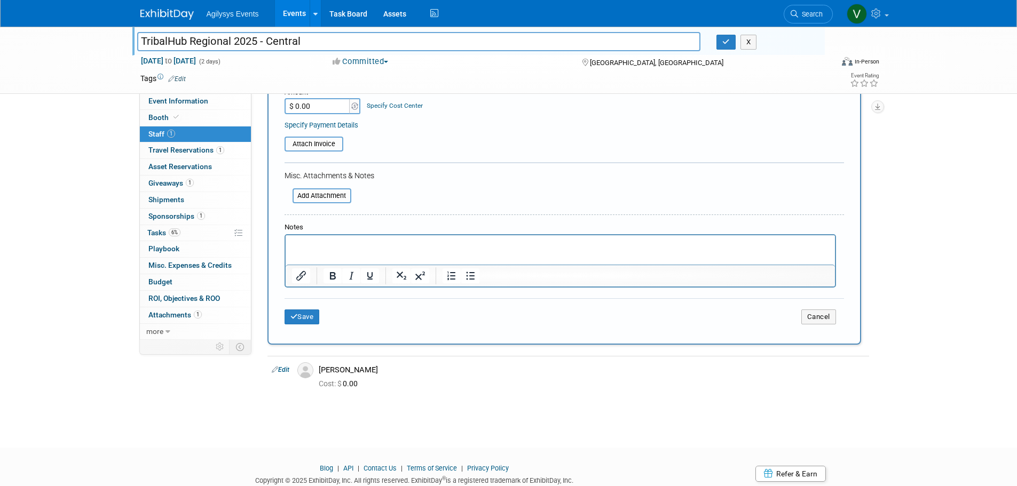
scroll to position [250, 0]
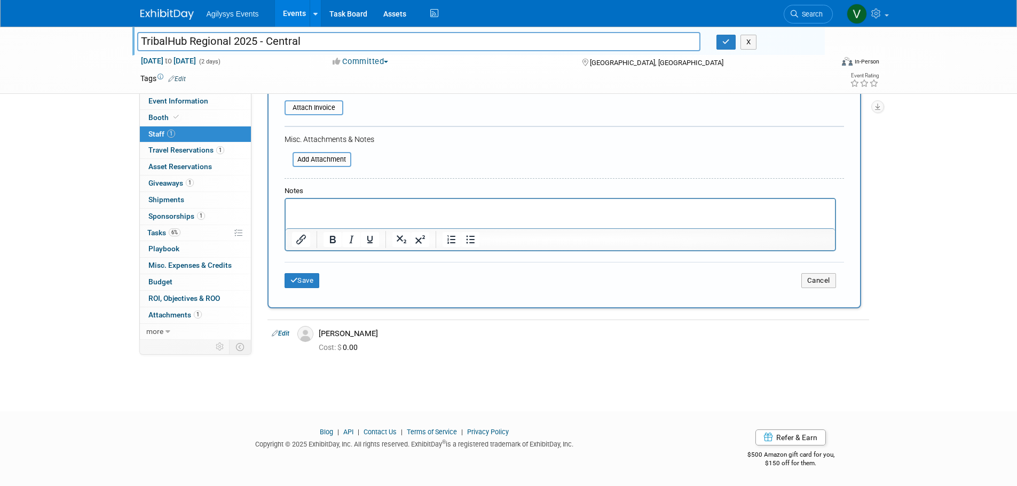
click at [307, 290] on div "Save Cancel" at bounding box center [563, 279] width 559 height 34
click at [309, 284] on button "Save" at bounding box center [301, 280] width 35 height 15
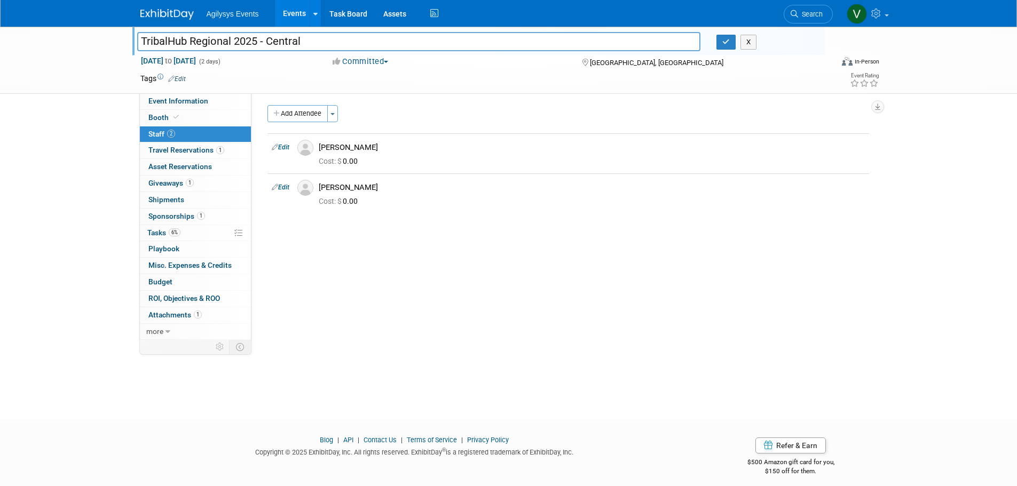
scroll to position [0, 0]
click at [181, 99] on span "Event Information" at bounding box center [178, 101] width 60 height 9
select select "GAM"
select select "Q1"
select select "A"
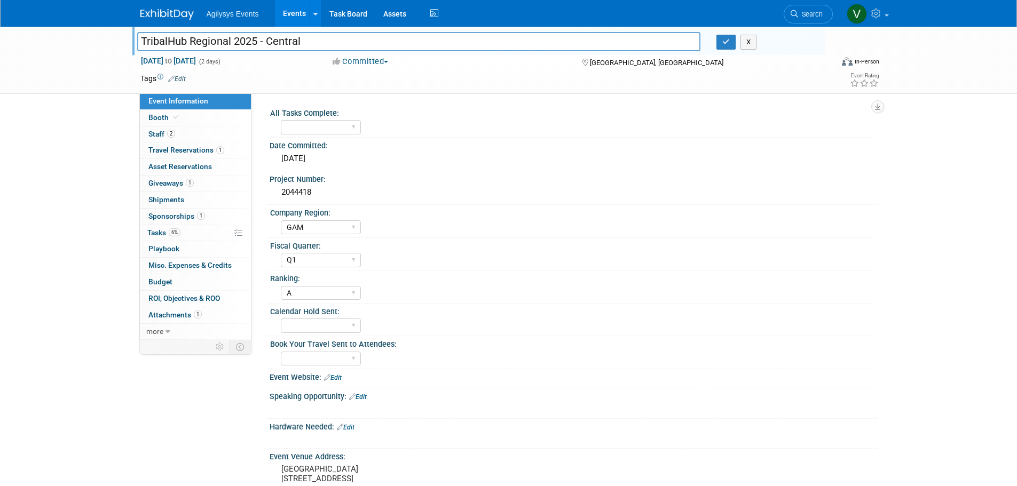
drag, startPoint x: 307, startPoint y: 45, endPoint x: 132, endPoint y: 42, distance: 175.6
click at [132, 42] on div "TribalHub Regional 2025 - Central" at bounding box center [419, 43] width 580 height 16
drag, startPoint x: 329, startPoint y: 326, endPoint x: 324, endPoint y: 332, distance: 7.7
click at [329, 326] on select "Yes" at bounding box center [321, 326] width 80 height 14
select select "Yes"
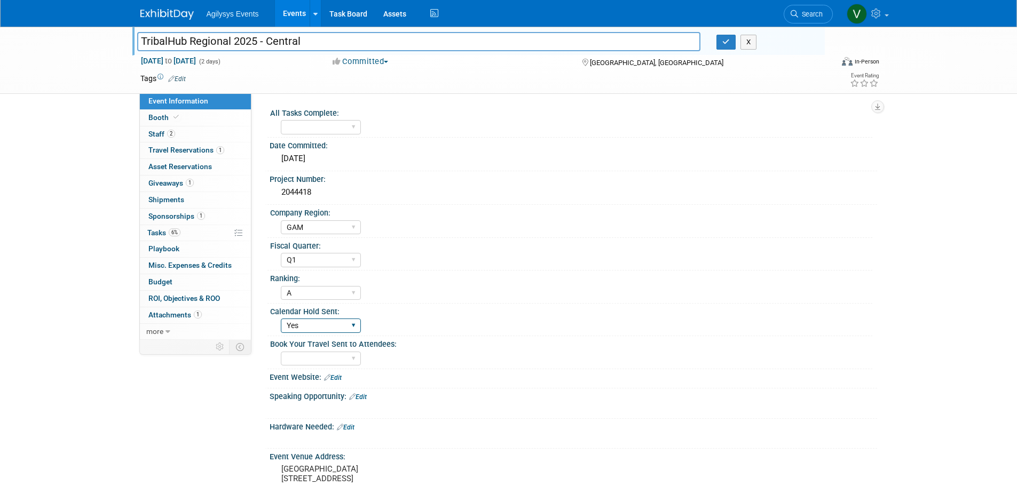
click at [281, 319] on select "Yes" at bounding box center [321, 326] width 80 height 14
drag, startPoint x: 330, startPoint y: 40, endPoint x: 130, endPoint y: 40, distance: 200.1
click at [130, 40] on div "TribalHub Regional 2025 - Central" at bounding box center [419, 43] width 580 height 16
drag, startPoint x: 316, startPoint y: 190, endPoint x: 276, endPoint y: 189, distance: 39.5
click at [276, 189] on div "2044418" at bounding box center [573, 193] width 607 height 18
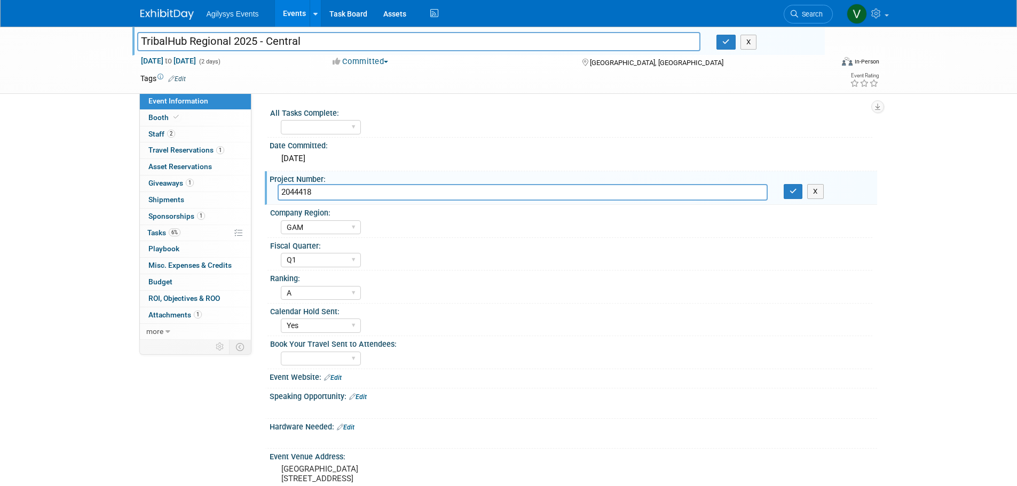
drag, startPoint x: 284, startPoint y: 188, endPoint x: 332, endPoint y: 208, distance: 52.1
click at [315, 181] on div "Project Number:" at bounding box center [573, 177] width 607 height 13
drag, startPoint x: 322, startPoint y: 195, endPoint x: 274, endPoint y: 194, distance: 48.6
click at [274, 194] on div "2044418" at bounding box center [523, 192] width 506 height 17
click at [45, 200] on div "TribalHub Regional 2025 - Central TribalHub Regional 2025 - Central X Nov 10, 2…" at bounding box center [508, 341] width 1017 height 628
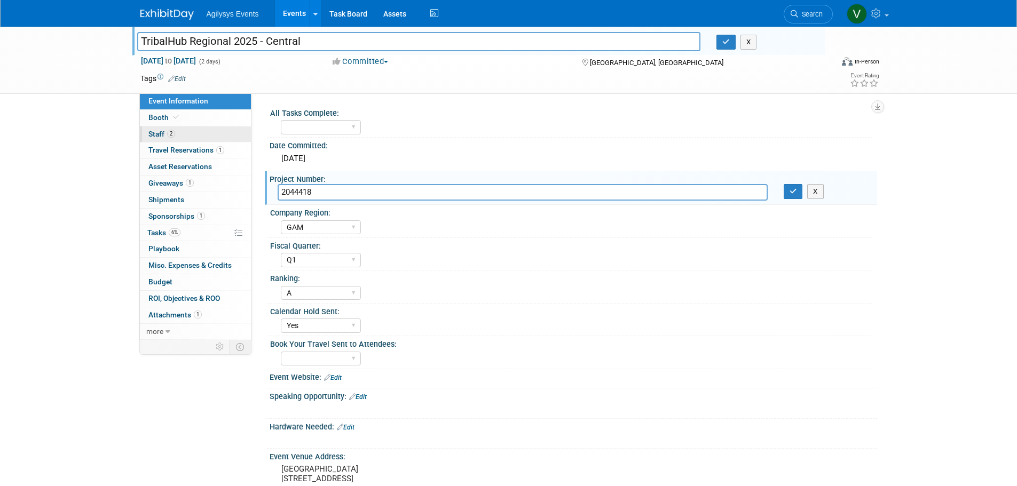
click at [154, 134] on span "Staff 2" at bounding box center [161, 134] width 27 height 9
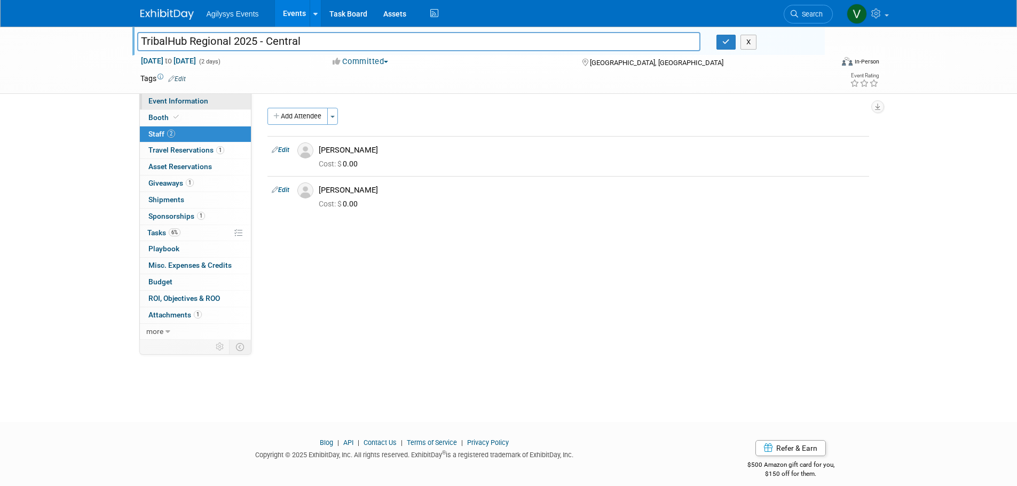
click at [172, 103] on span "Event Information" at bounding box center [178, 101] width 60 height 9
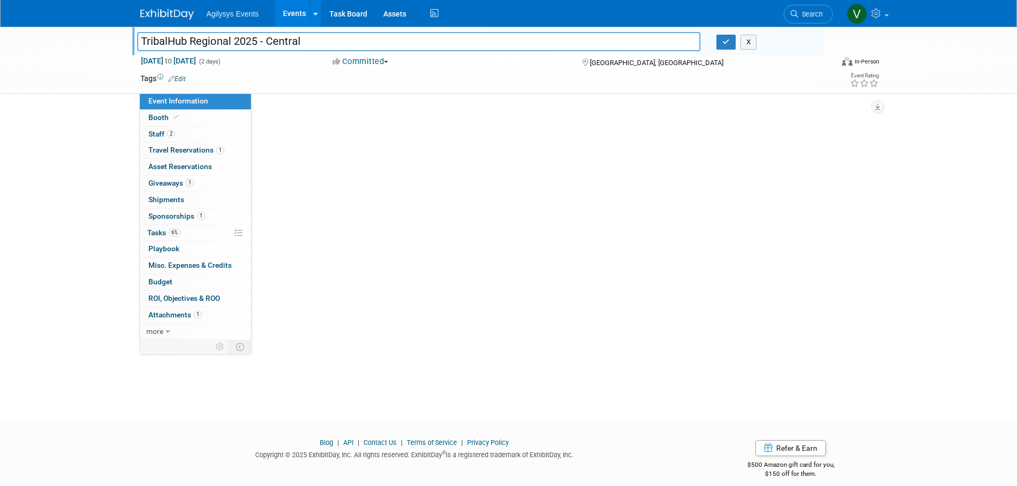
select select "GAM"
select select "Q1"
select select "A"
select select "Yes"
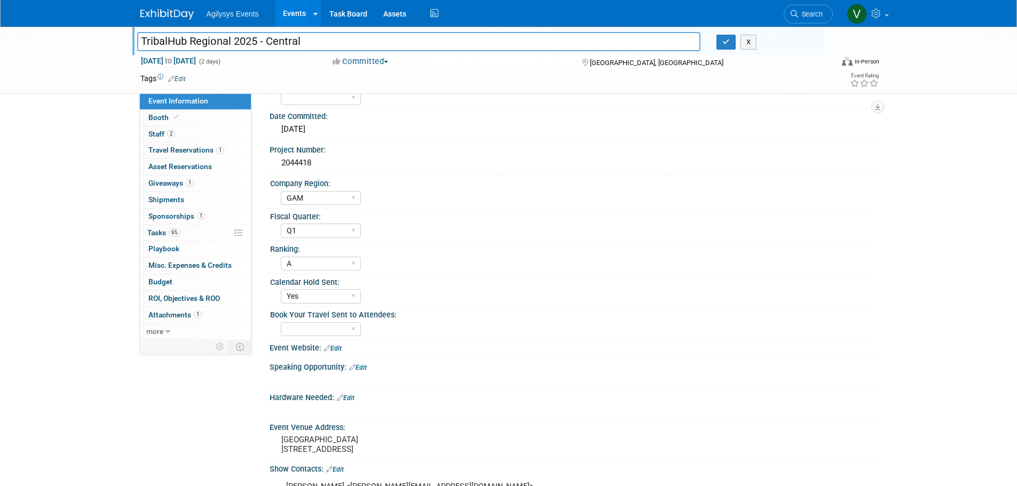
scroll to position [107, 0]
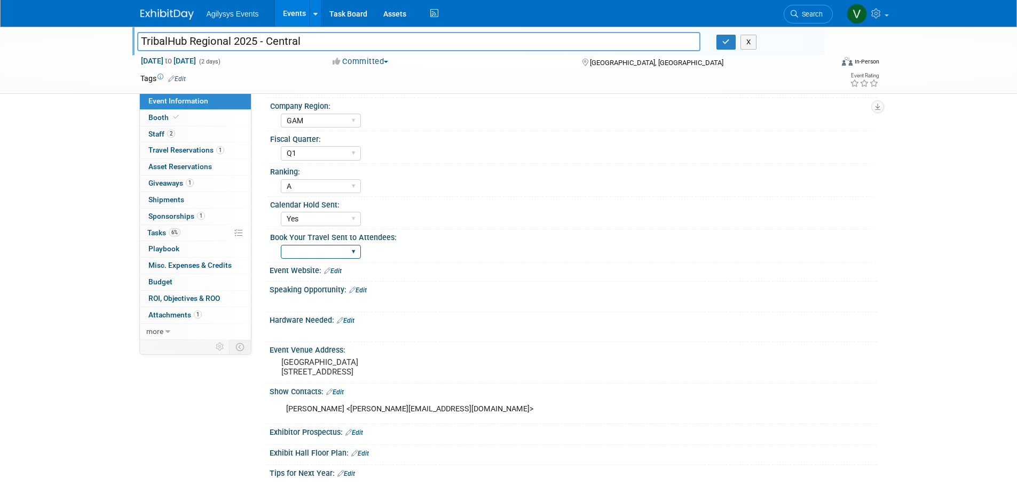
click at [332, 252] on select "Yes" at bounding box center [321, 252] width 80 height 14
select select "Yes"
click at [281, 245] on select "Yes" at bounding box center [321, 252] width 80 height 14
click at [68, 349] on div "TribalHub Regional 2025 - Central TribalHub Regional 2025 - Central X Nov 10, 2…" at bounding box center [508, 234] width 1017 height 628
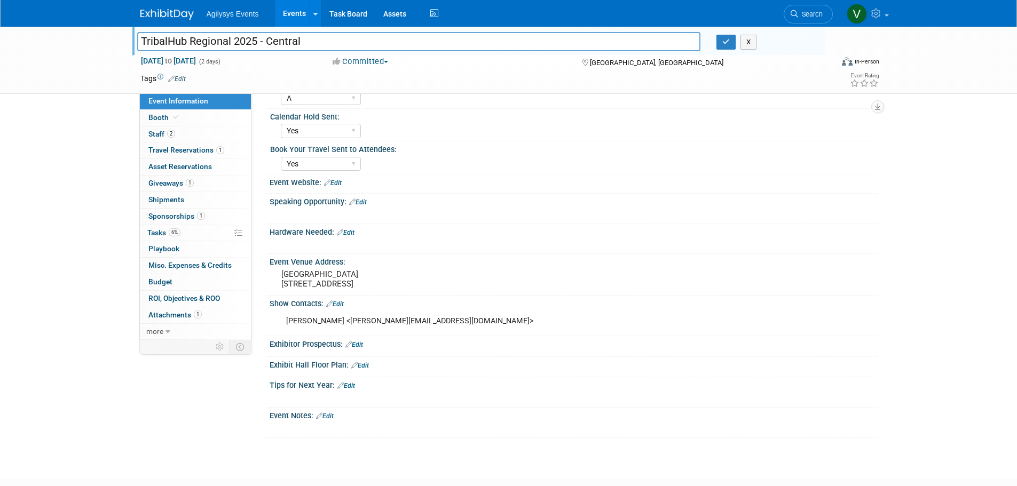
scroll to position [271, 0]
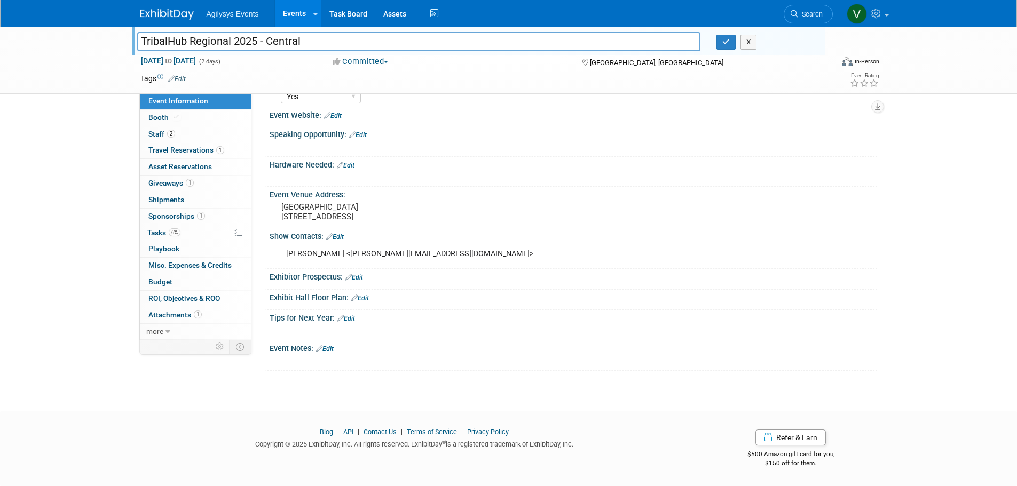
click at [166, 12] on img at bounding box center [166, 14] width 53 height 11
